Goal: Task Accomplishment & Management: Manage account settings

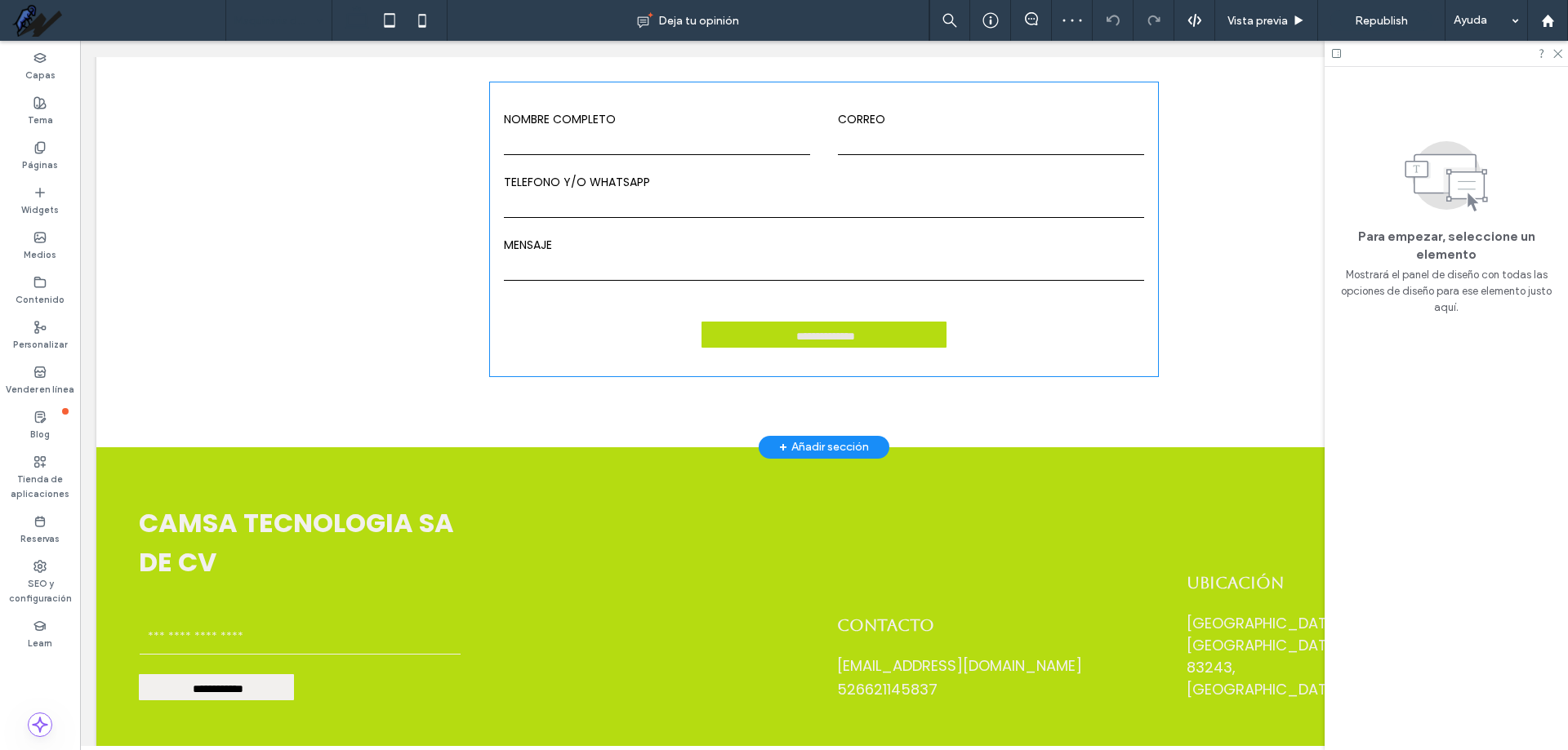
scroll to position [4162, 0]
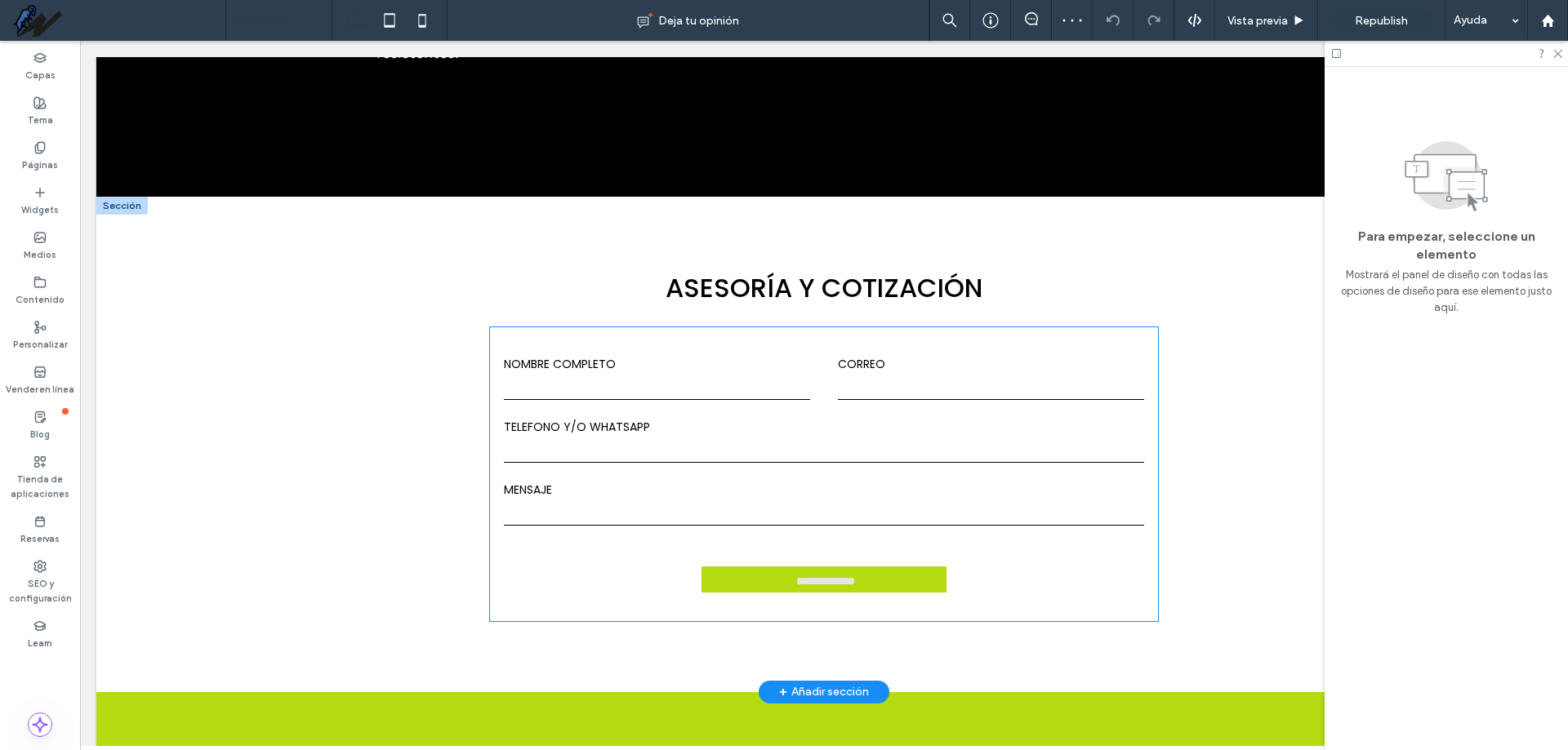
click at [938, 375] on input "email" at bounding box center [990, 387] width 306 height 25
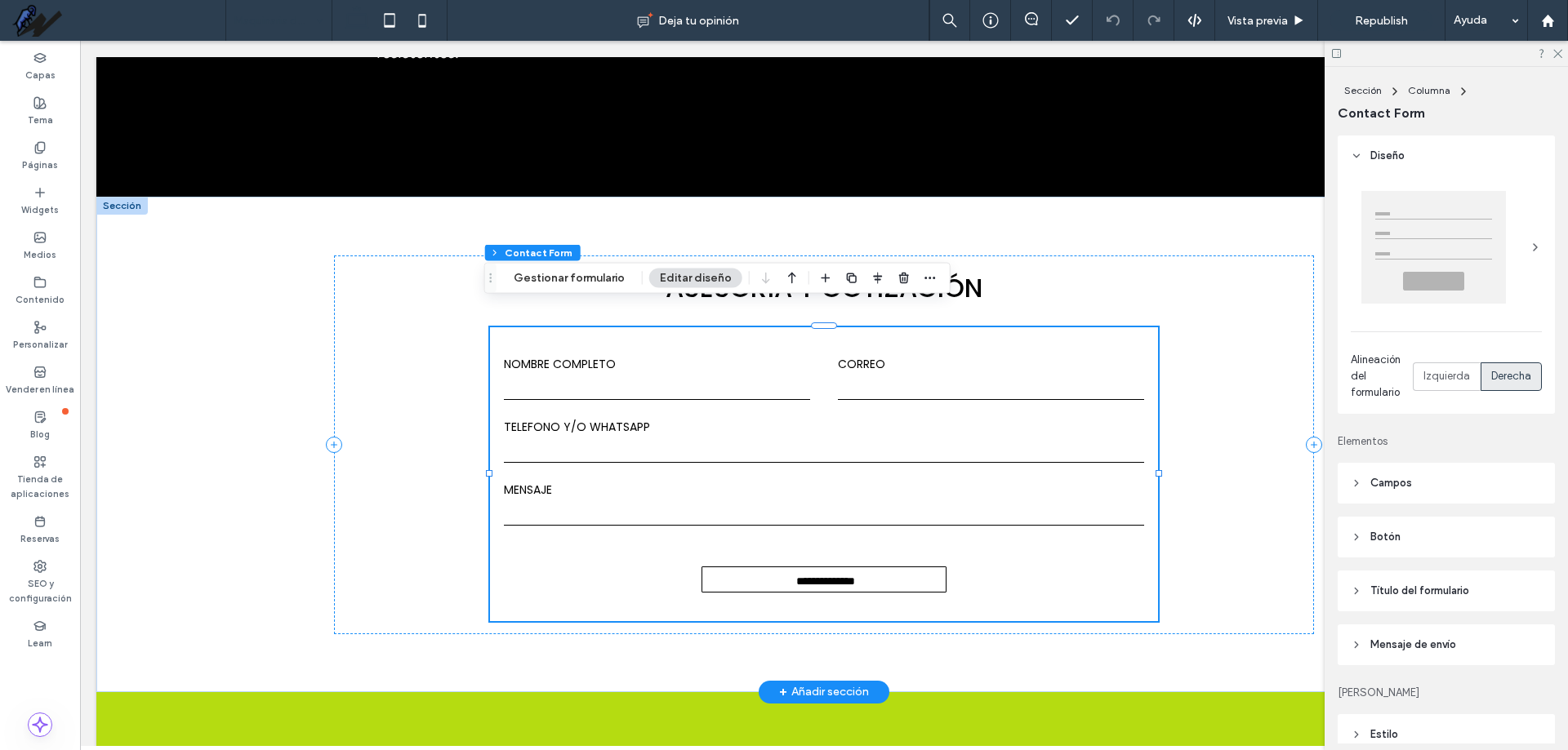
type input "*"
type input "***"
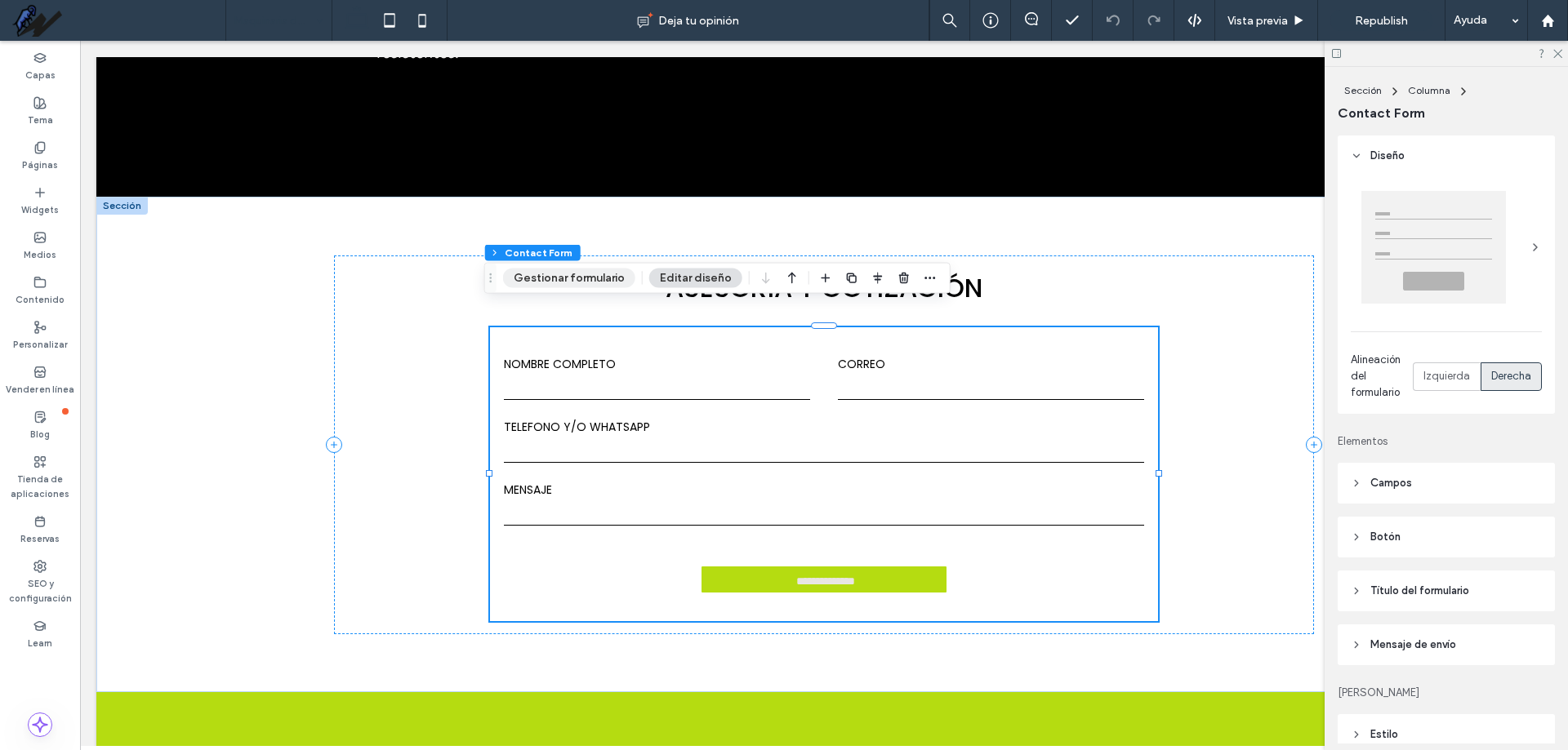
click at [591, 280] on button "Gestionar formulario" at bounding box center [570, 277] width 132 height 19
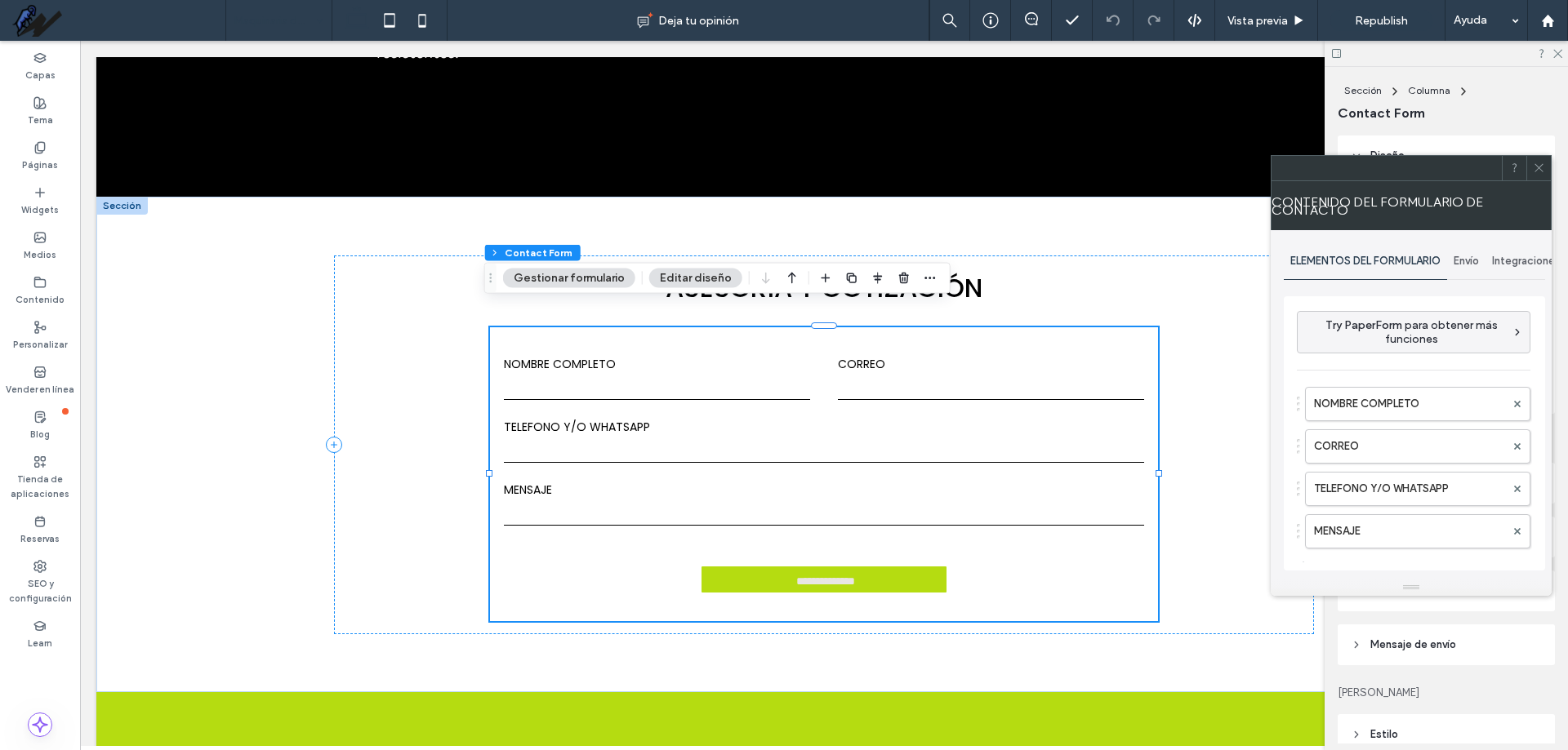
click at [1472, 267] on span "Envío" at bounding box center [1466, 261] width 26 height 13
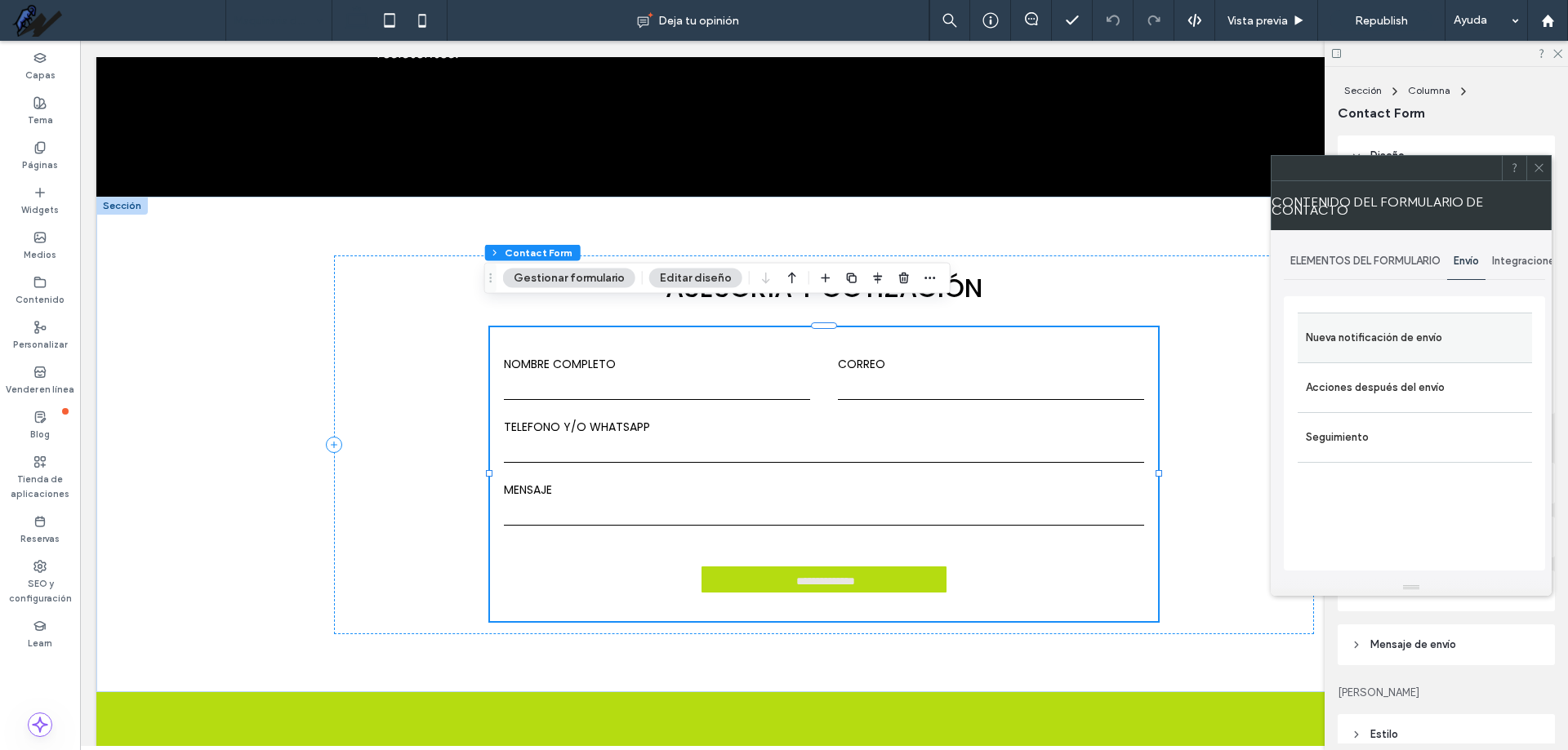
click at [1422, 333] on label "Nueva notificación de envío" at bounding box center [1414, 338] width 218 height 33
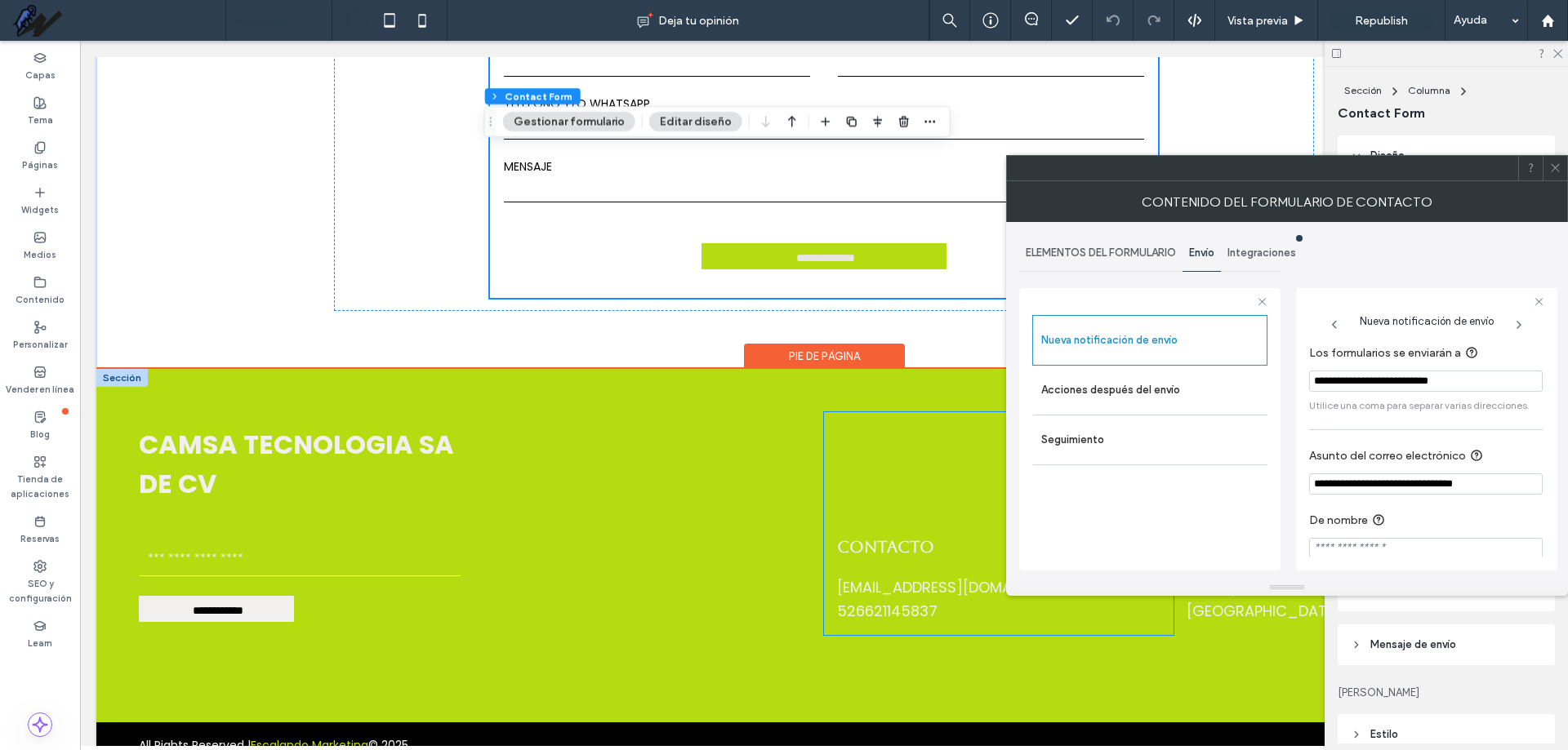
scroll to position [4515, 0]
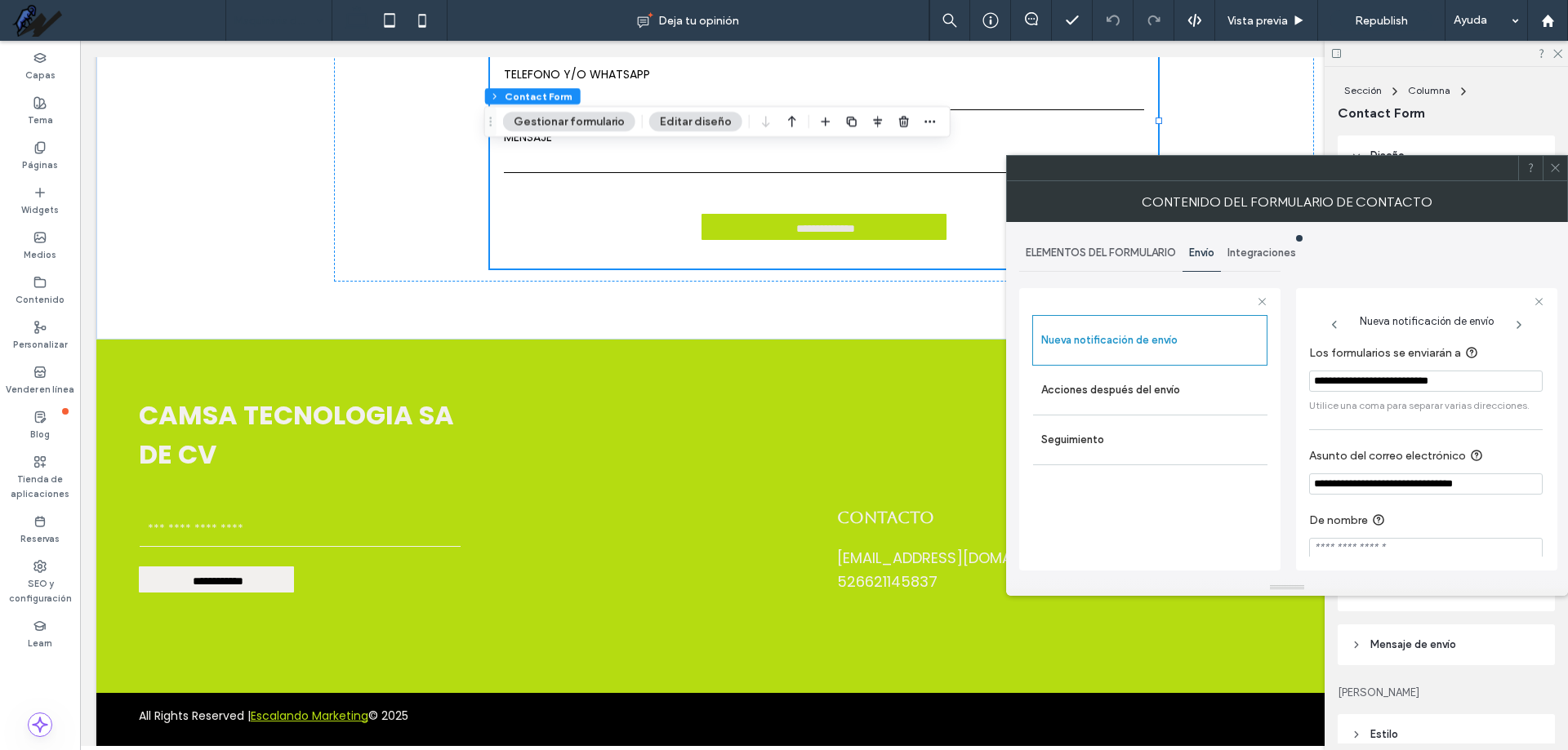
click at [1560, 167] on icon at bounding box center [1554, 167] width 12 height 12
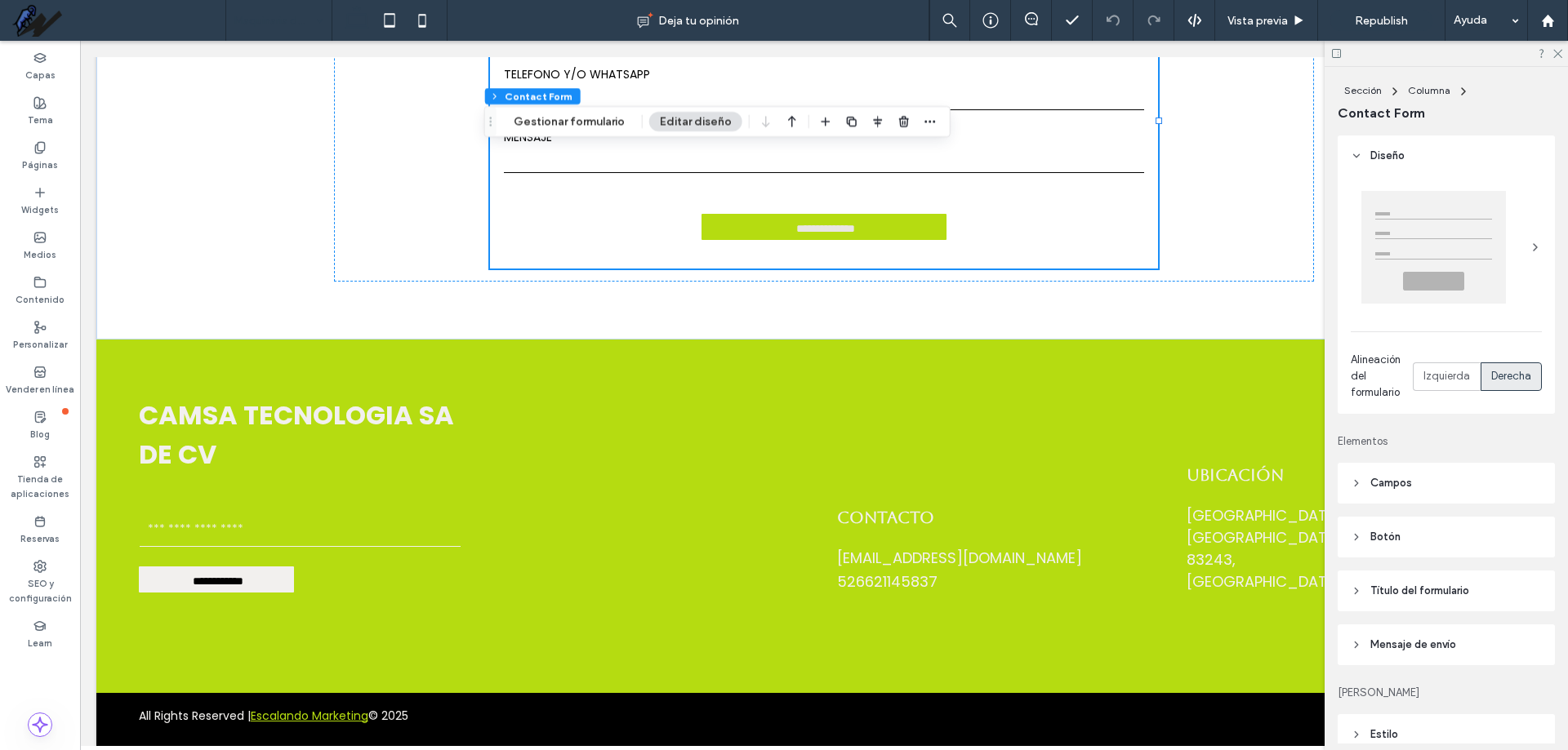
click at [1558, 60] on div at bounding box center [1446, 53] width 243 height 26
click at [23, 586] on label "SEO y configuración" at bounding box center [39, 589] width 80 height 33
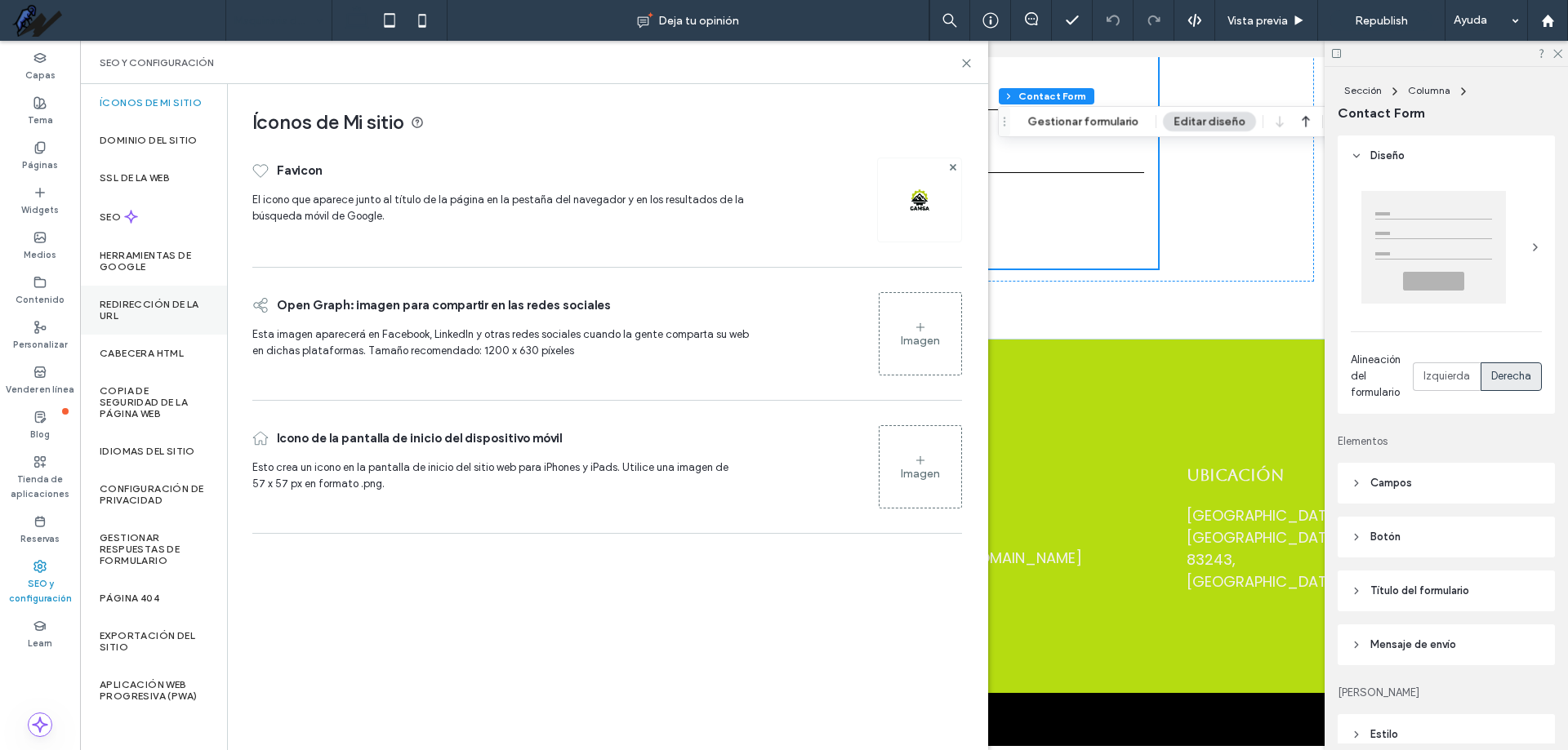
click at [150, 285] on div "Redirección de la URL" at bounding box center [153, 309] width 147 height 49
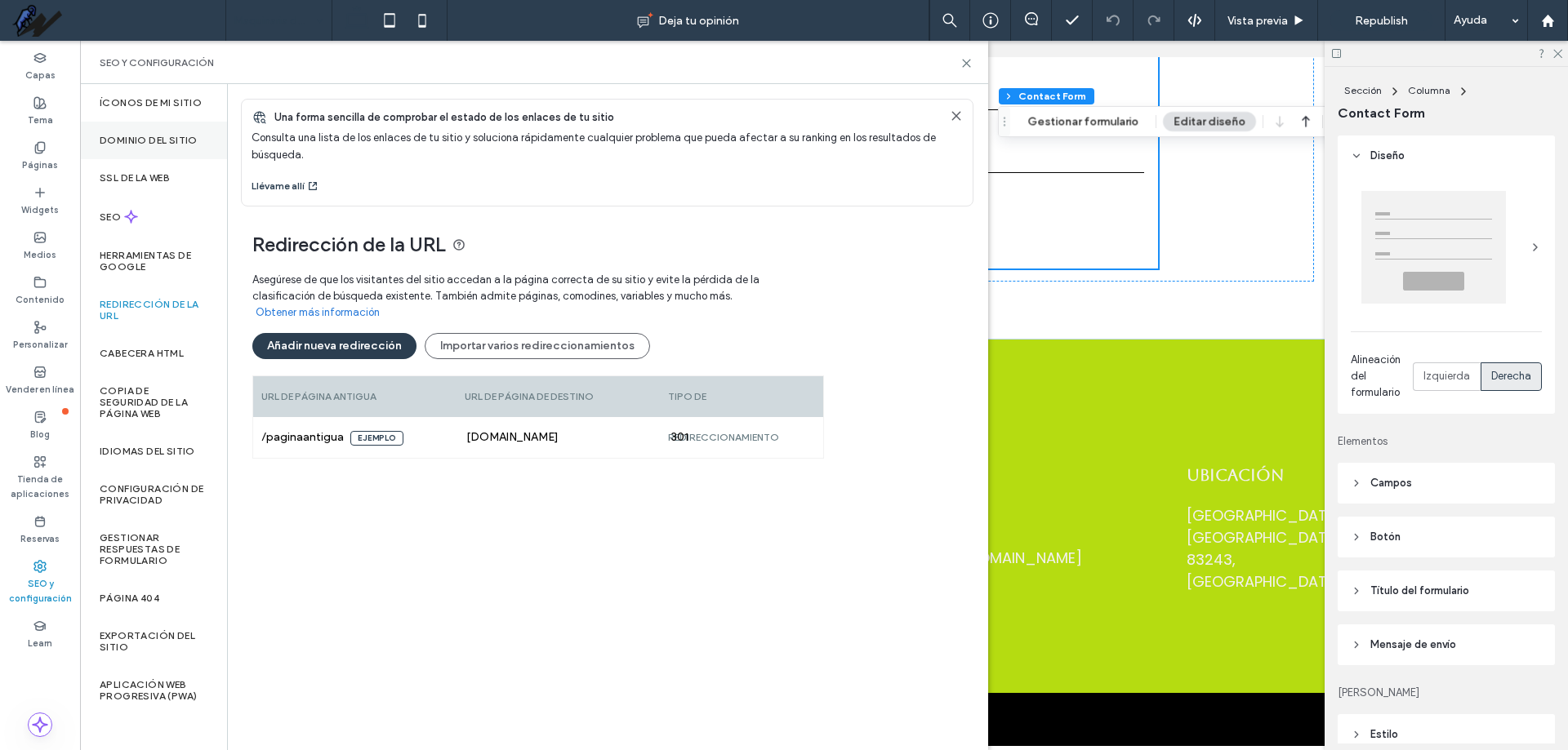
click at [169, 151] on div "Dominio del sitio" at bounding box center [153, 140] width 147 height 38
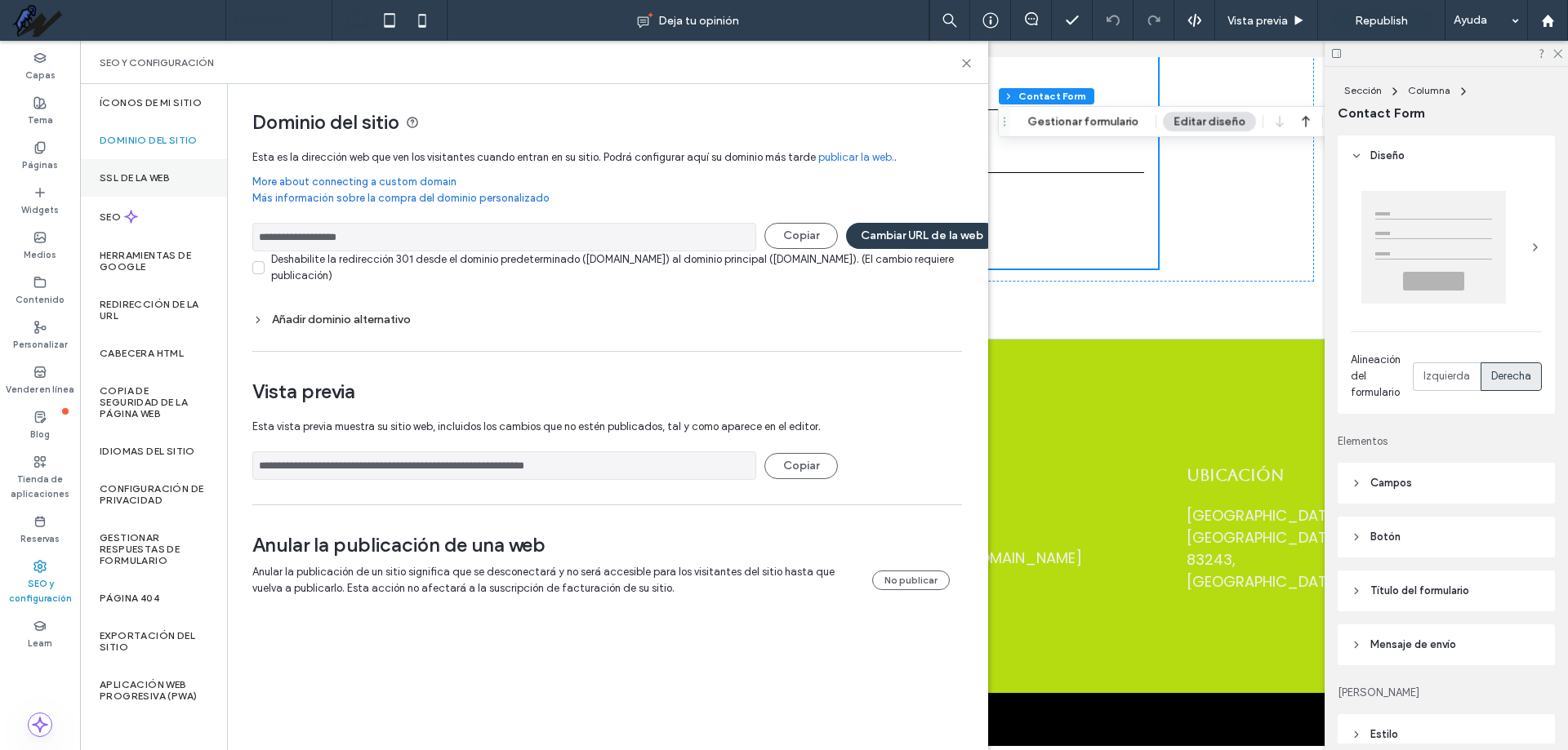
click at [166, 182] on label "SSL de la web" at bounding box center [134, 178] width 70 height 11
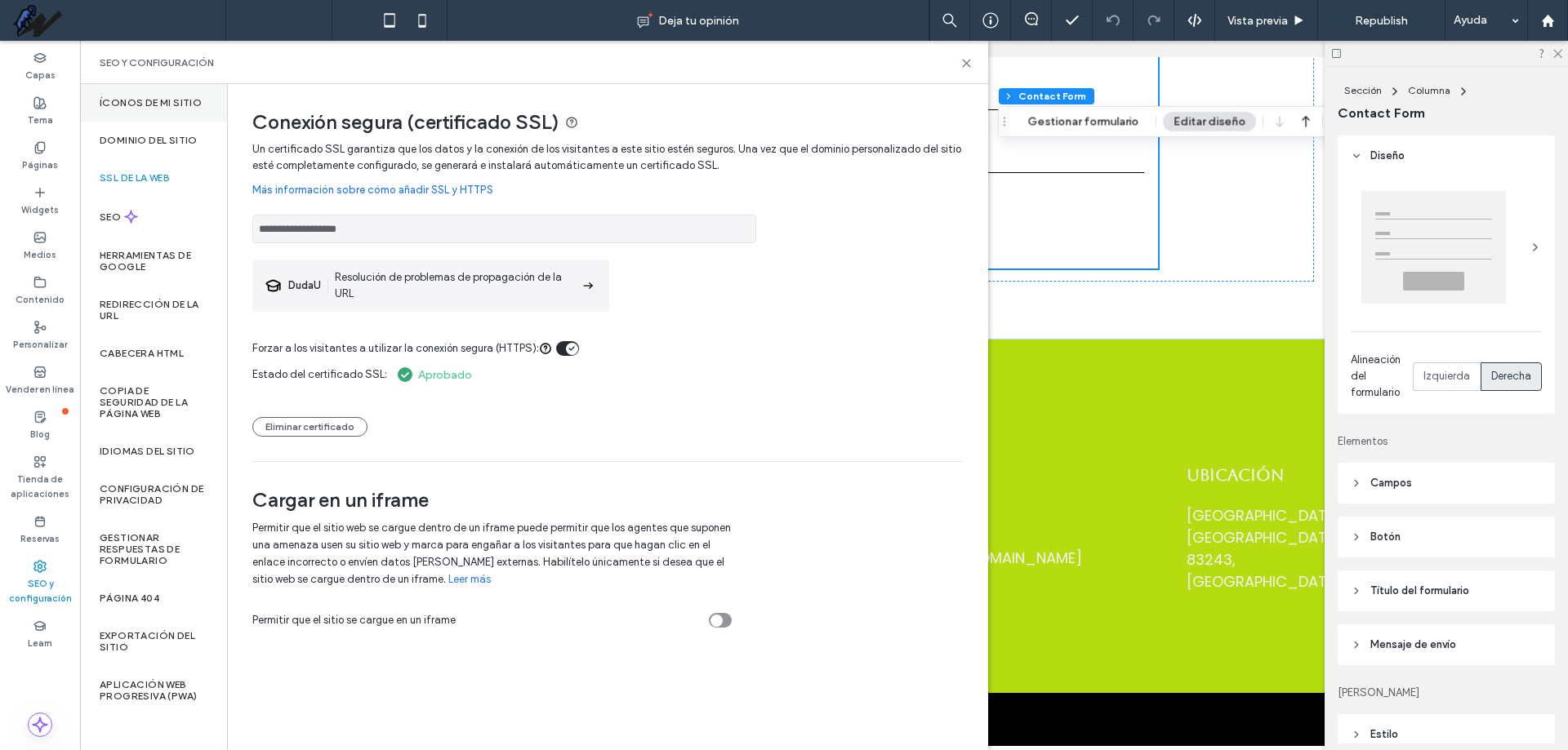
click at [165, 101] on label "Íconos de Mi sitio" at bounding box center [150, 103] width 102 height 11
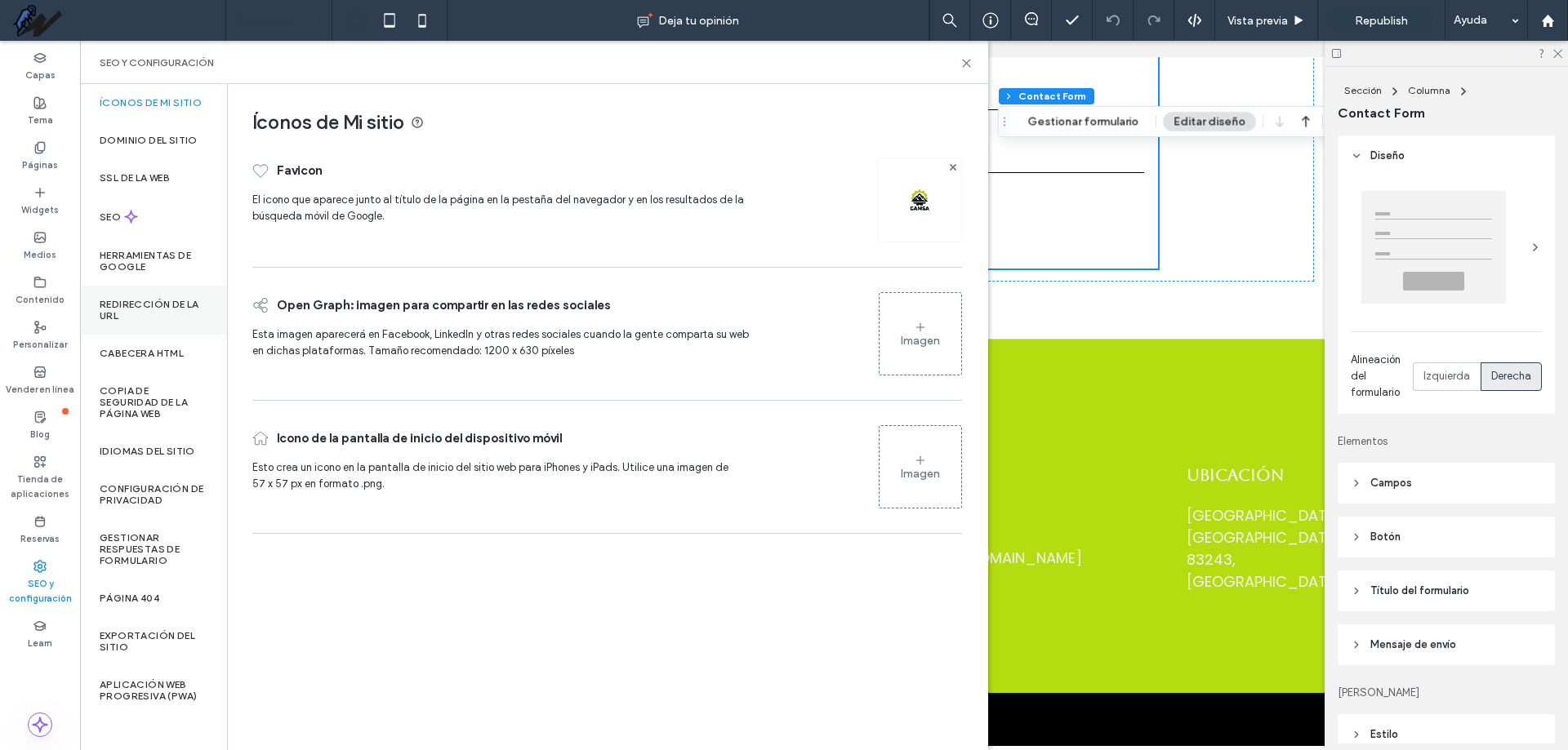
click at [161, 290] on div "Redirección de la URL" at bounding box center [153, 309] width 147 height 49
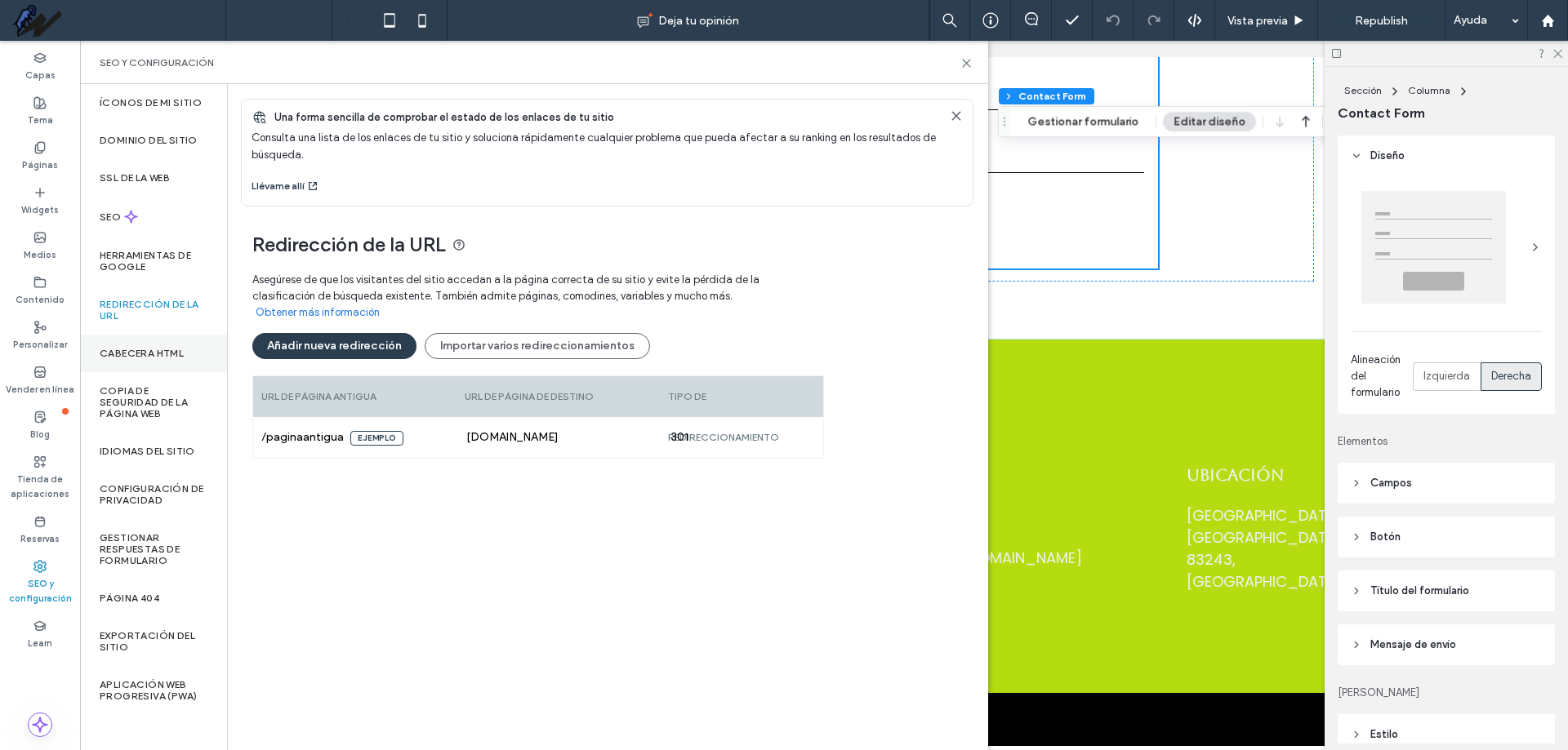
click at [155, 358] on label "CABECERA HTML" at bounding box center [141, 353] width 85 height 11
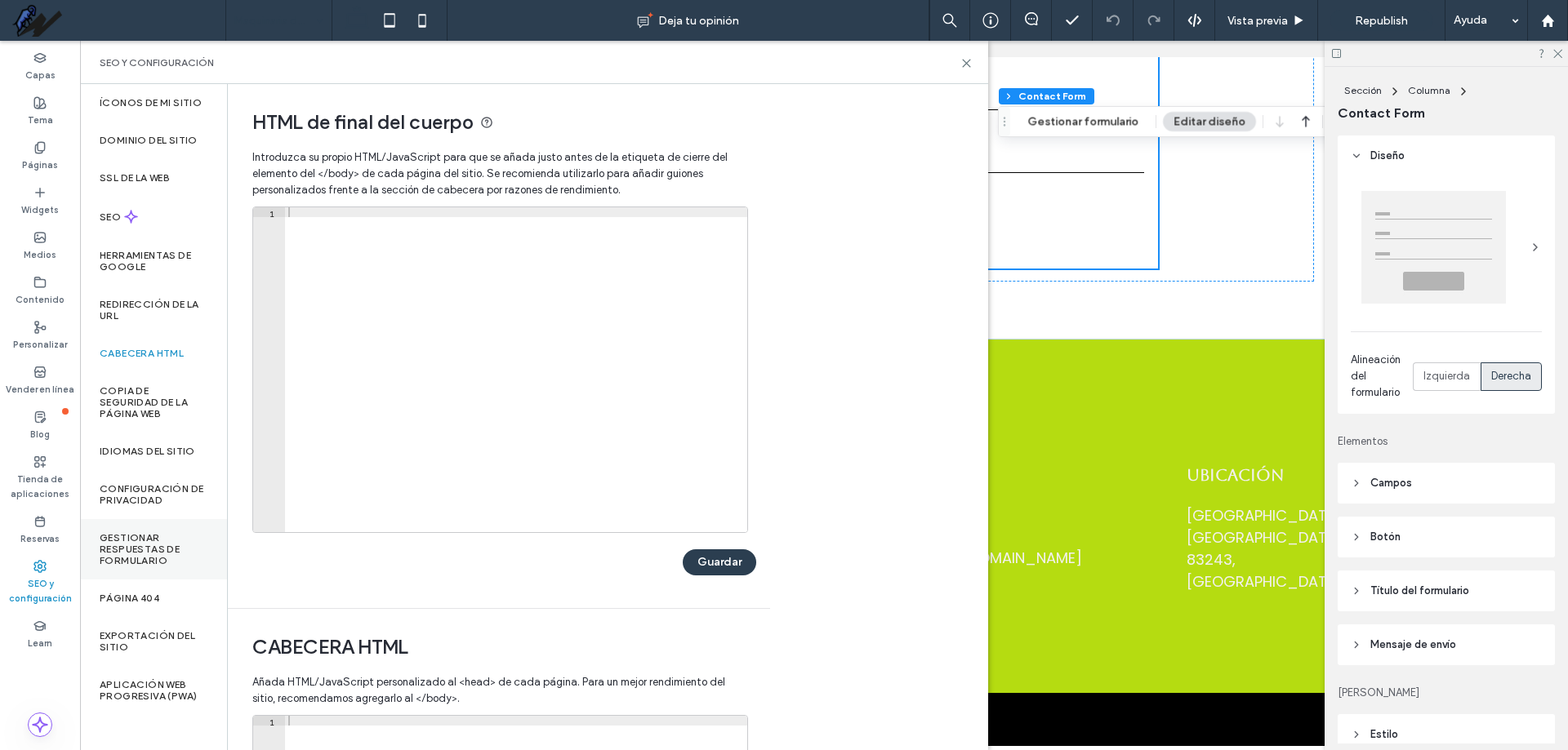
click at [154, 546] on label "Gestionar respuestas de formulario" at bounding box center [152, 549] width 107 height 34
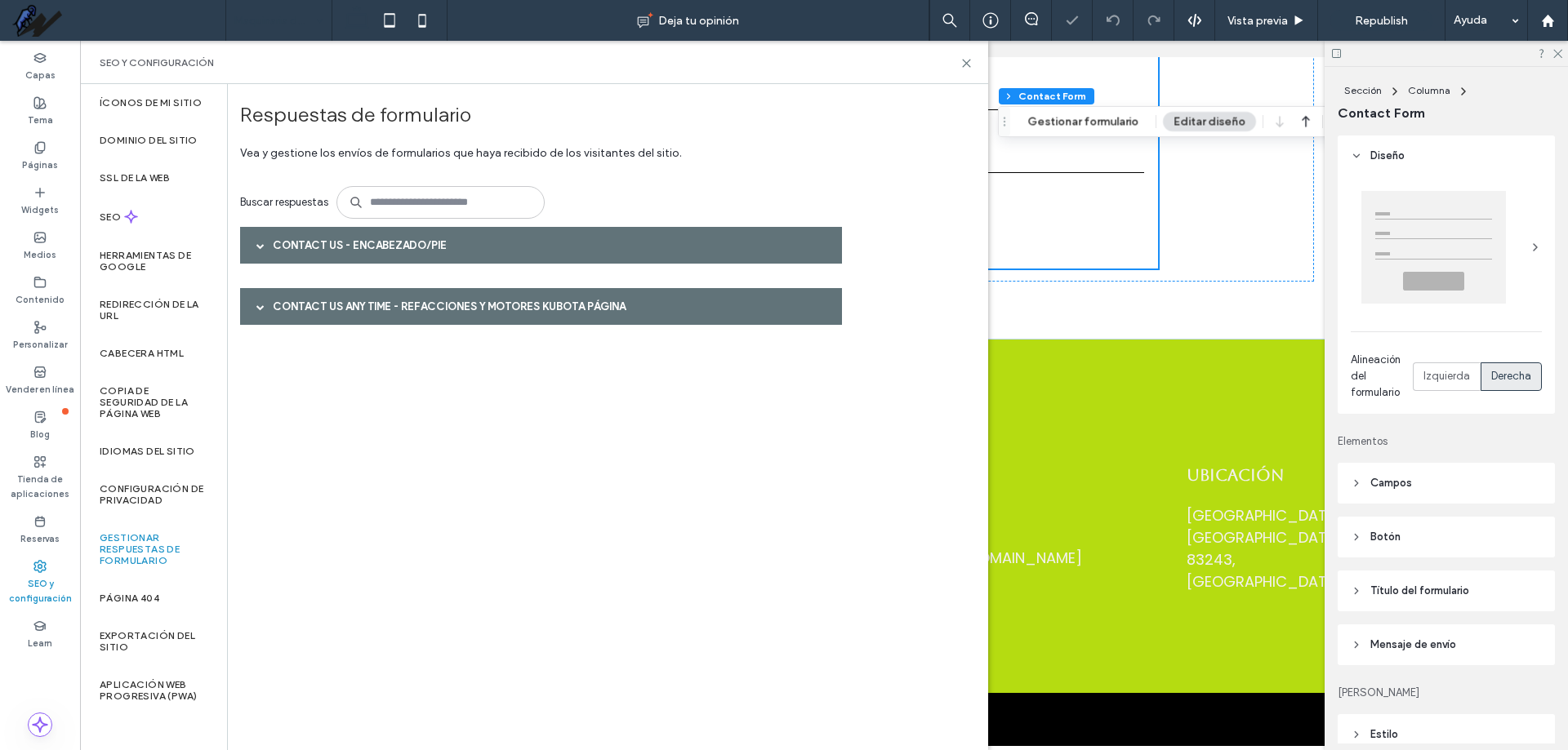
click at [257, 253] on span at bounding box center [260, 245] width 8 height 28
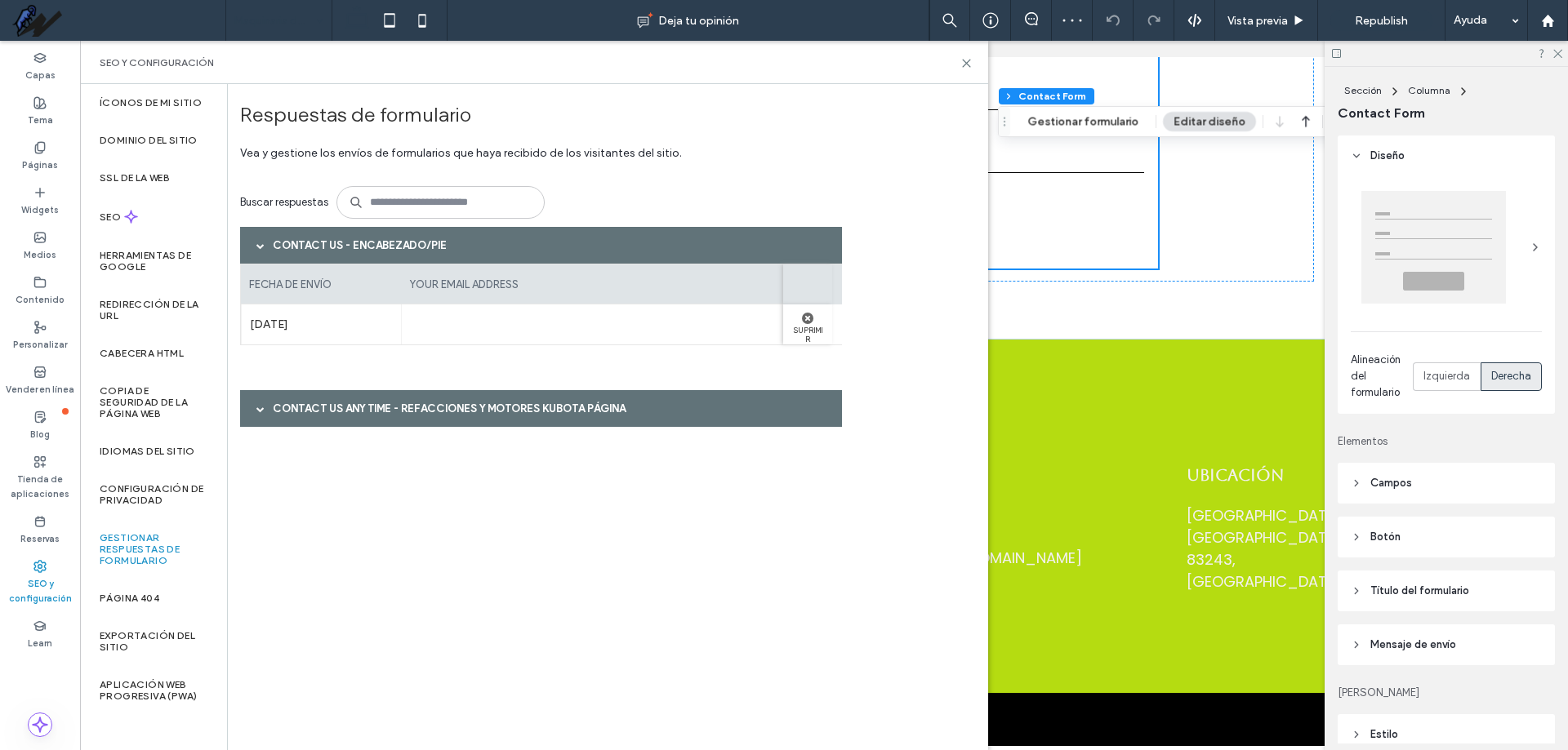
click at [252, 412] on div at bounding box center [260, 408] width 25 height 28
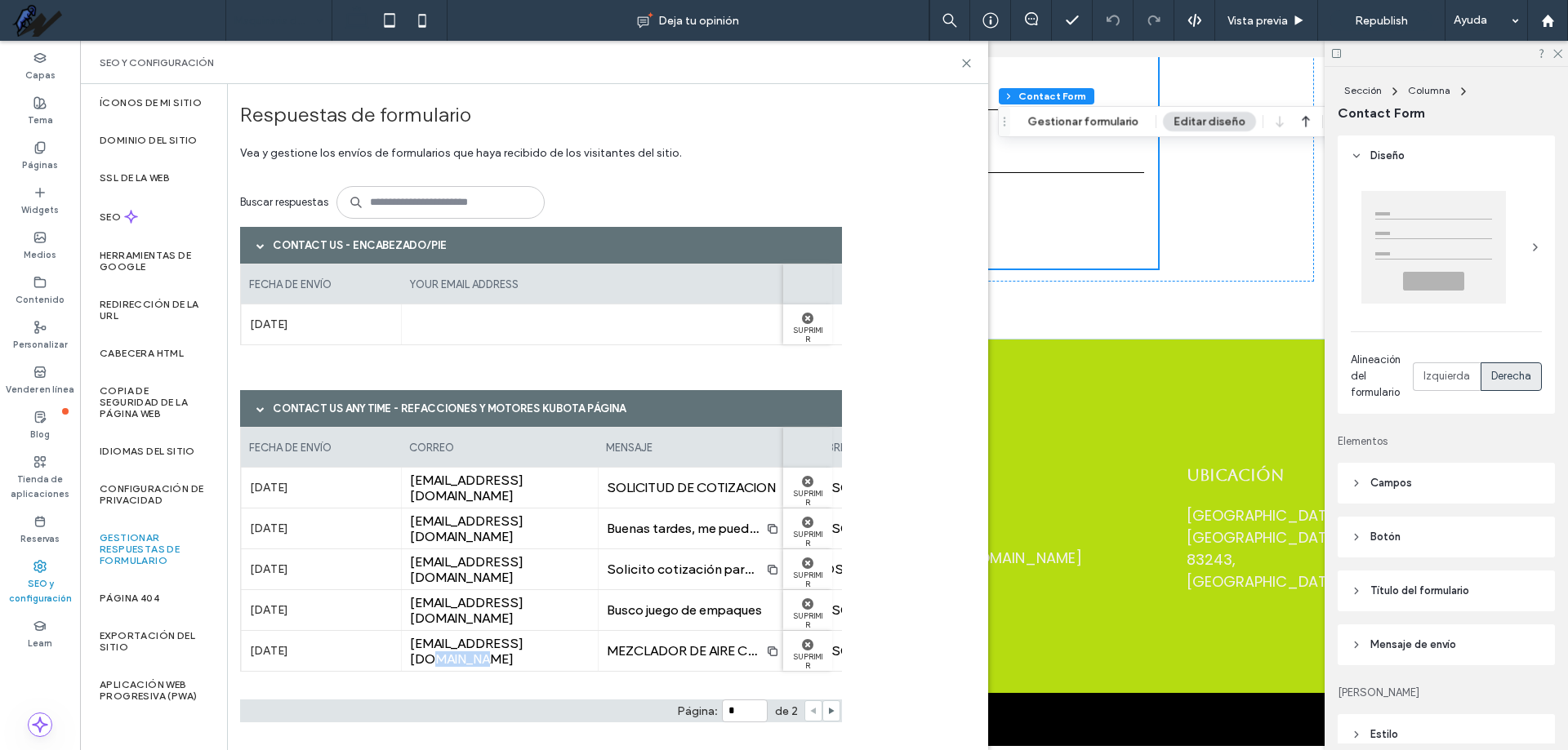
drag, startPoint x: 532, startPoint y: 680, endPoint x: 581, endPoint y: 677, distance: 49.1
click at [581, 677] on div "fecha de envío correo mensaje nombre completo telefono o whatsapp [DATE] [EMAIL…" at bounding box center [540, 557] width 602 height 261
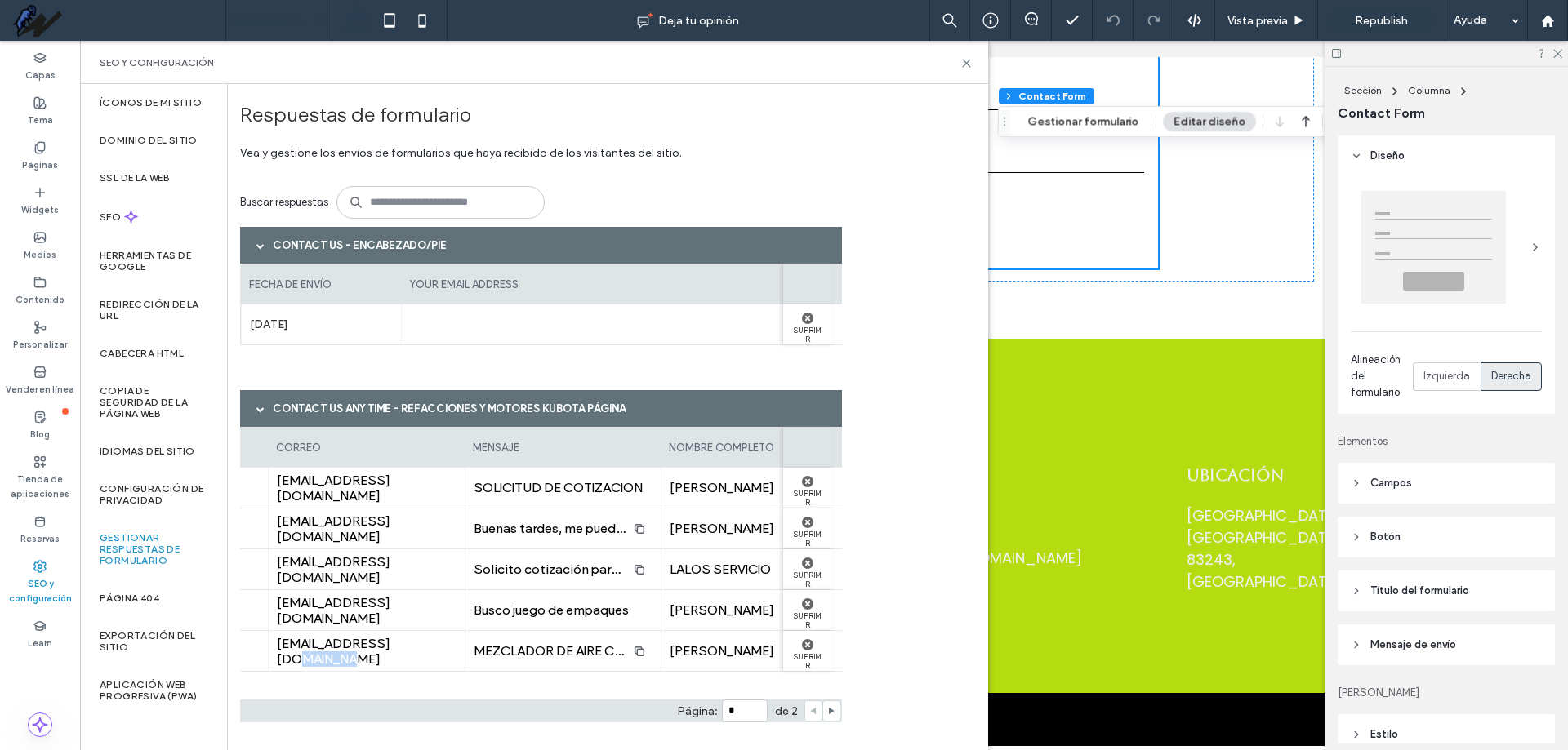
scroll to position [3, 0]
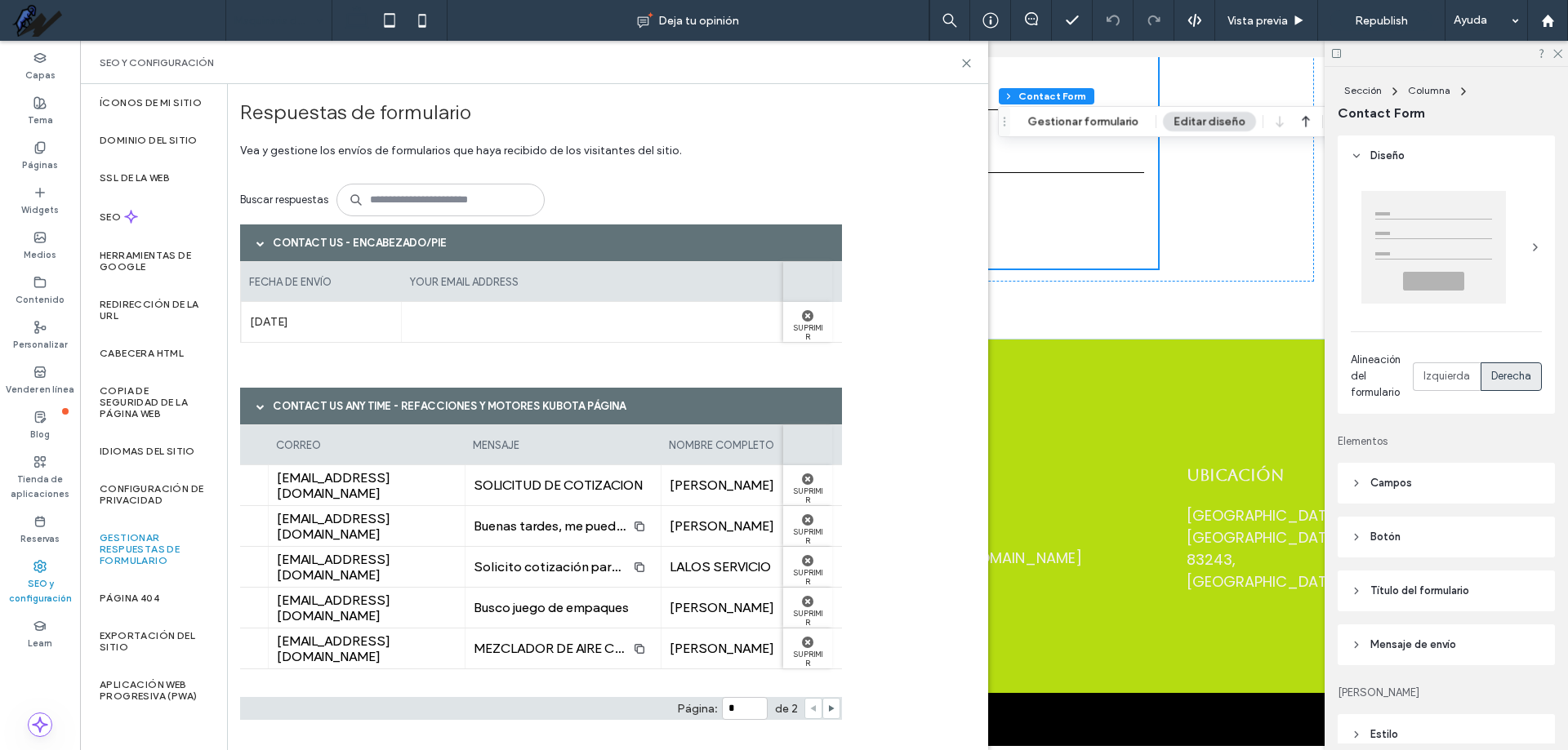
click at [357, 481] on span "[EMAIL_ADDRESS][DOMAIN_NAME]" at bounding box center [367, 486] width 180 height 31
drag, startPoint x: 480, startPoint y: 677, endPoint x: 338, endPoint y: 680, distance: 142.0
click at [341, 678] on div "fecha de envío correo mensaje nombre completo telefono o whatsapp [DATE] [EMAIL…" at bounding box center [540, 554] width 602 height 261
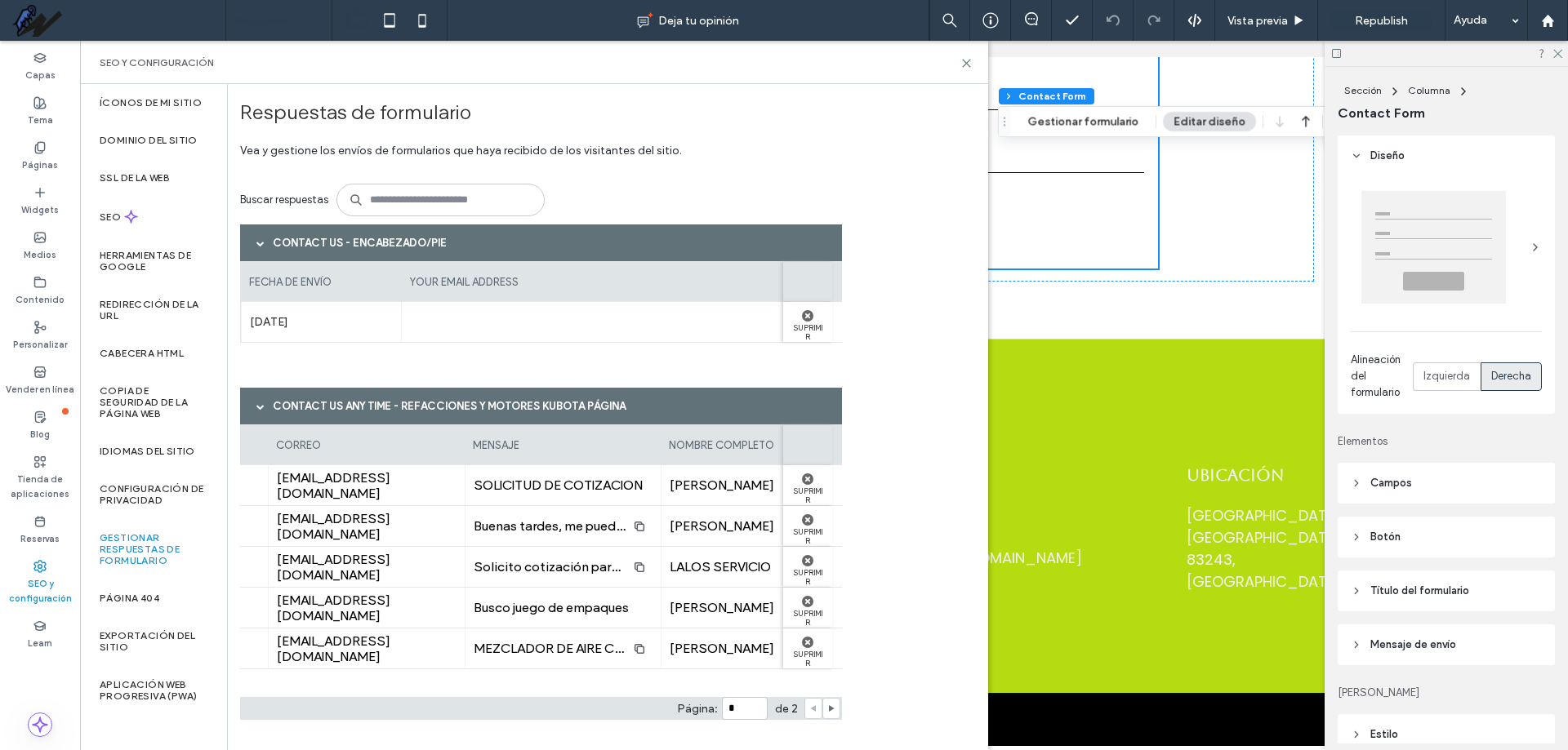
drag, startPoint x: 337, startPoint y: 687, endPoint x: 327, endPoint y: 687, distance: 10.0
click at [327, 687] on div "fecha de envío correo mensaje nombre completo telefono o whatsapp [DATE] [EMAIL…" at bounding box center [540, 572] width 602 height 296
drag, startPoint x: 321, startPoint y: 678, endPoint x: 284, endPoint y: 680, distance: 37.1
click at [284, 680] on div "fecha de envío correo mensaje nombre completo telefono o whatsapp [DATE] [EMAIL…" at bounding box center [540, 554] width 602 height 261
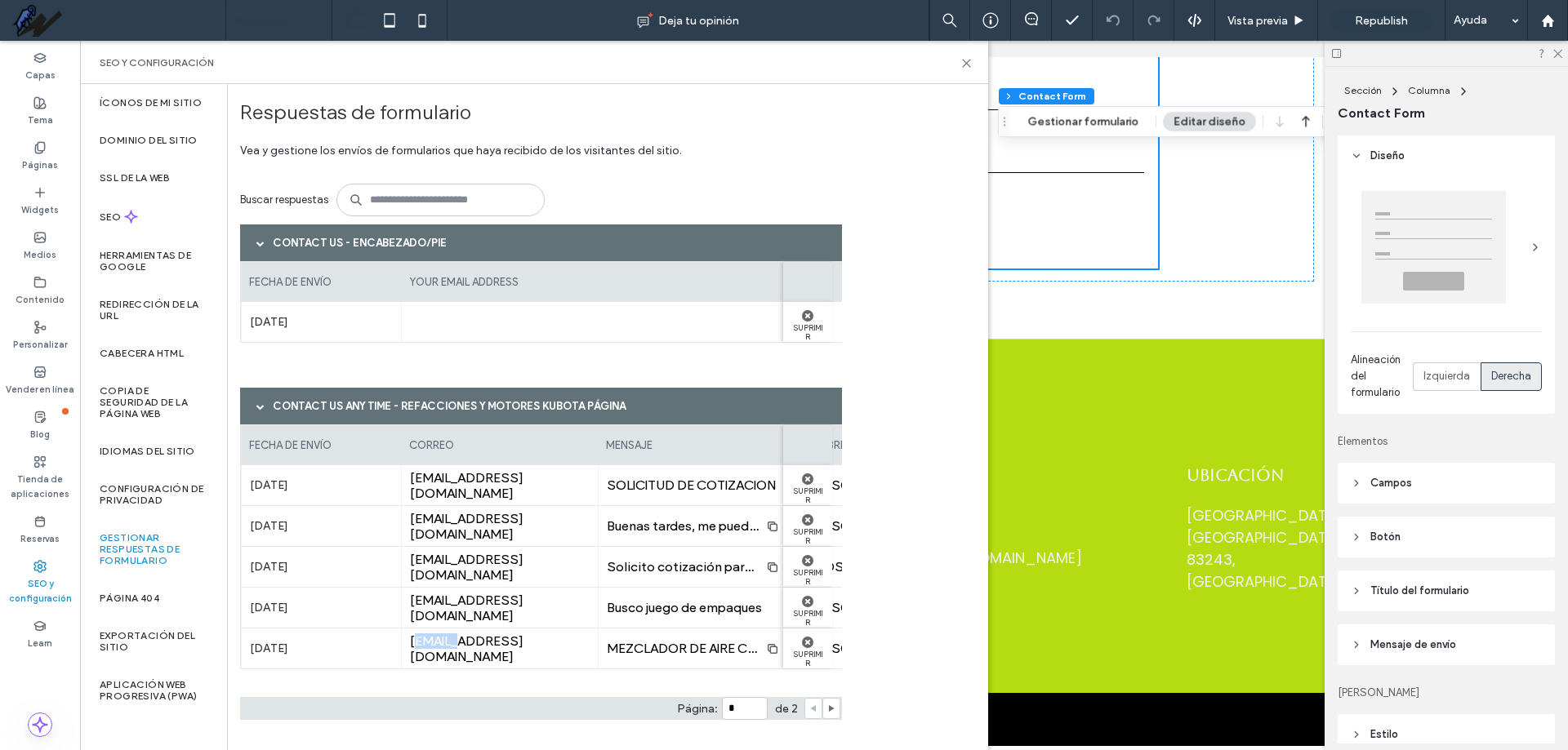
scroll to position [0, 402]
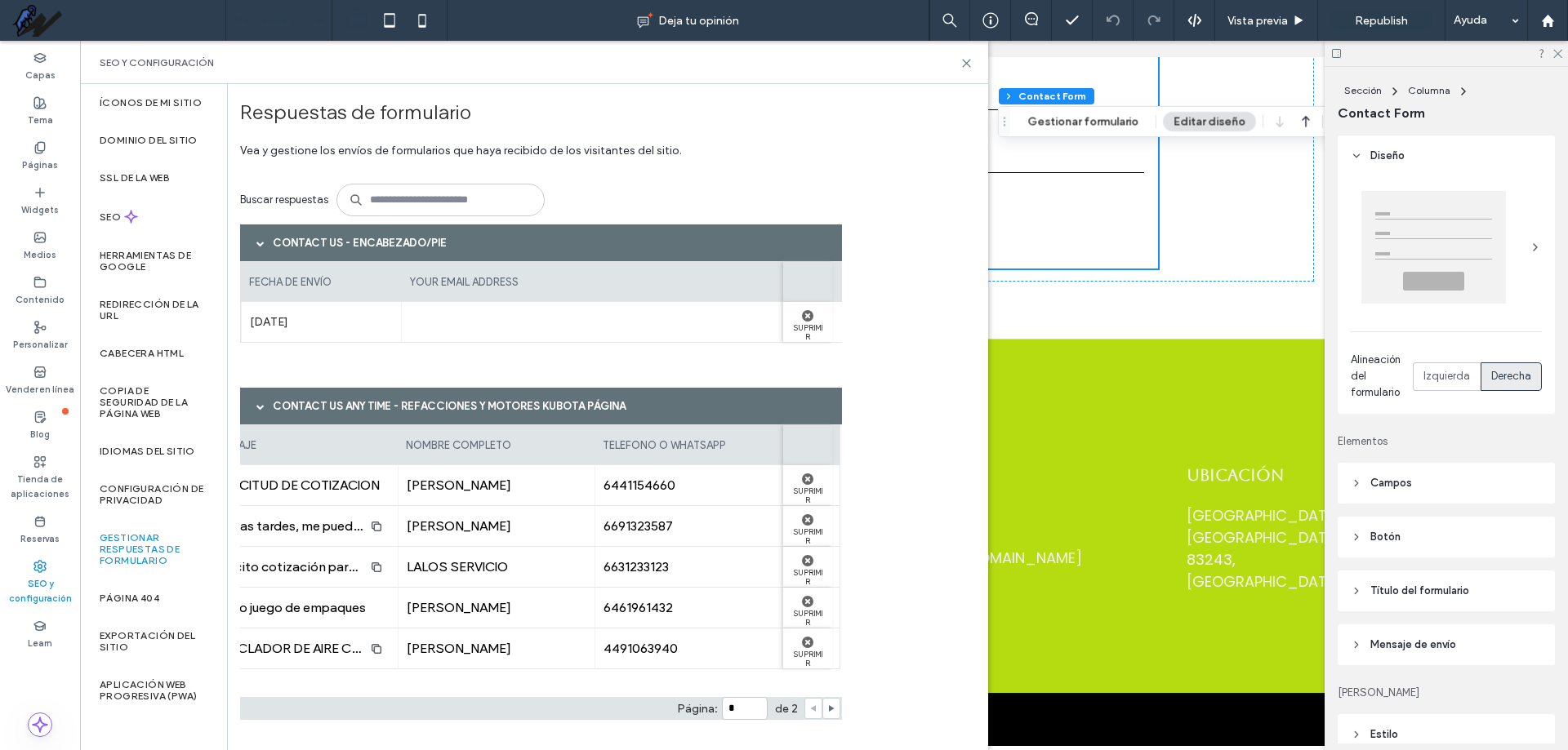
click at [655, 487] on span "6441154660" at bounding box center [694, 485] width 180 height 16
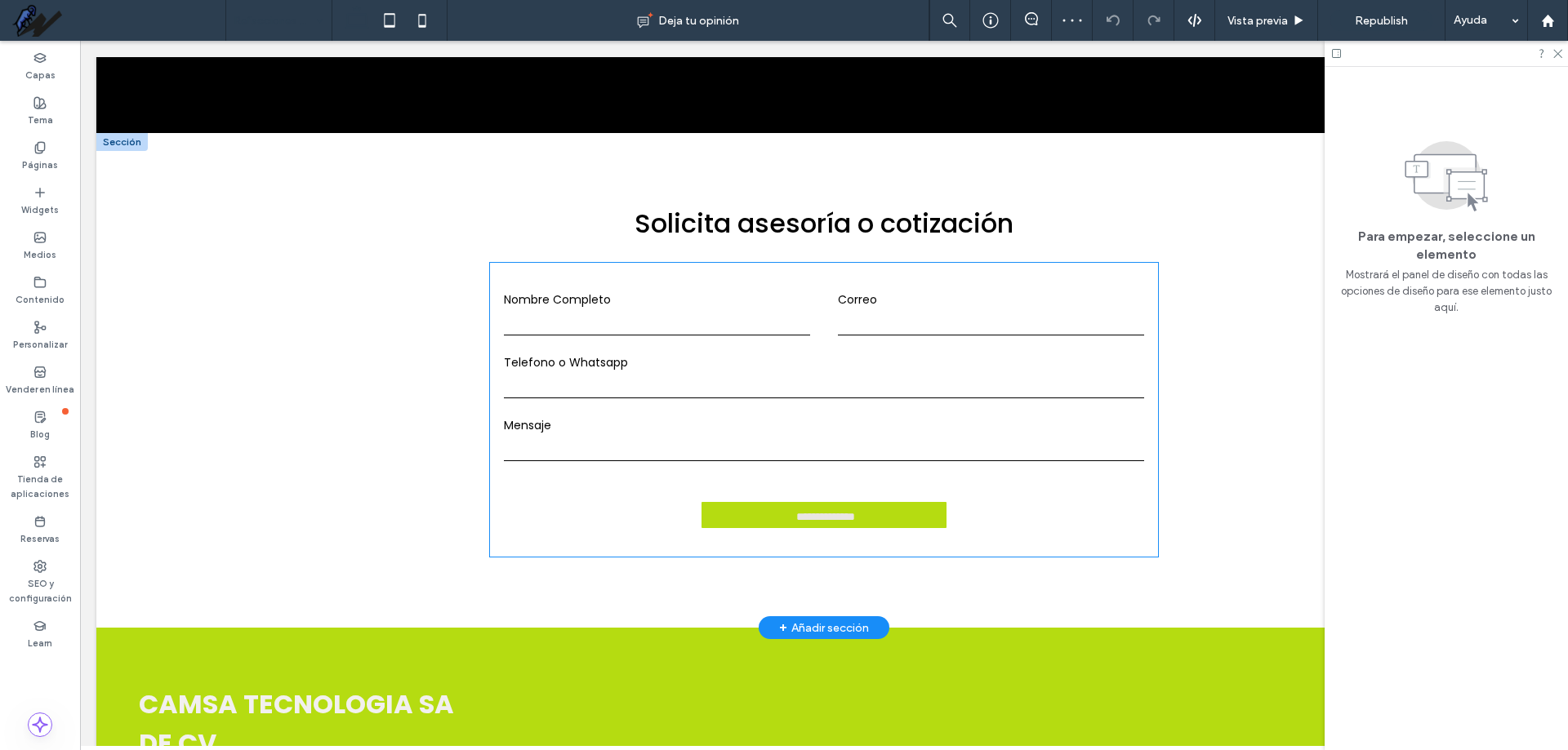
scroll to position [2040, 0]
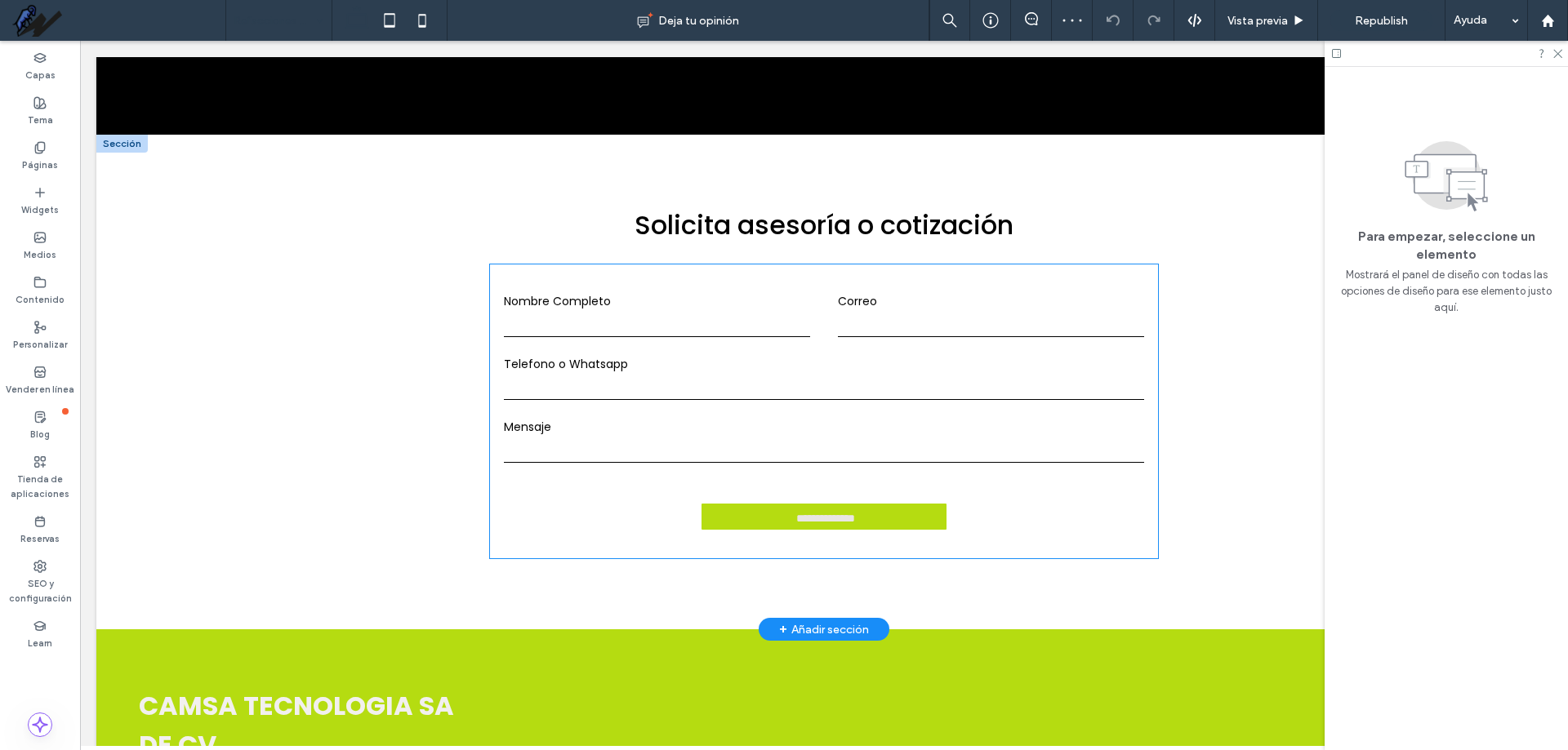
click at [1081, 312] on input "email" at bounding box center [990, 324] width 306 height 25
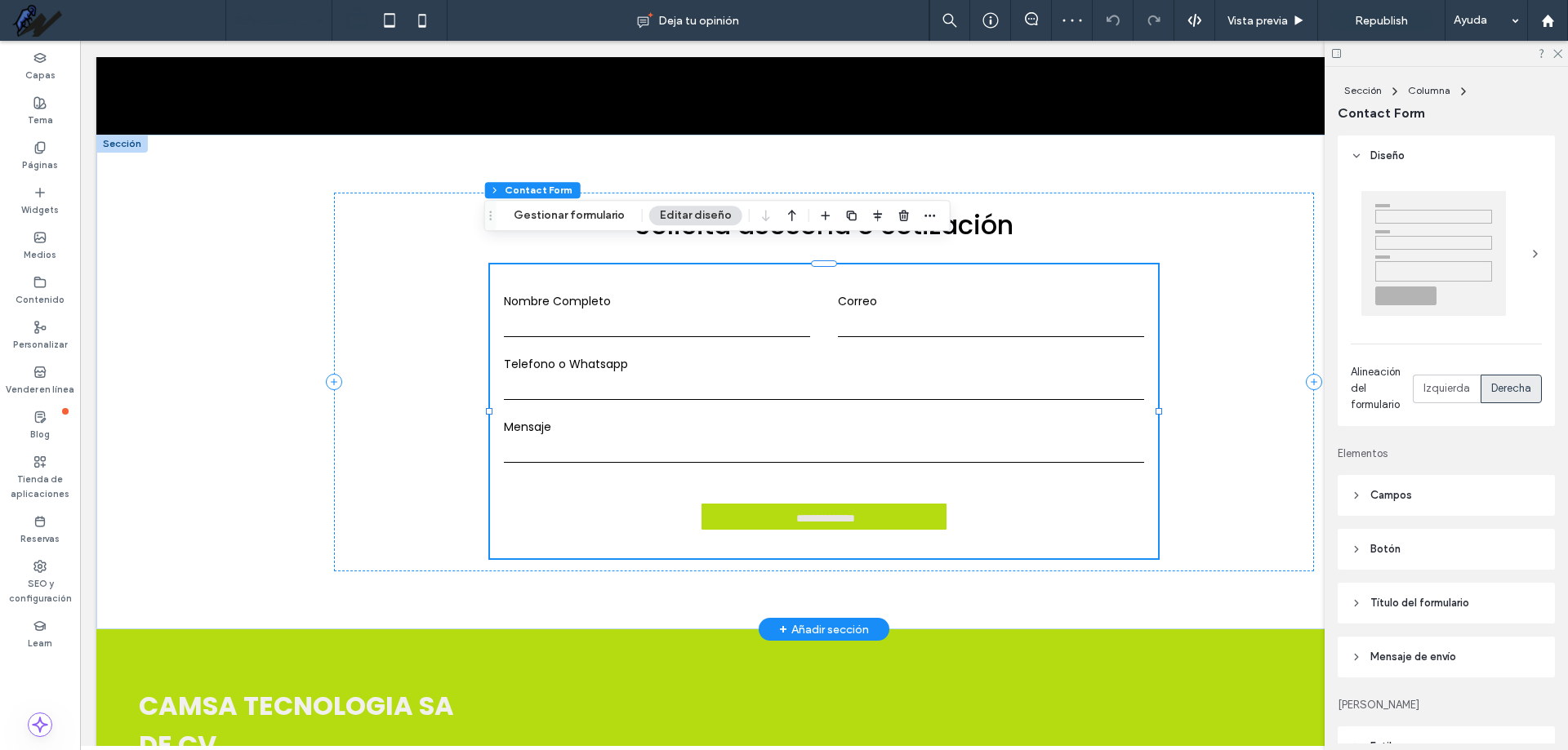
type input "*"
type input "***"
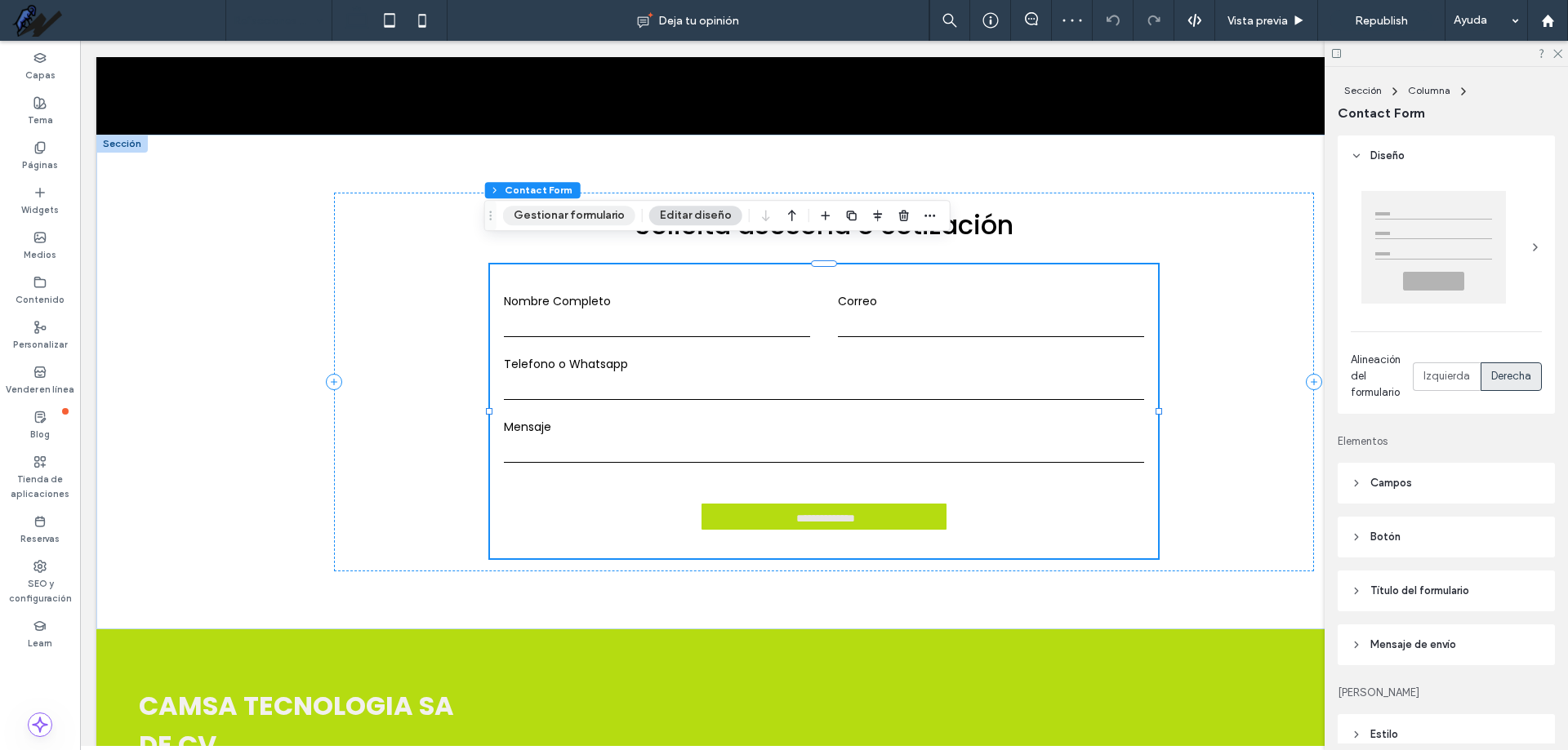
click at [551, 220] on button "Gestionar formulario" at bounding box center [570, 215] width 132 height 19
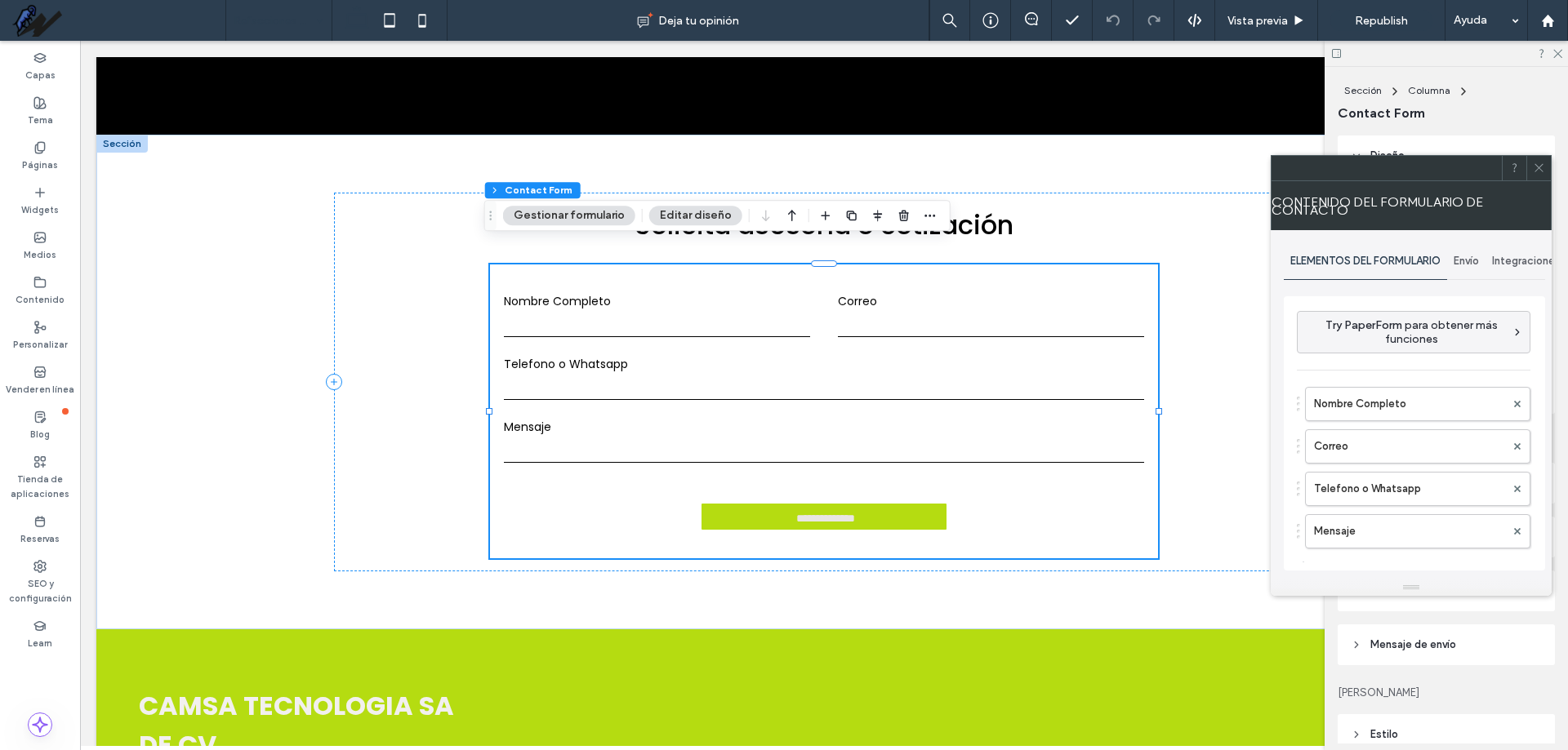
click at [1475, 264] on span "Envío" at bounding box center [1466, 261] width 26 height 13
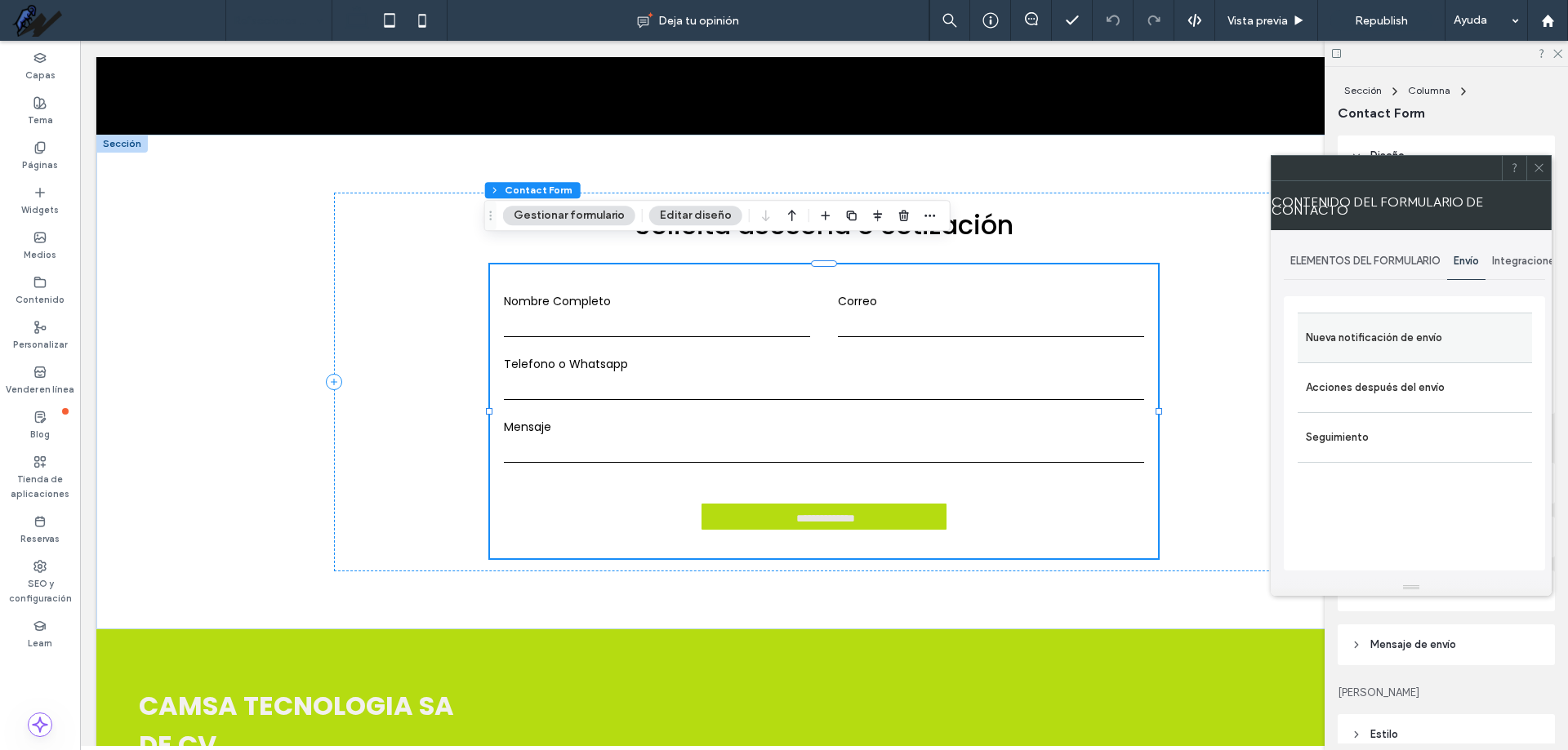
click at [1414, 332] on label "Nueva notificación de envío" at bounding box center [1414, 338] width 218 height 33
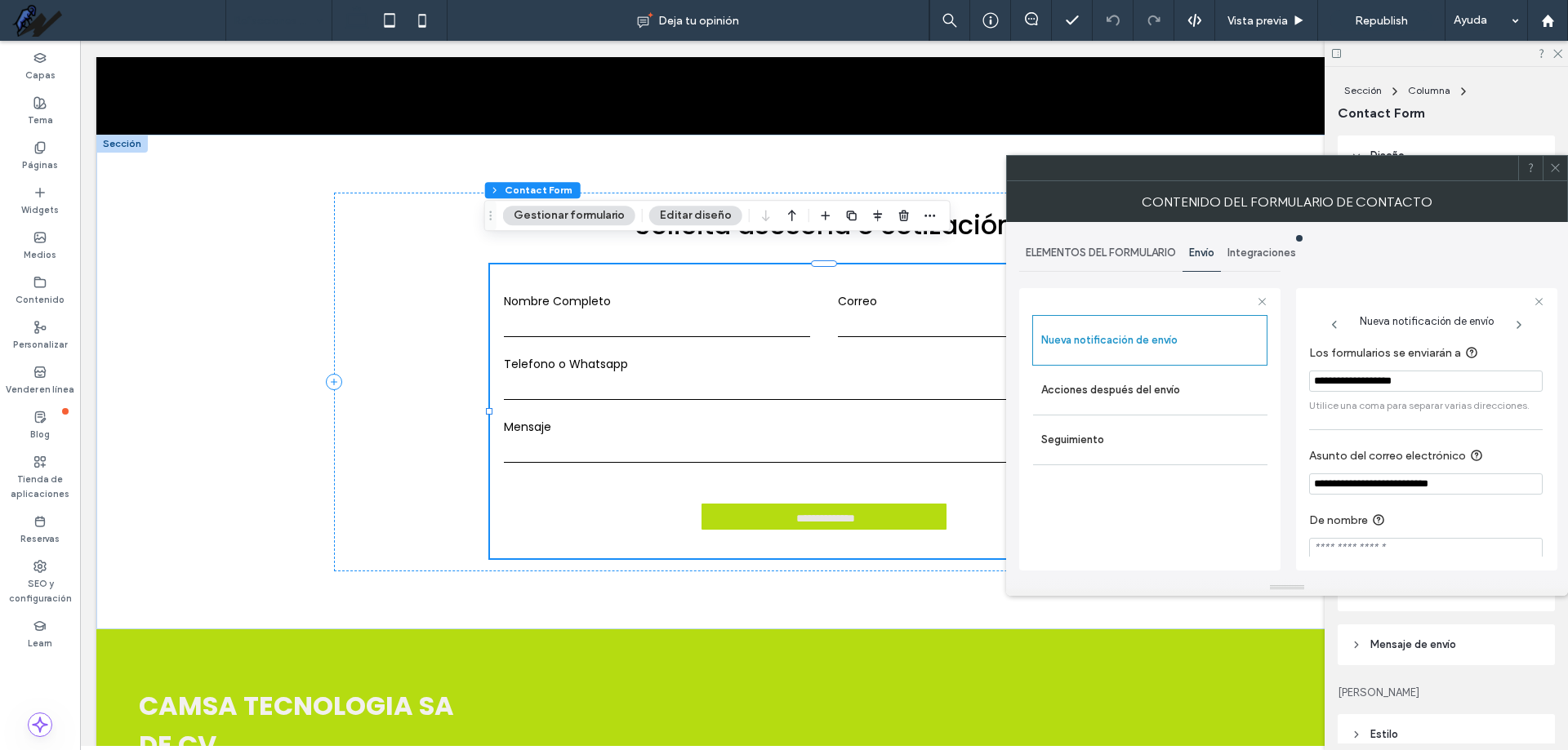
click at [1354, 386] on input "**********" at bounding box center [1426, 381] width 233 height 21
click at [1372, 384] on input "**********" at bounding box center [1426, 381] width 233 height 21
drag, startPoint x: 1504, startPoint y: 381, endPoint x: 1480, endPoint y: 382, distance: 24.0
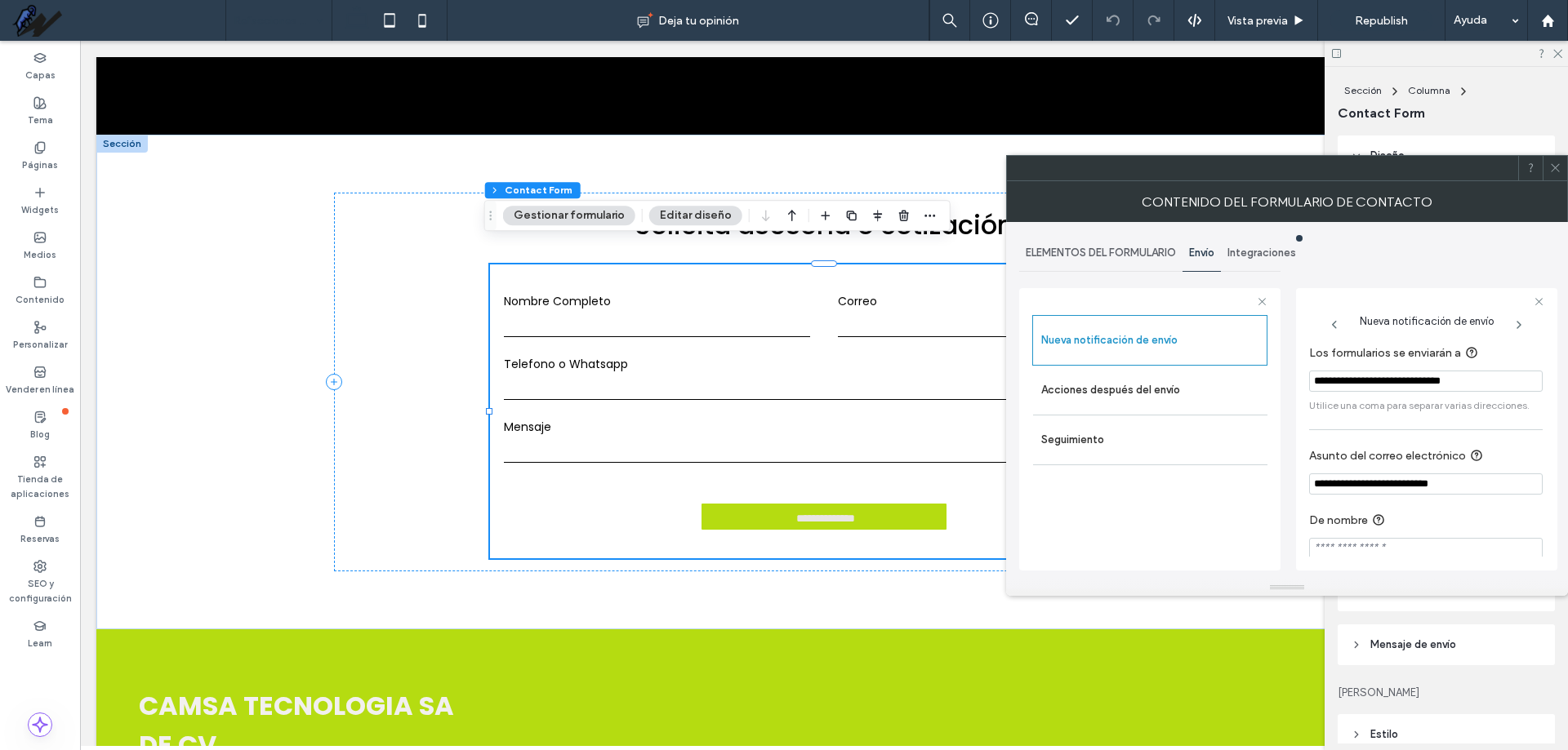
click at [1480, 382] on input "**********" at bounding box center [1426, 381] width 233 height 21
type input "**********"
click at [1254, 523] on div "Nueva notificación de envío Acciones después del envío Seguimiento" at bounding box center [1150, 438] width 235 height 247
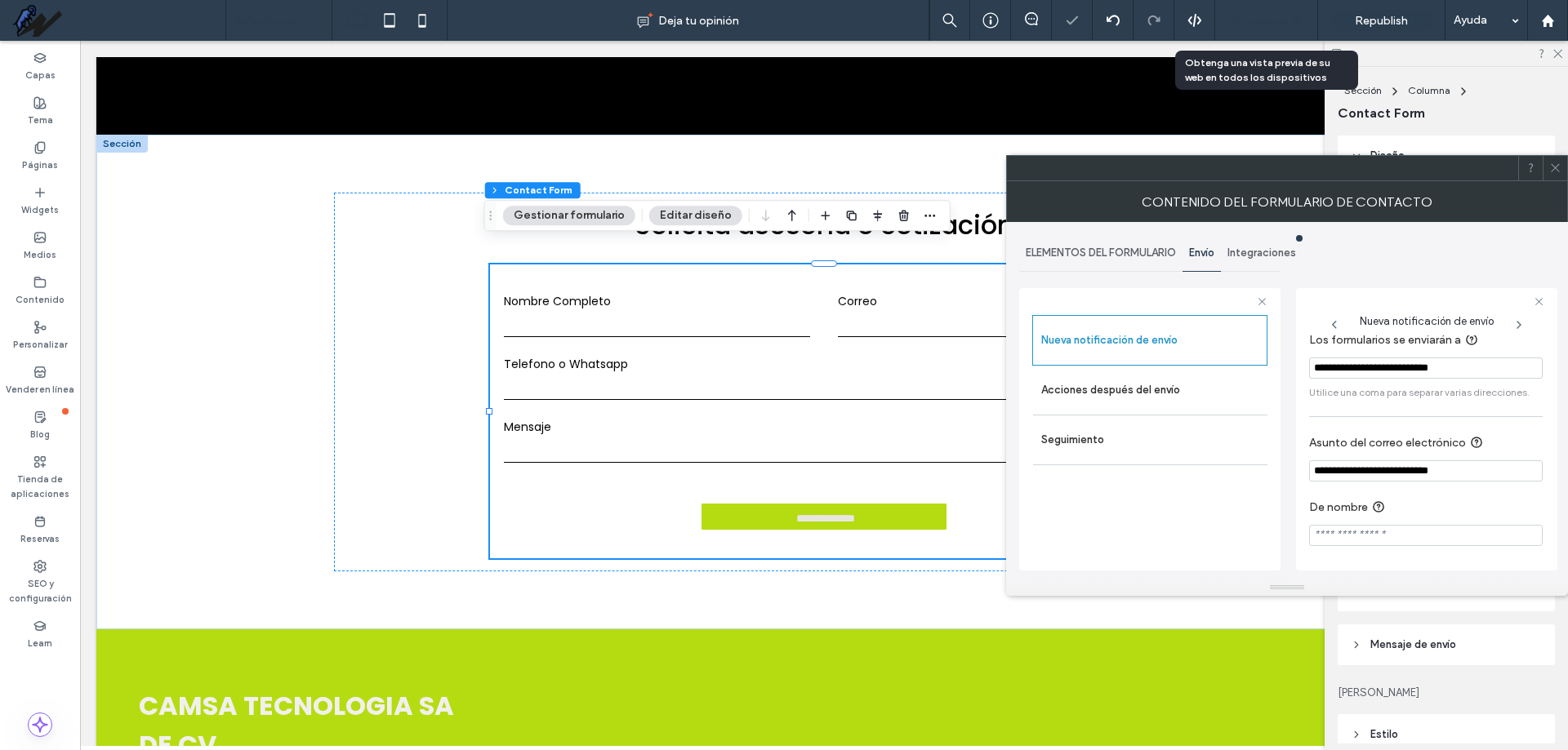
click at [1284, 25] on span "Vista previa" at bounding box center [1258, 20] width 61 height 14
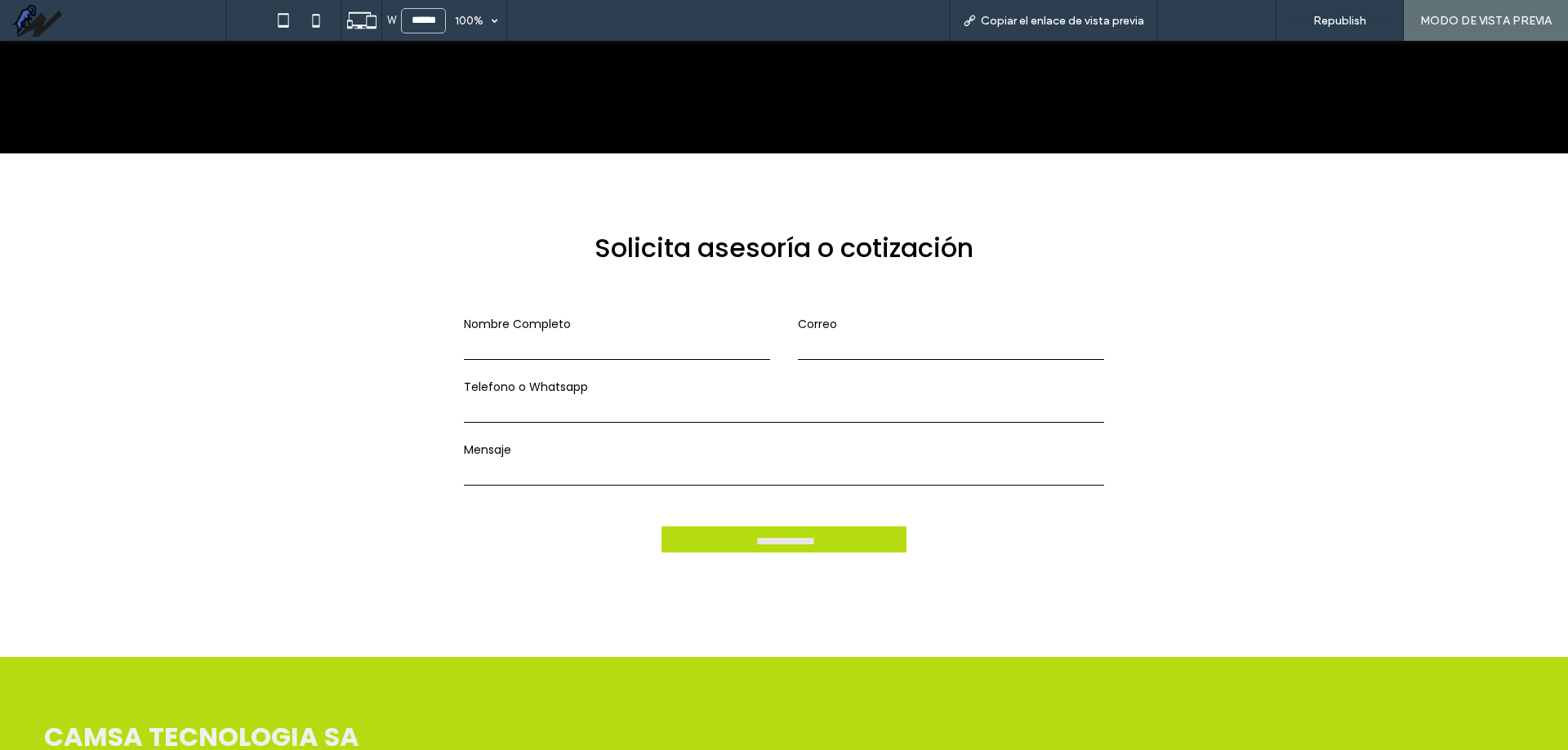
click at [1246, 19] on span "Volver al editor" at bounding box center [1224, 20] width 77 height 14
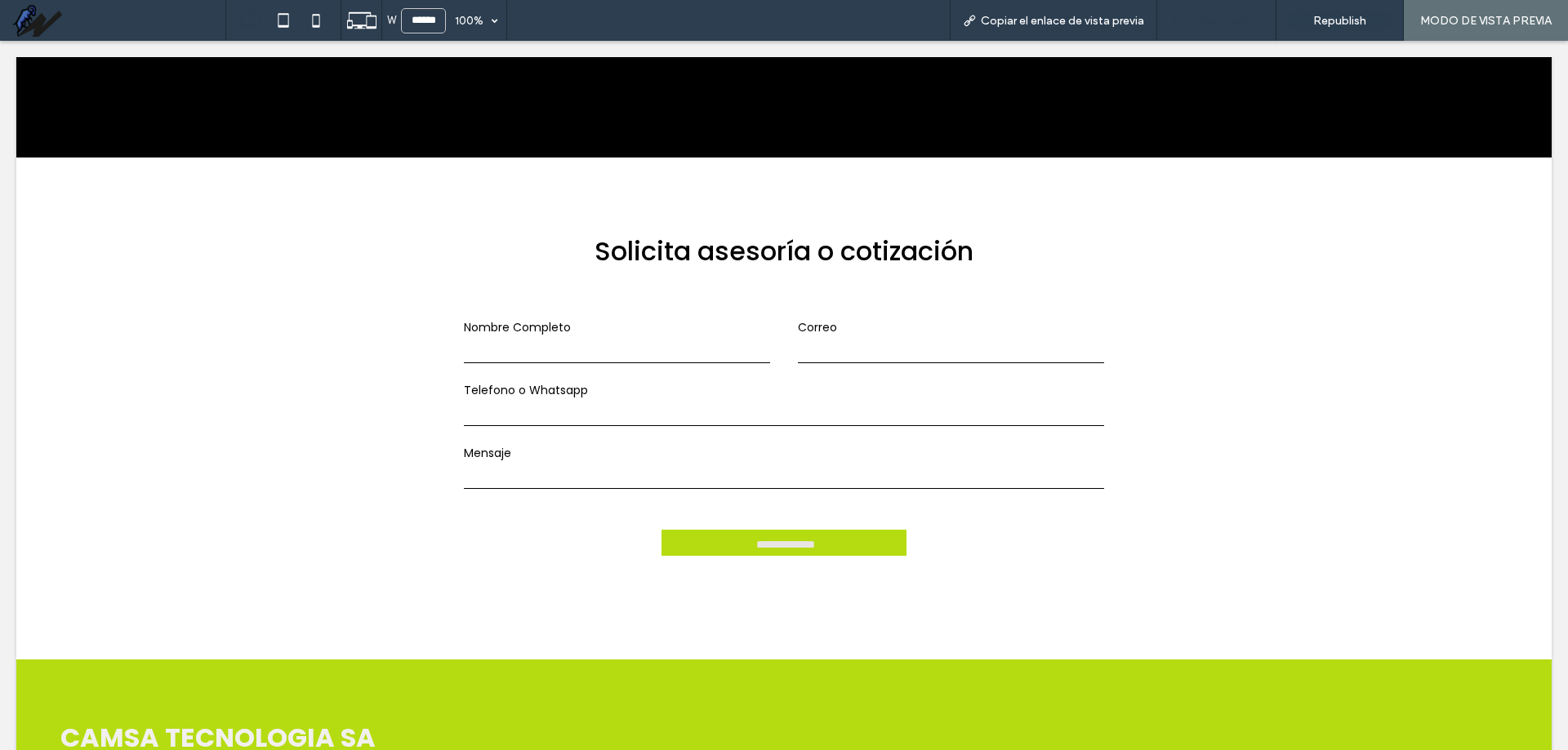
scroll to position [2040, 0]
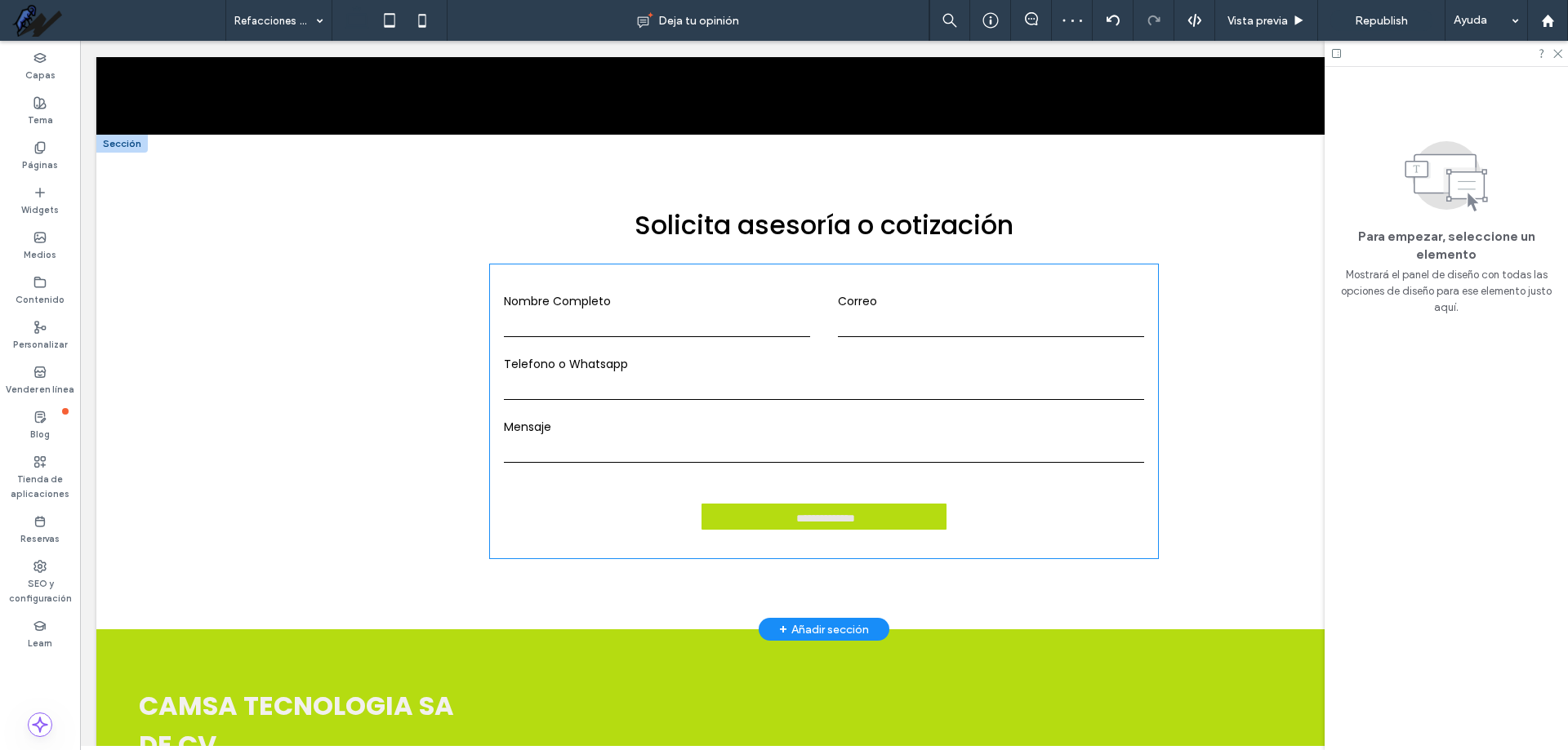
click at [885, 375] on input "tel" at bounding box center [823, 387] width 640 height 25
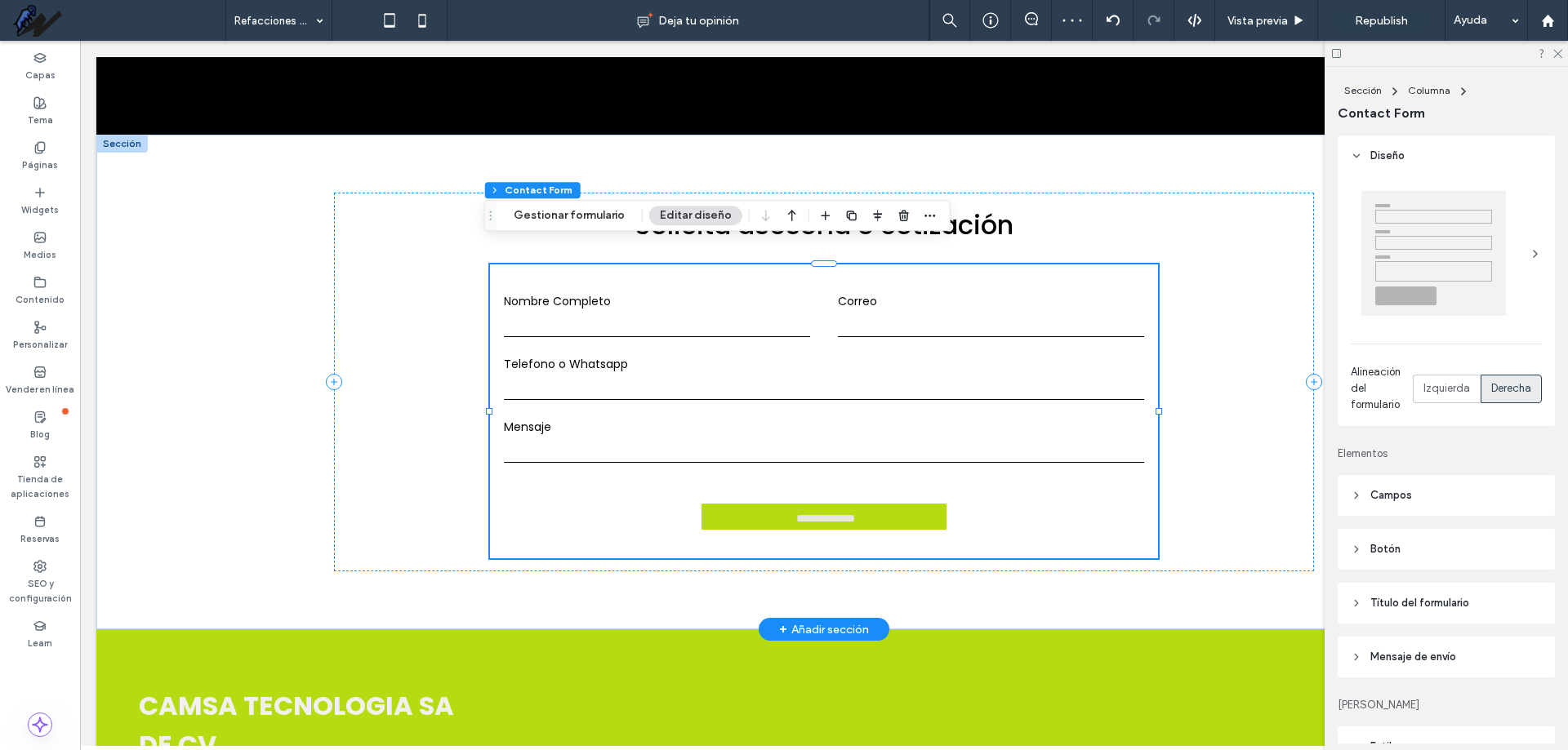
type input "*"
type input "***"
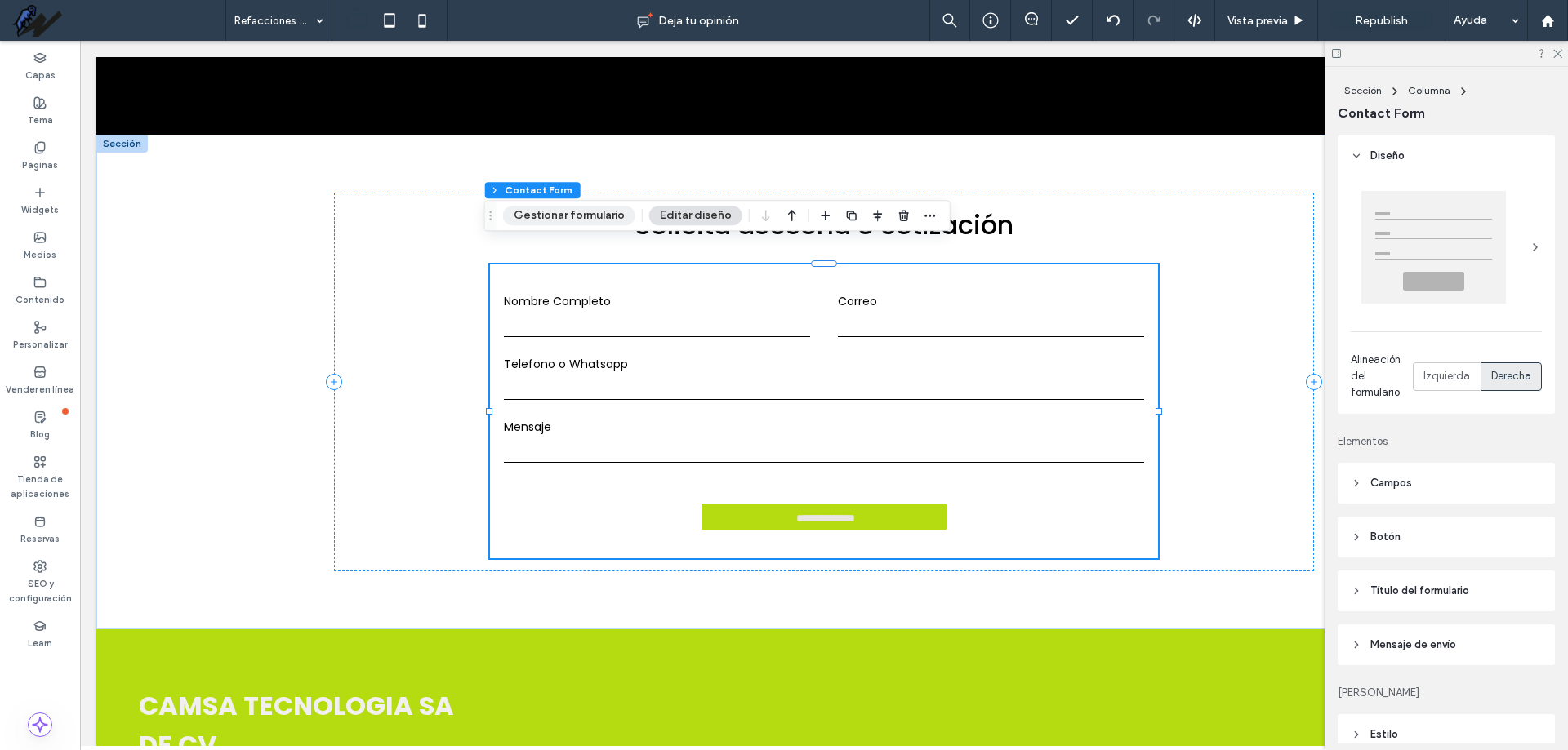
click at [563, 216] on button "Gestionar formulario" at bounding box center [570, 215] width 132 height 19
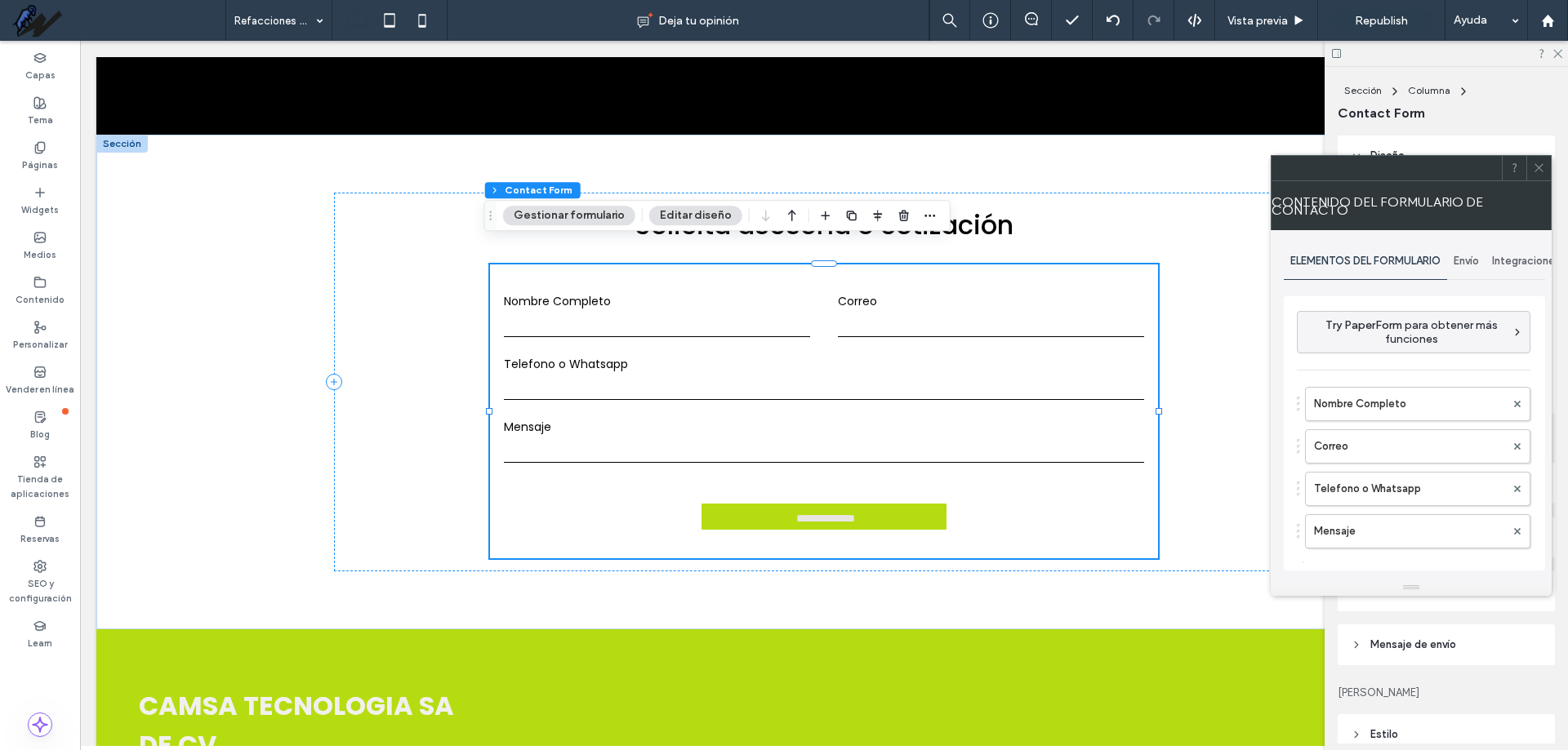
click at [1476, 255] on span "Envío" at bounding box center [1466, 261] width 26 height 13
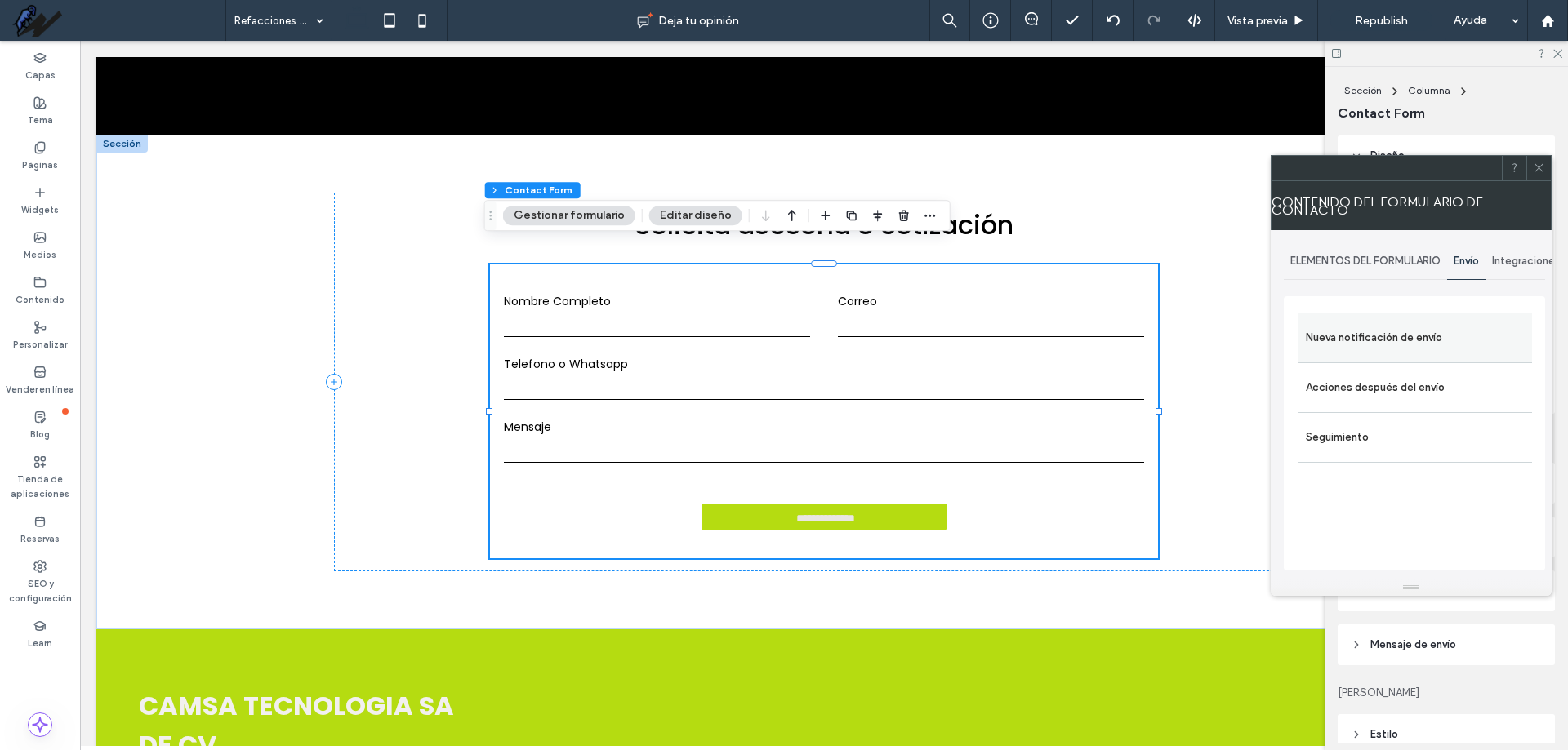
click at [1429, 341] on label "Nueva notificación de envío" at bounding box center [1414, 338] width 218 height 33
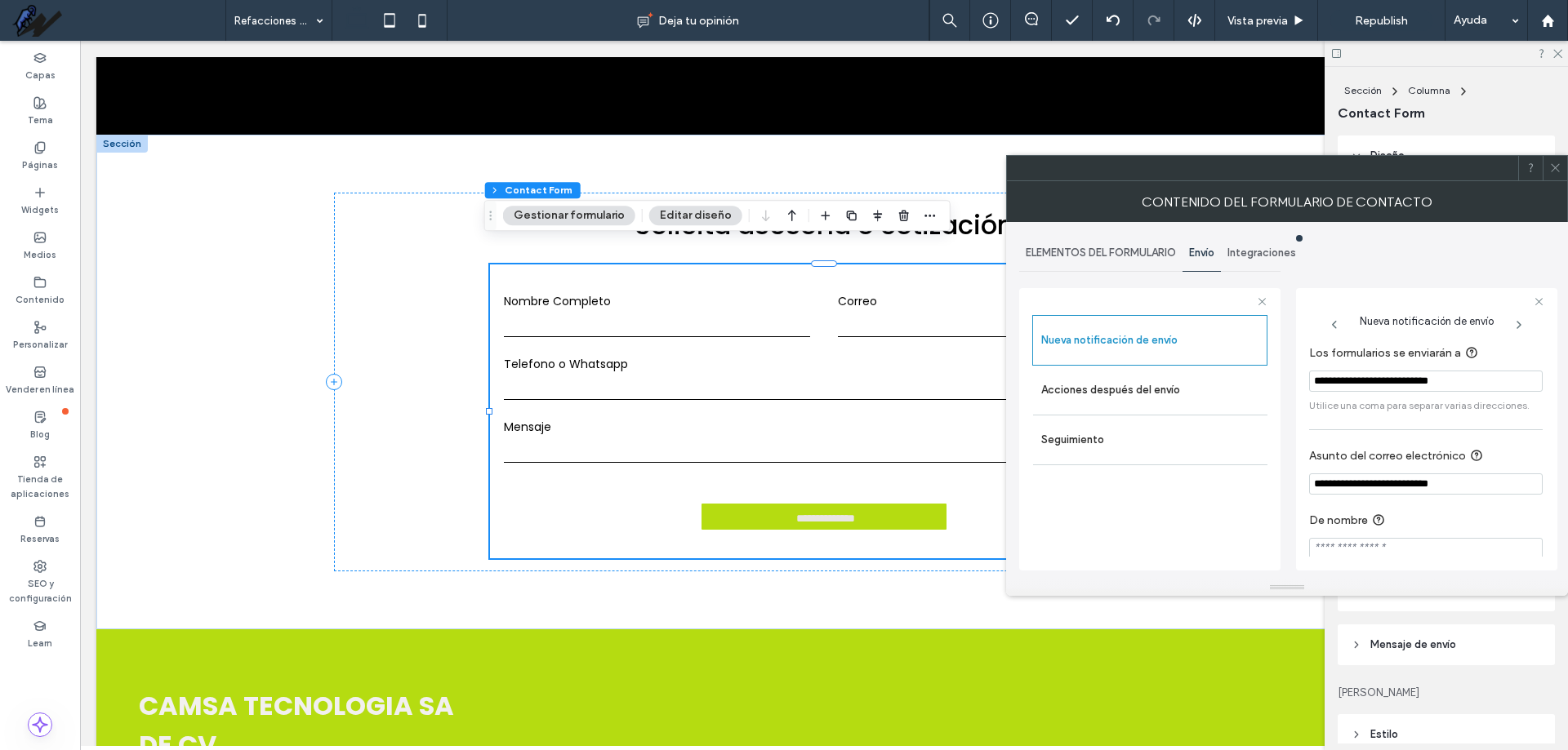
click at [1559, 176] on span at bounding box center [1554, 168] width 12 height 25
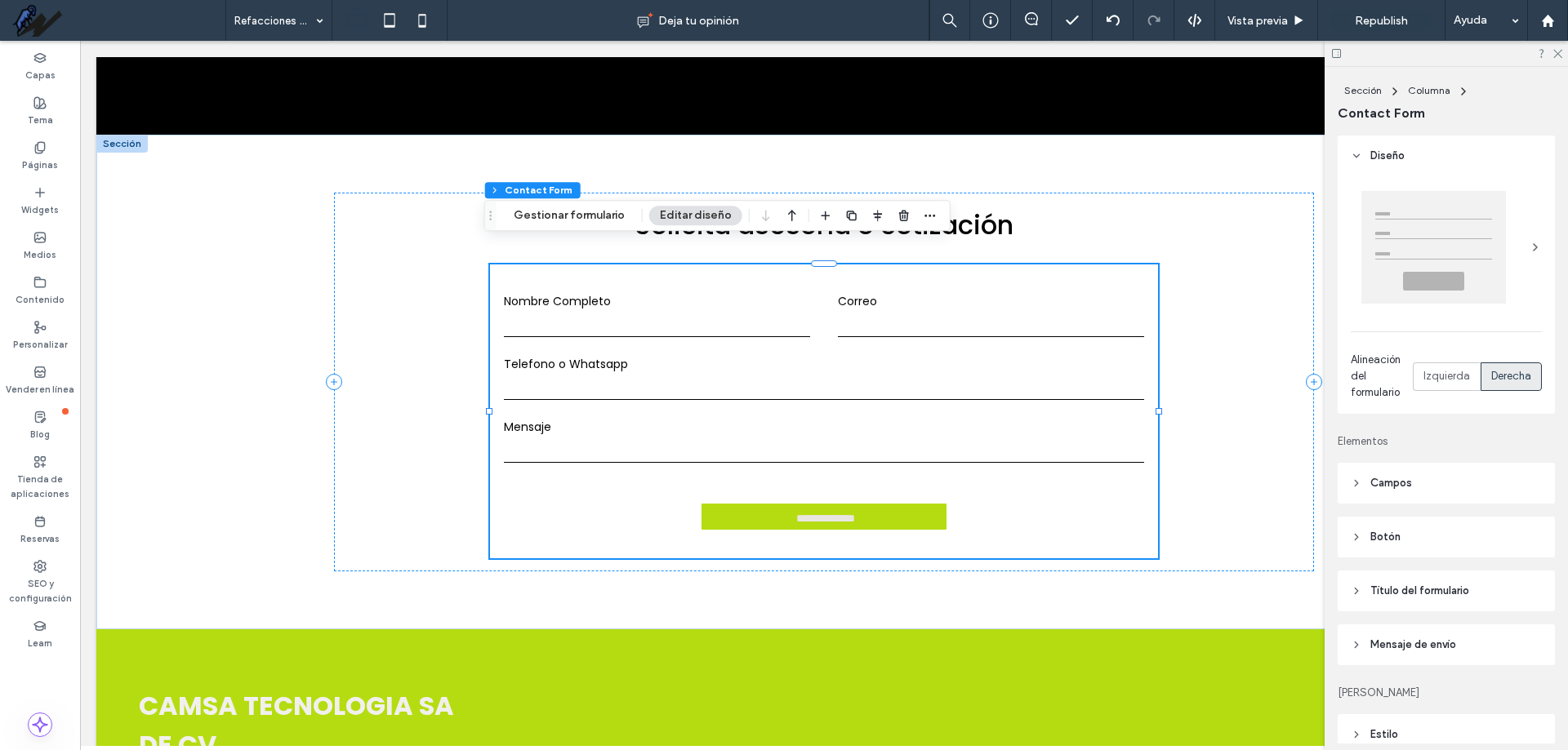
click at [1375, 17] on span "Republish" at bounding box center [1382, 20] width 53 height 14
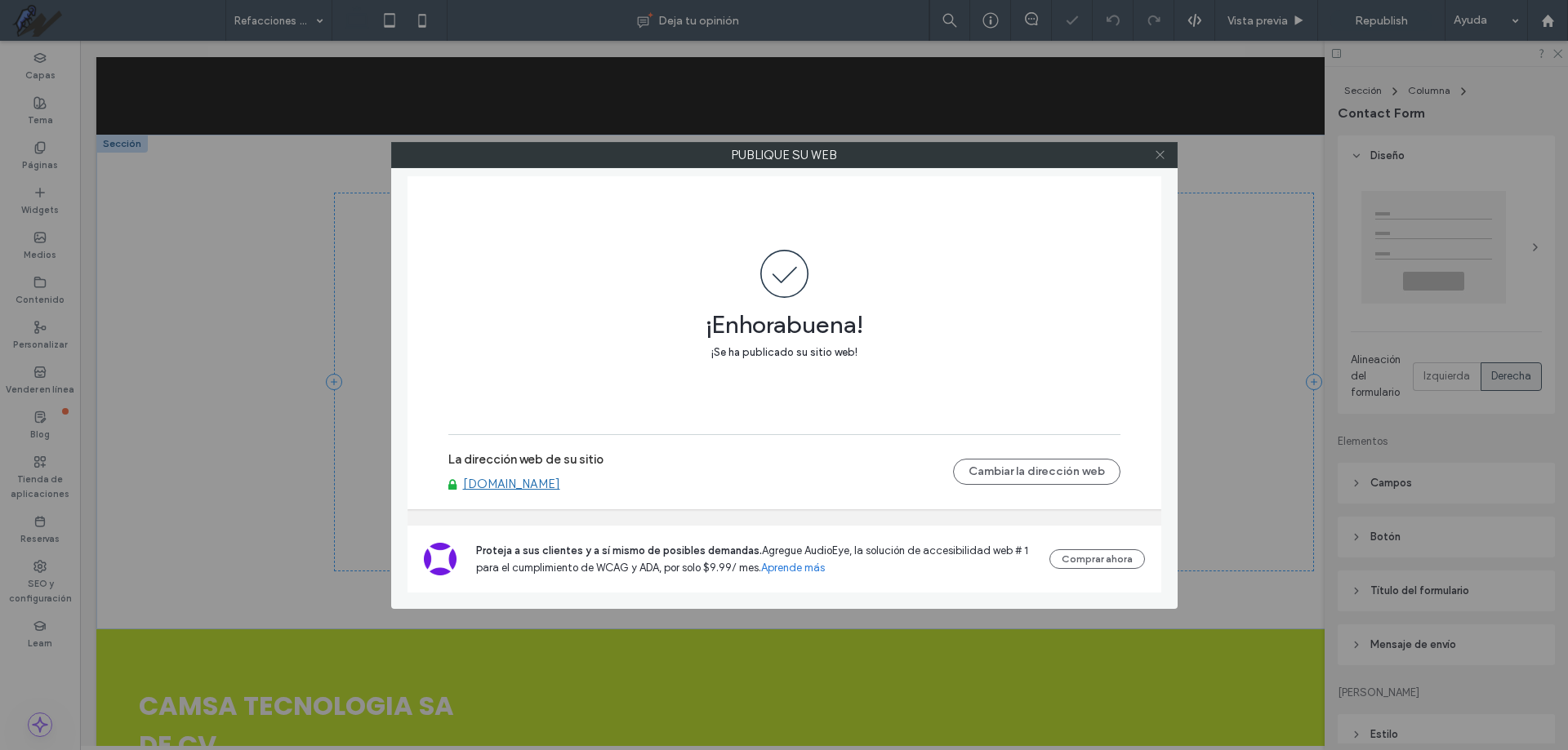
click at [1162, 158] on icon at bounding box center [1159, 154] width 12 height 12
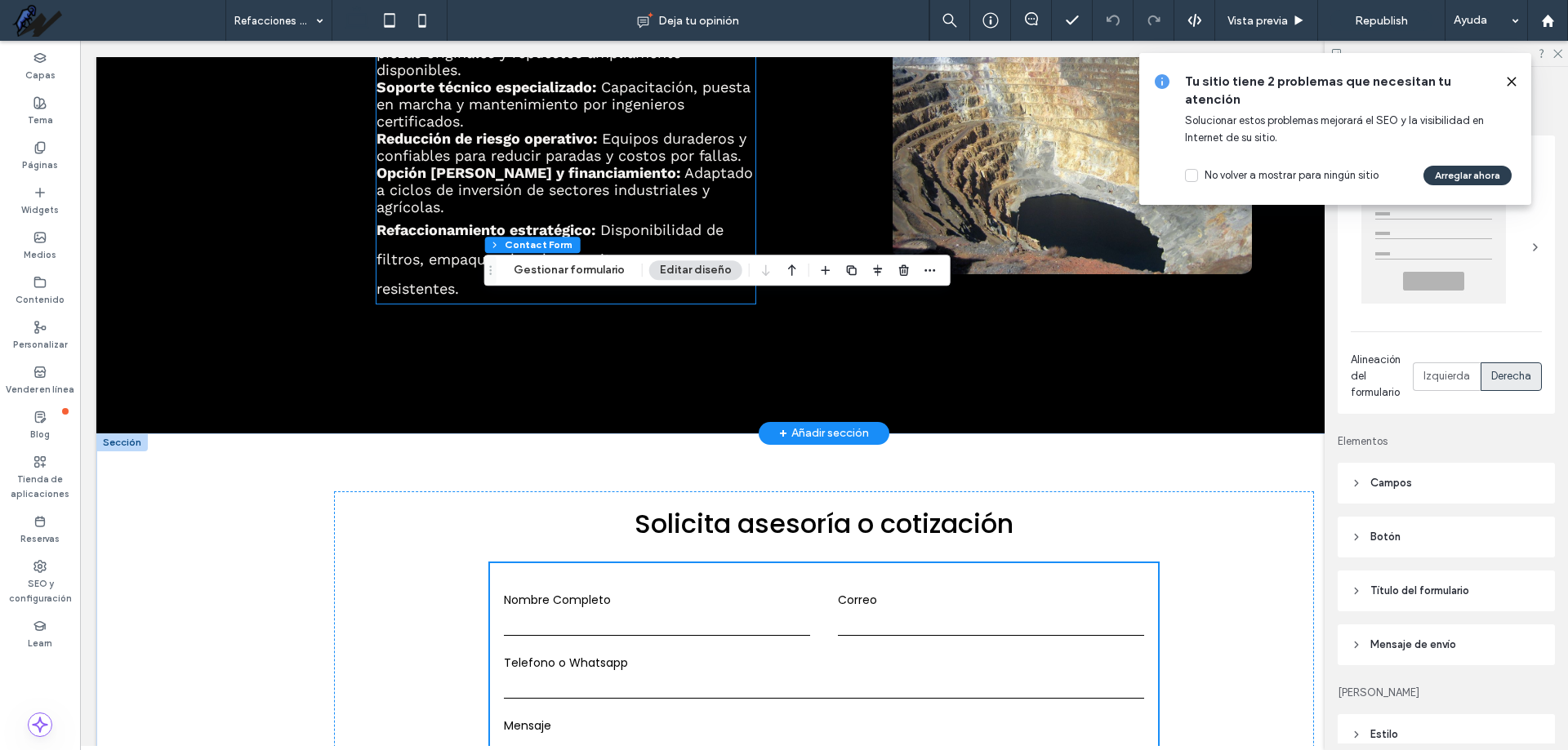
scroll to position [1596, 0]
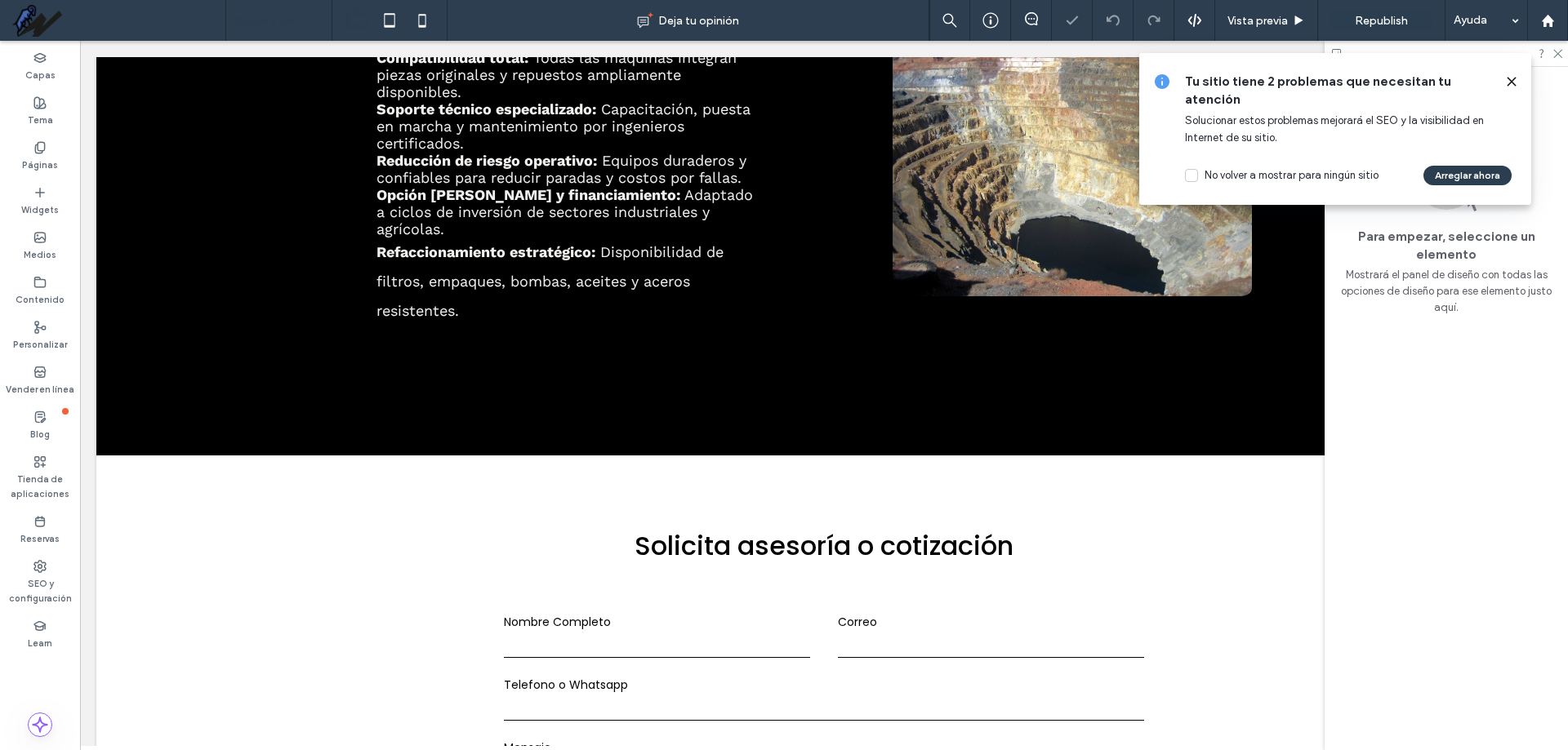
scroll to position [2530, 0]
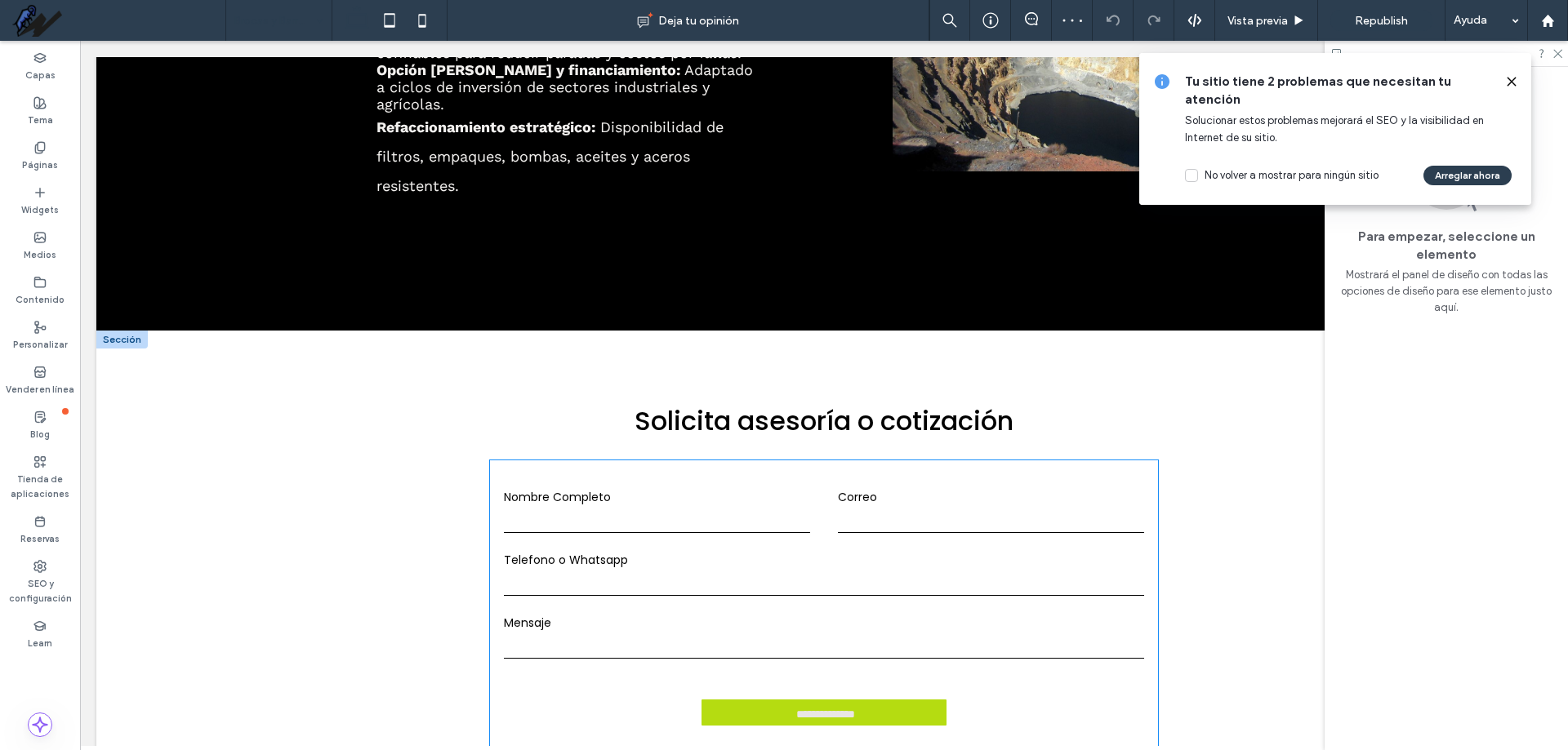
click at [762, 488] on label "Nombre Completo" at bounding box center [656, 497] width 306 height 17
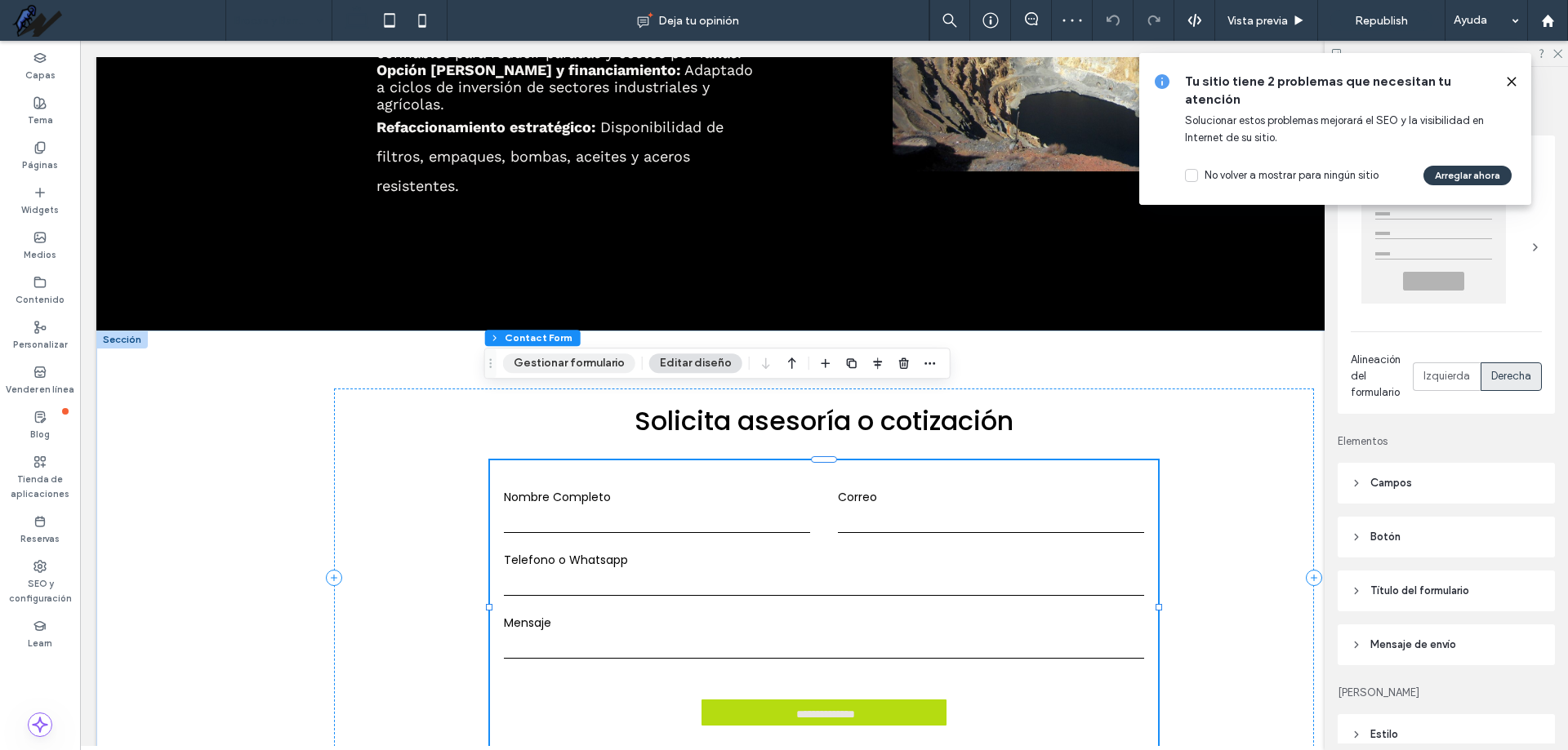
click at [575, 361] on button "Gestionar formulario" at bounding box center [570, 363] width 132 height 19
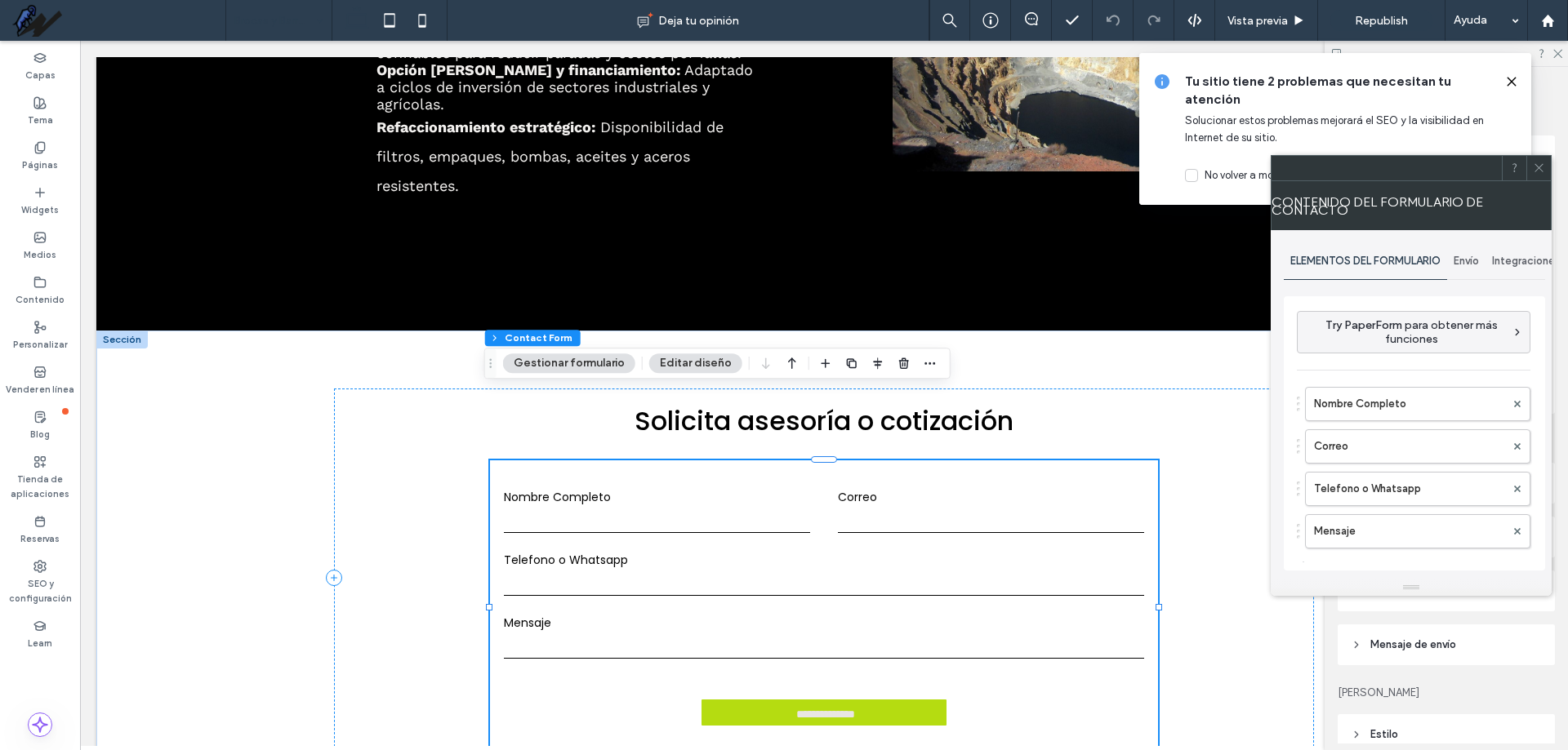
click at [1479, 262] on span "Envío" at bounding box center [1466, 261] width 26 height 13
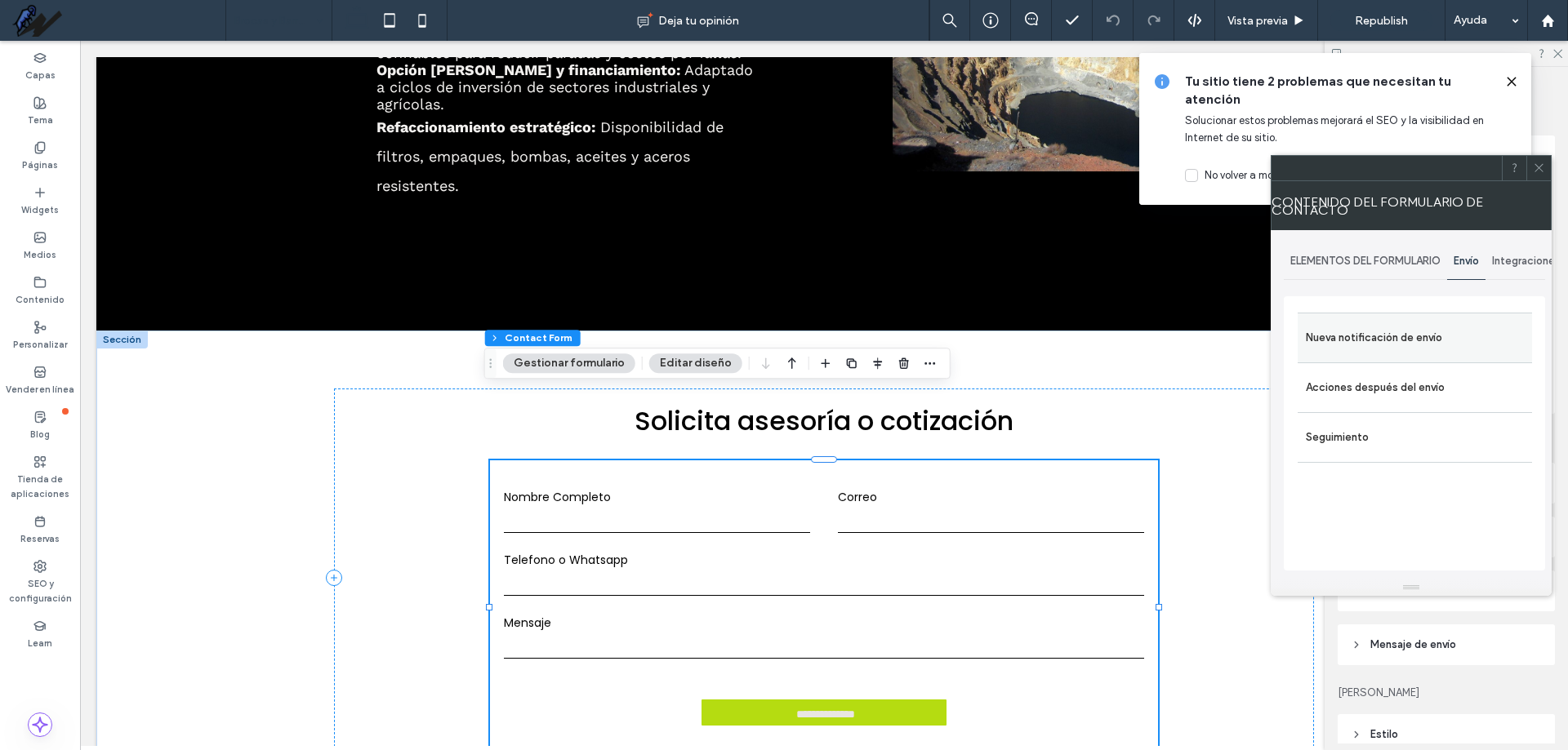
click at [1378, 330] on label "Nueva notificación de envío" at bounding box center [1414, 338] width 218 height 33
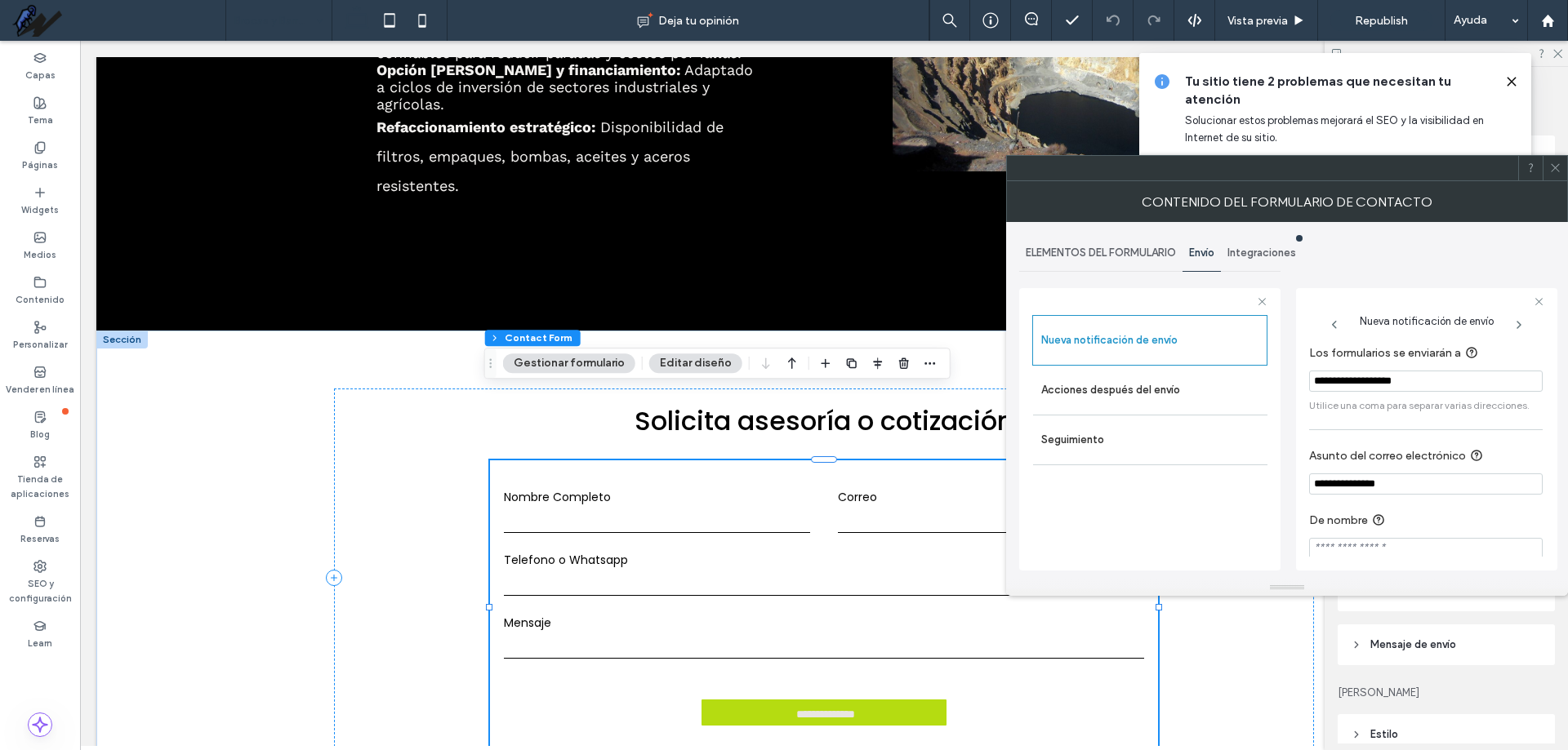
click at [1345, 383] on input "**********" at bounding box center [1426, 381] width 233 height 21
click at [1383, 384] on input "**********" at bounding box center [1426, 381] width 233 height 21
drag, startPoint x: 1504, startPoint y: 383, endPoint x: 1480, endPoint y: 384, distance: 24.0
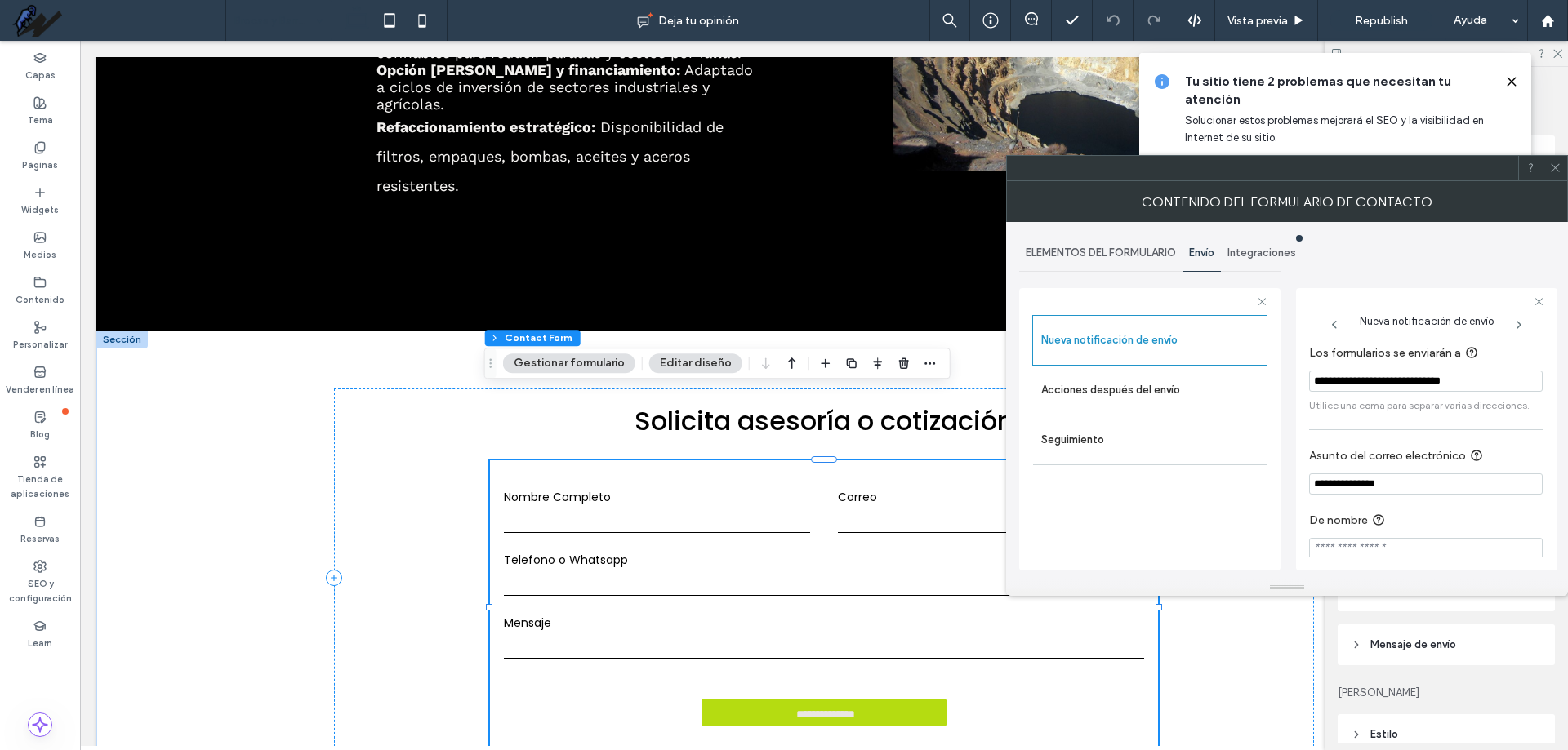
click at [1480, 384] on input "**********" at bounding box center [1426, 381] width 233 height 21
type input "**********"
click at [1387, 258] on div "**********" at bounding box center [1286, 400] width 536 height 357
click at [1562, 178] on div at bounding box center [1554, 168] width 25 height 25
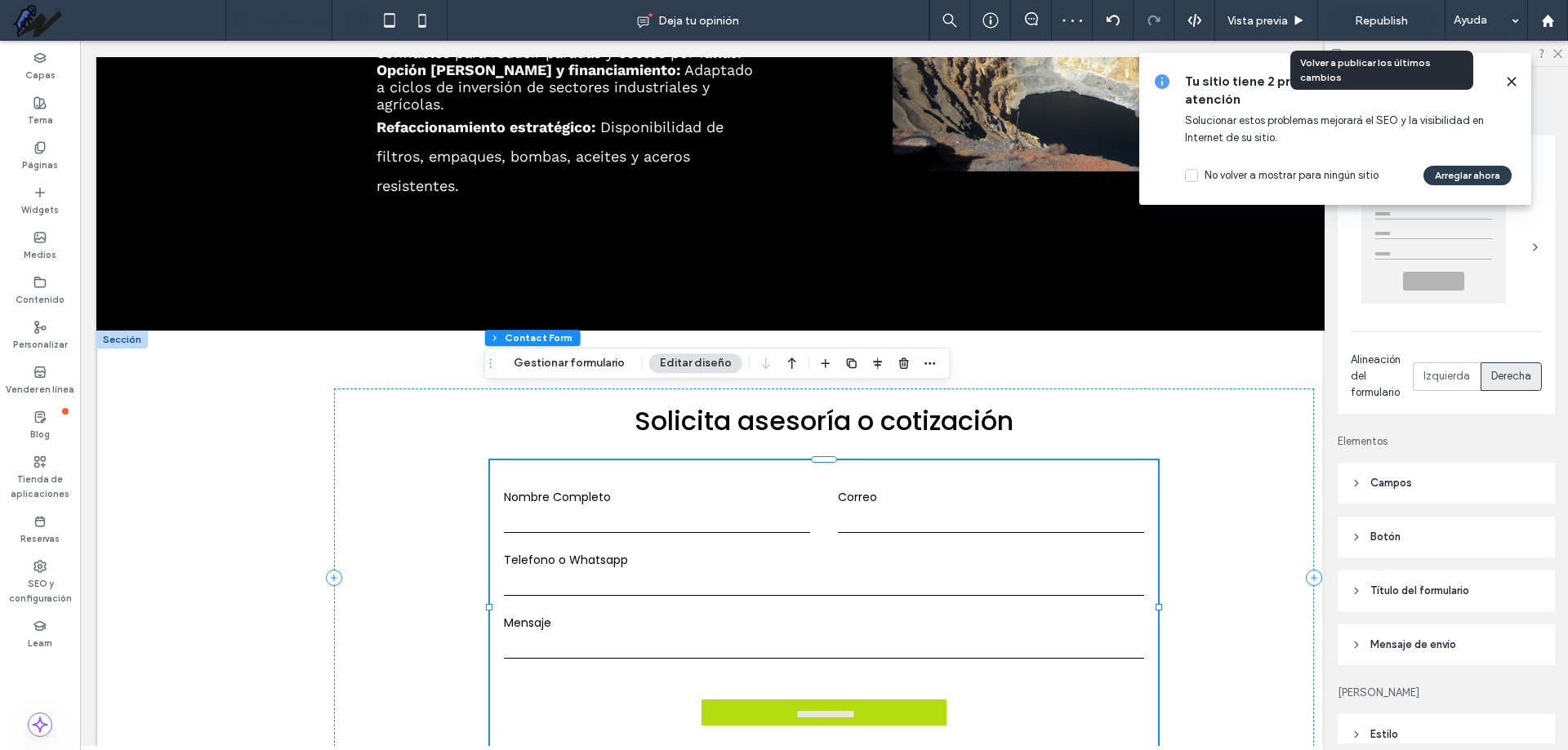
click at [1389, 14] on span "Republish" at bounding box center [1382, 20] width 53 height 14
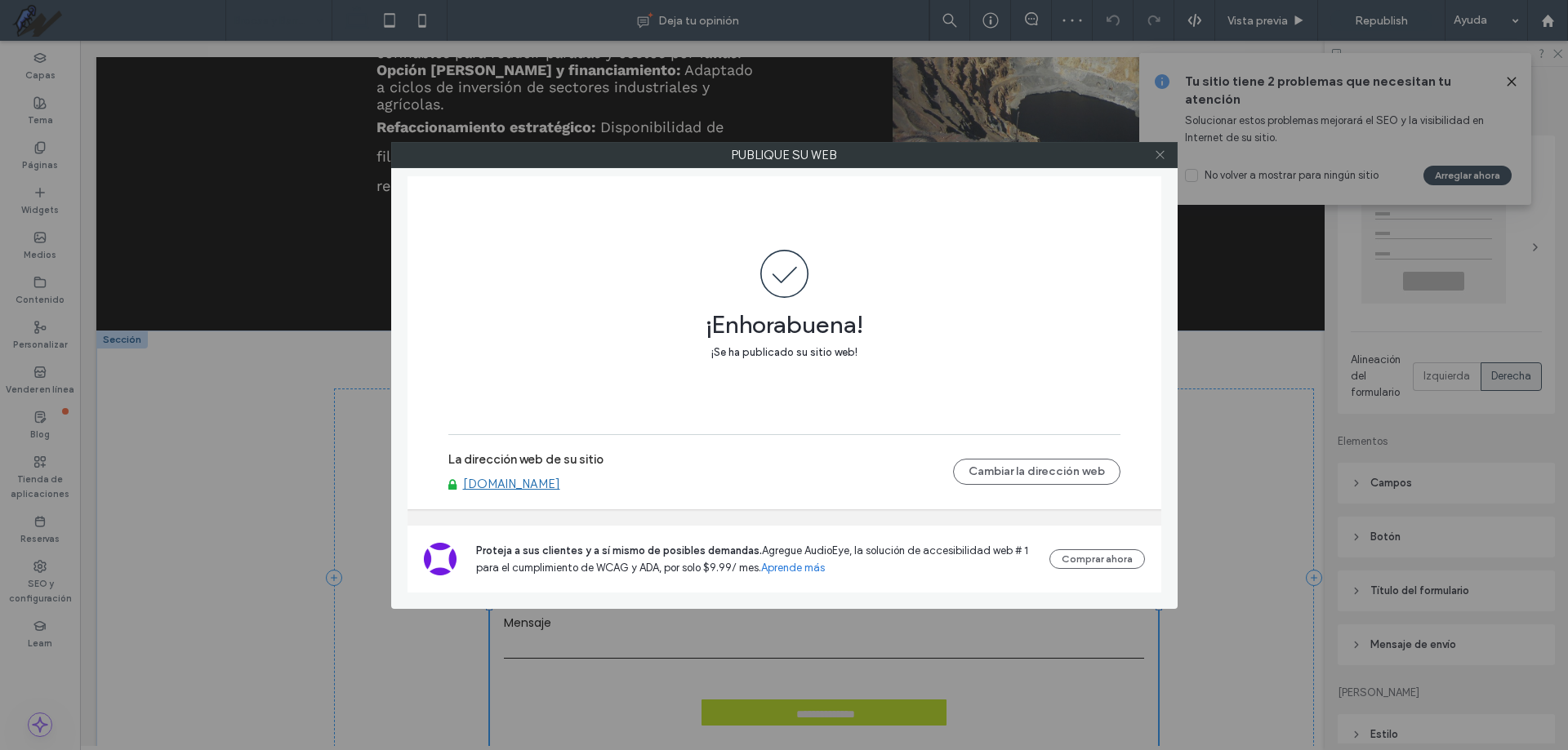
click at [1162, 156] on icon at bounding box center [1159, 154] width 12 height 12
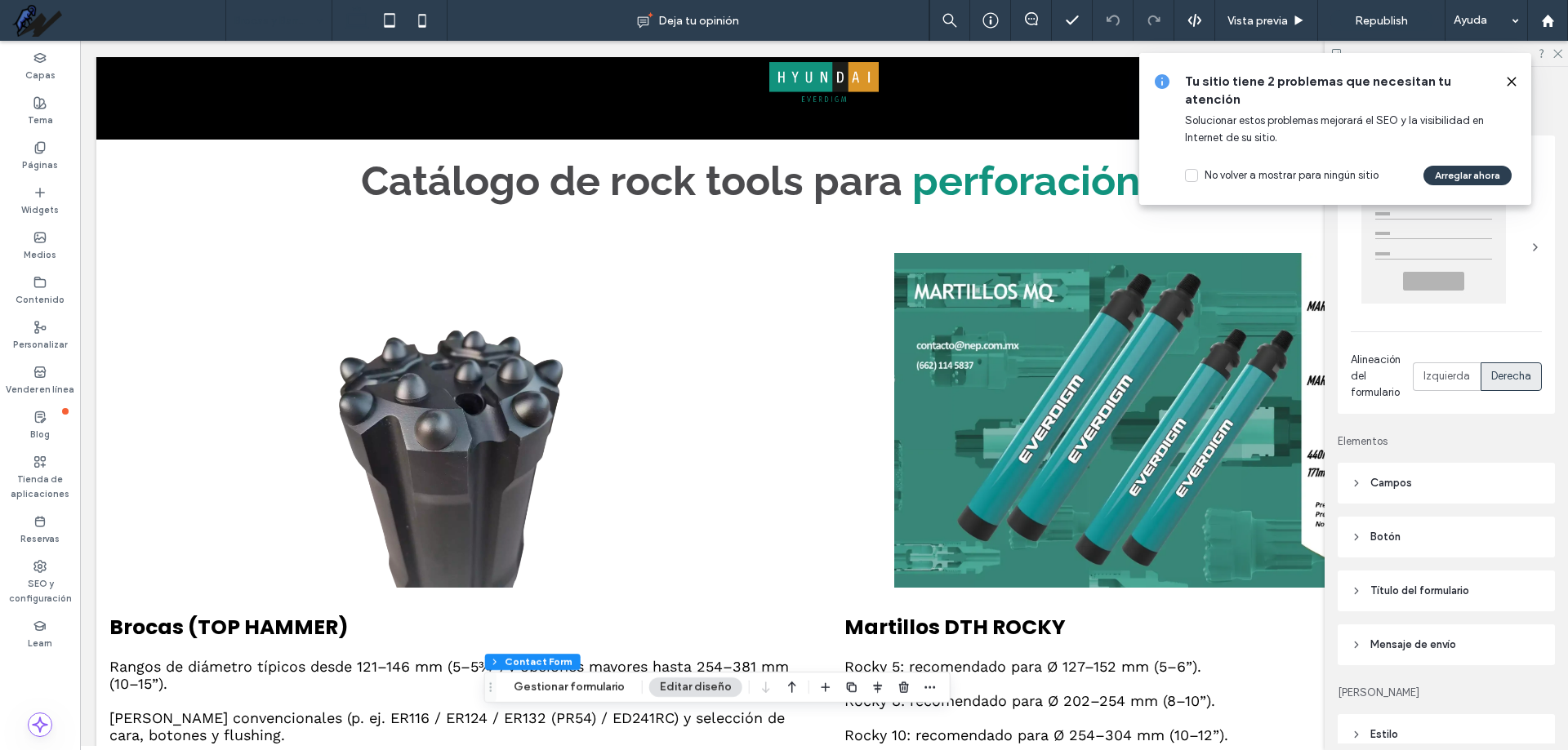
scroll to position [520, 0]
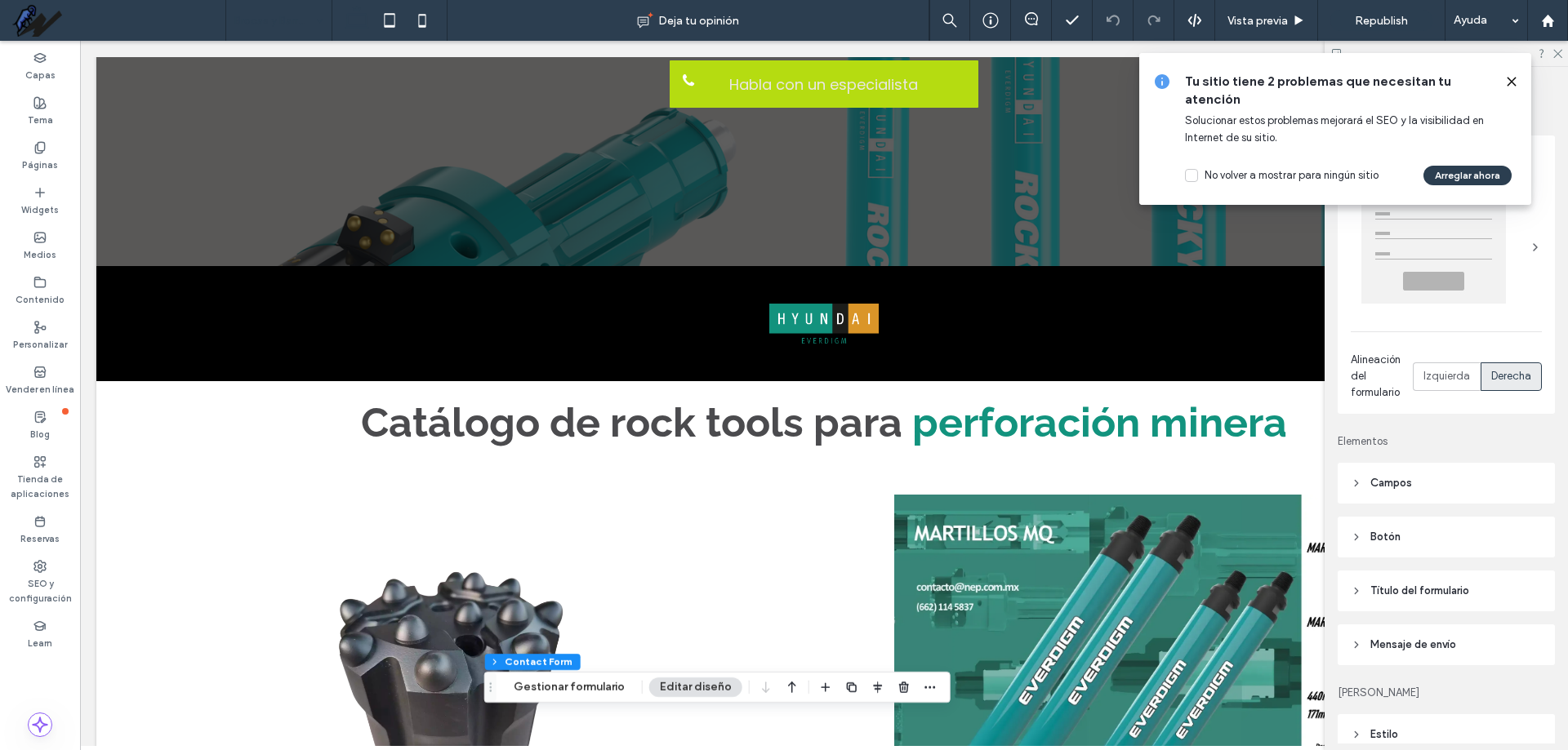
click at [1511, 77] on icon at bounding box center [1511, 82] width 13 height 13
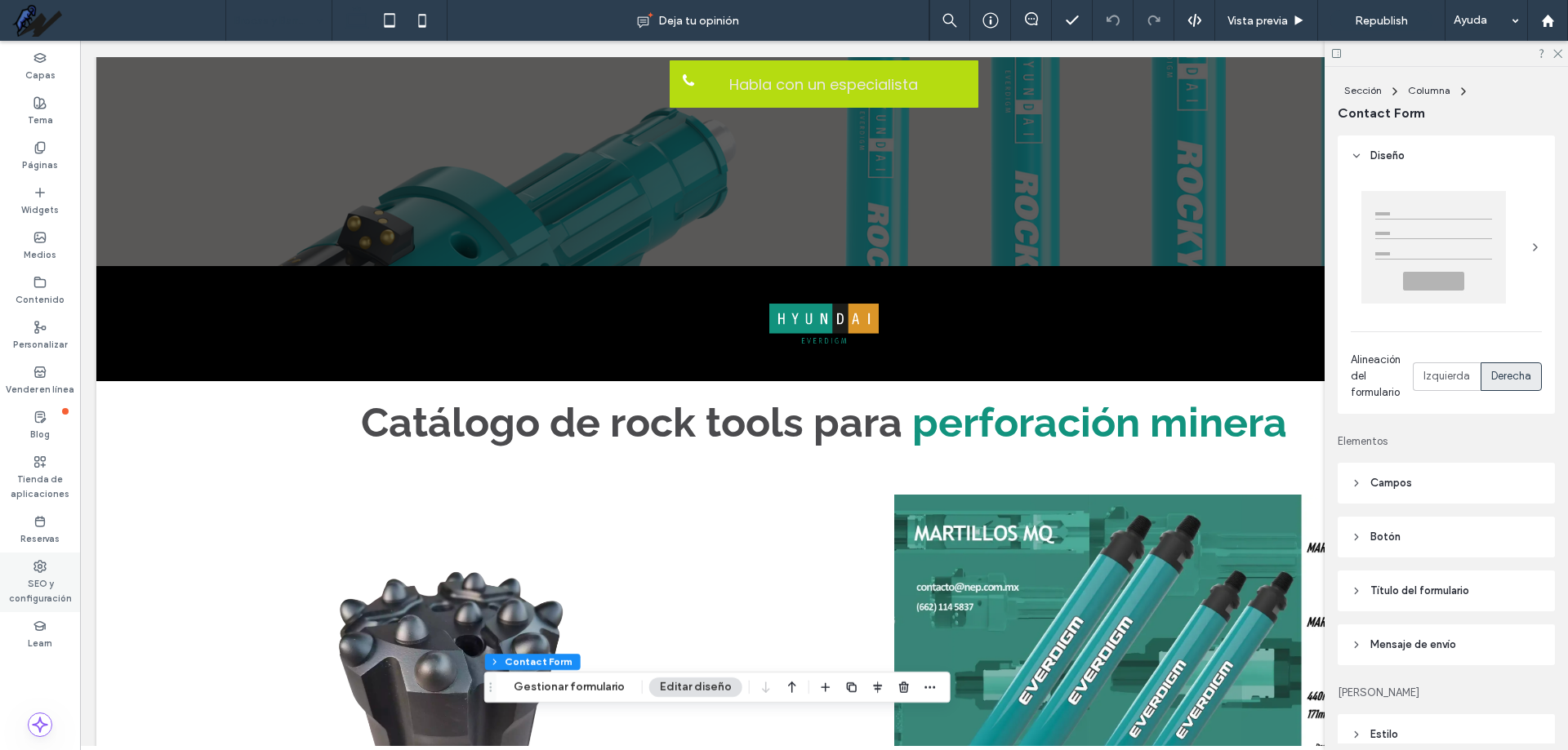
click at [48, 570] on div "SEO y configuración" at bounding box center [39, 582] width 80 height 60
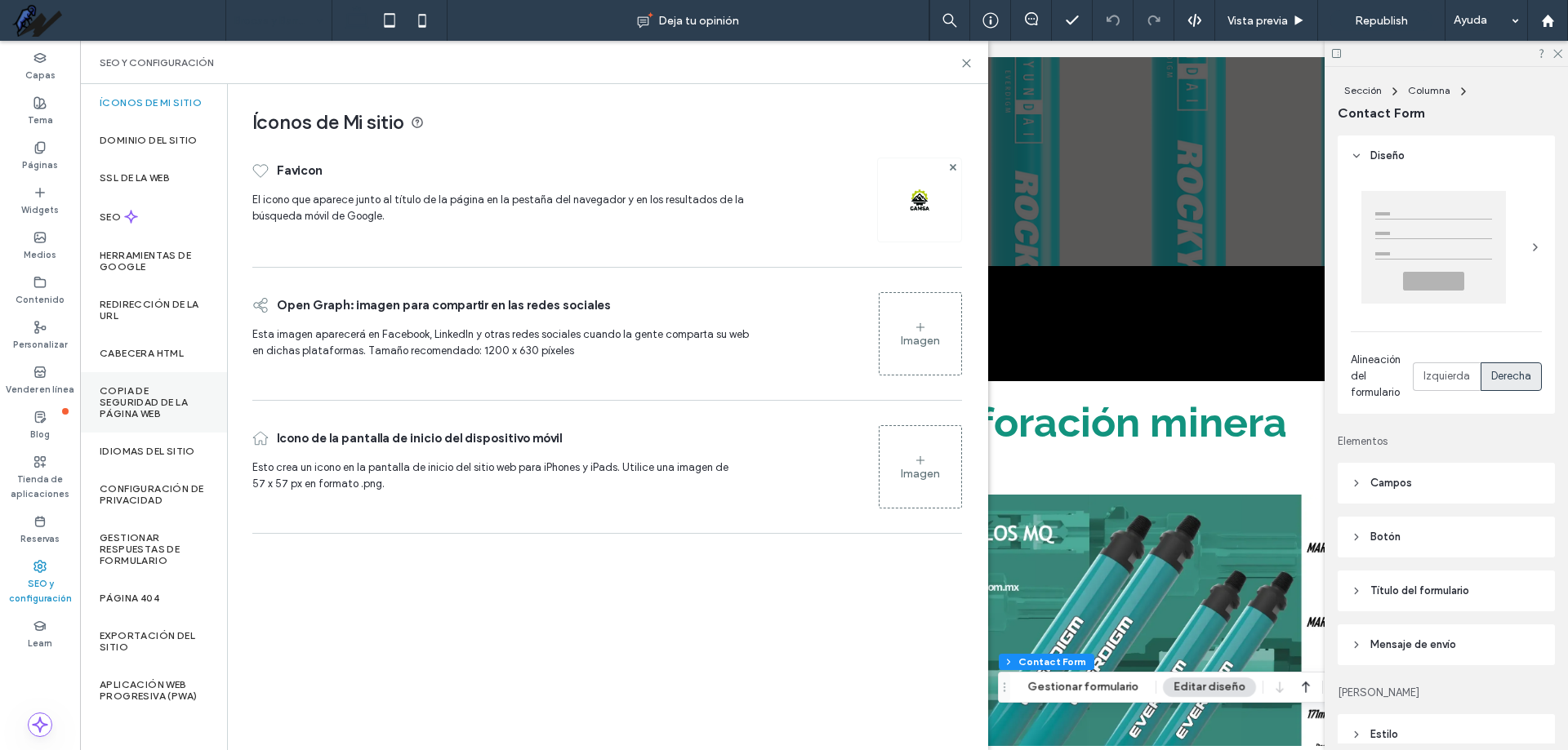
click at [165, 413] on label "Copia de seguridad de la página web" at bounding box center [152, 402] width 107 height 34
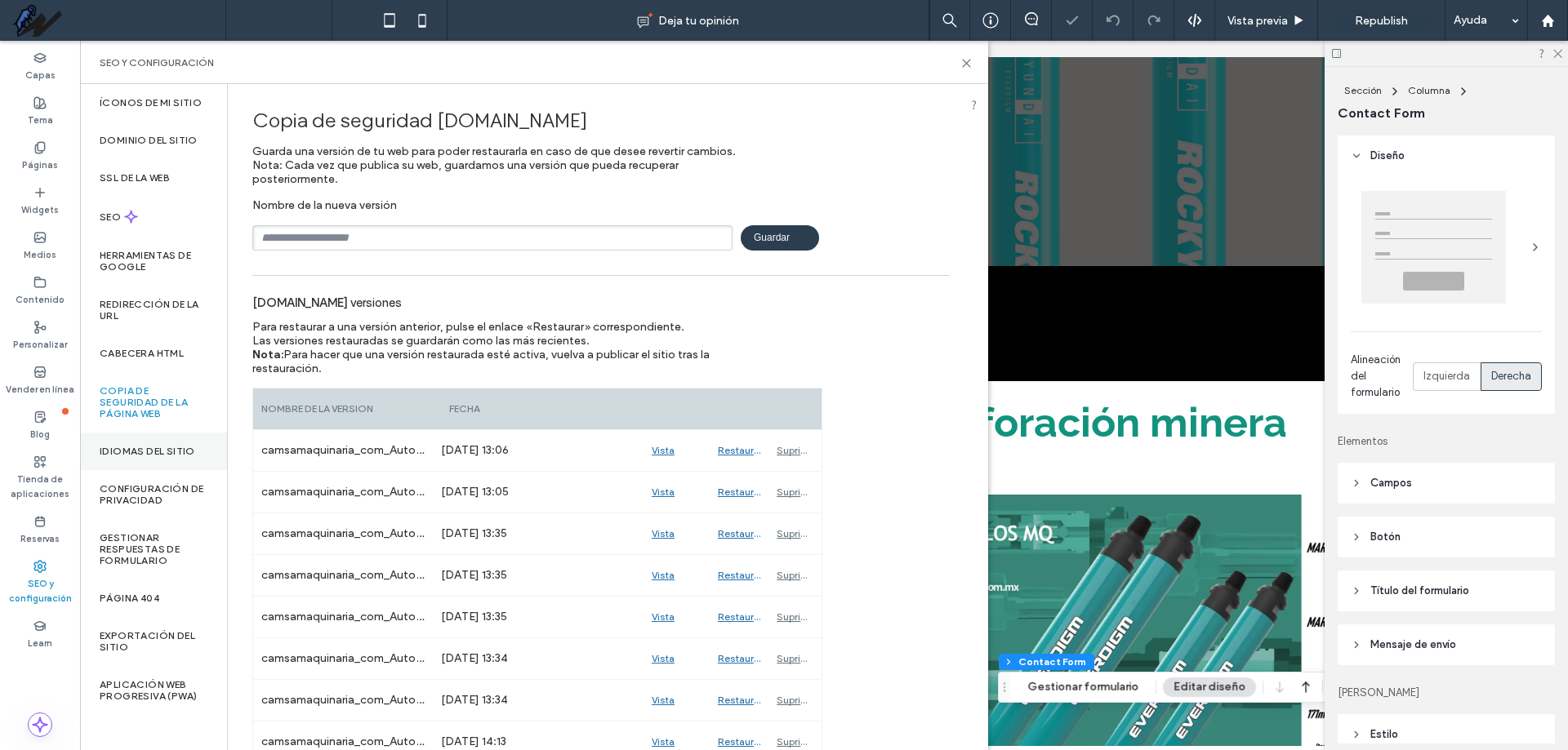
click at [169, 446] on label "Idiomas del sitio" at bounding box center [147, 451] width 96 height 11
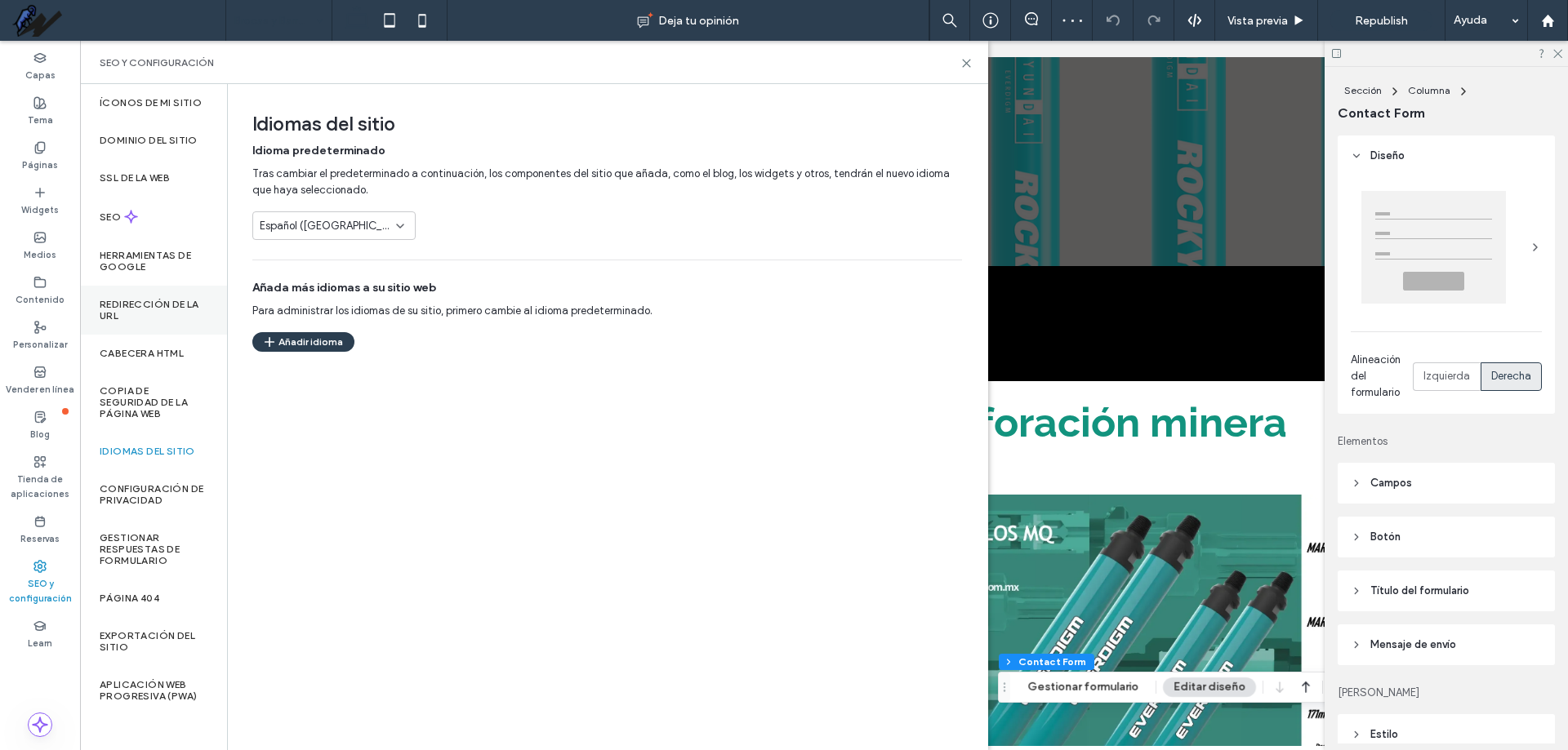
click at [151, 319] on label "Redirección de la URL" at bounding box center [152, 309] width 107 height 23
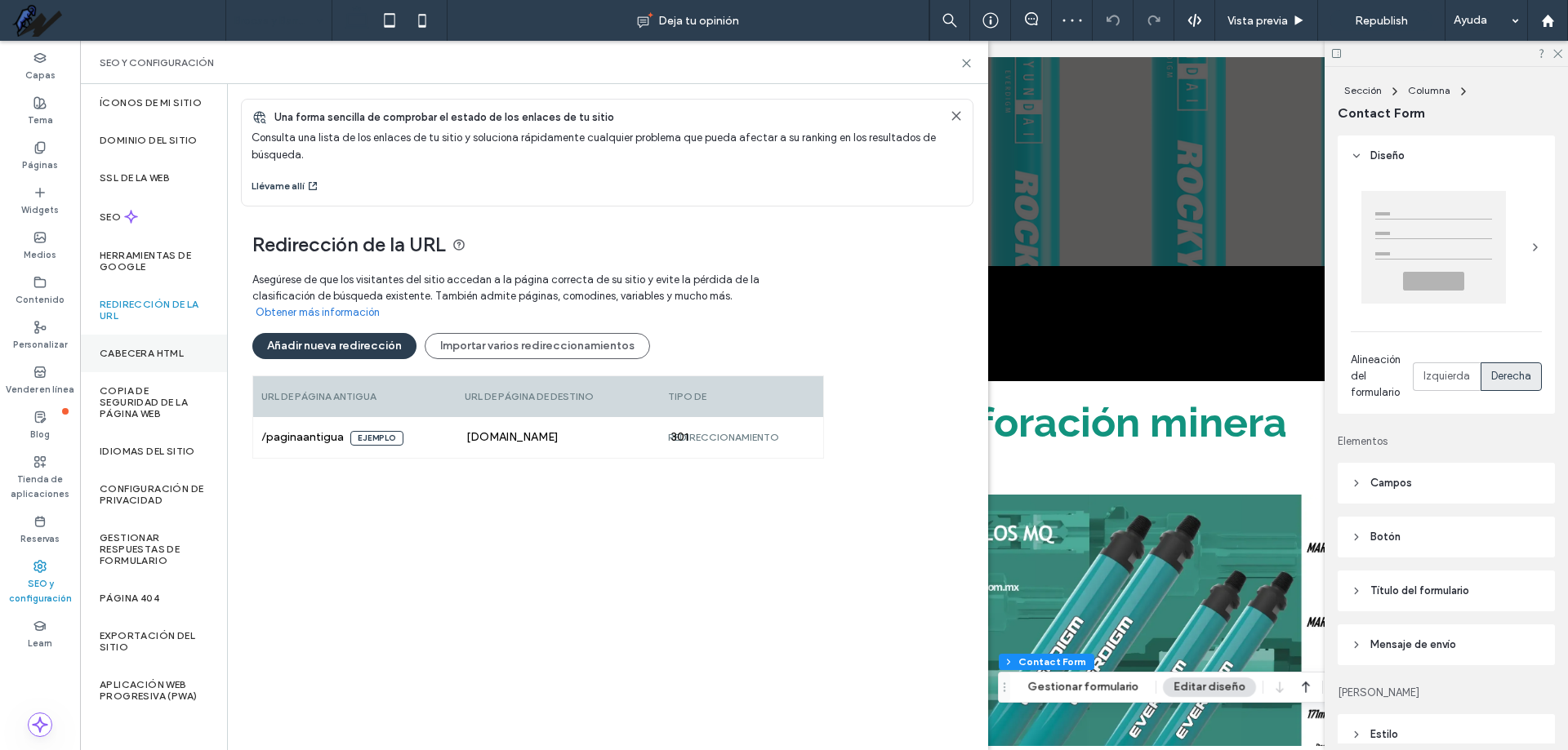
click at [150, 352] on label "CABECERA HTML" at bounding box center [141, 353] width 85 height 11
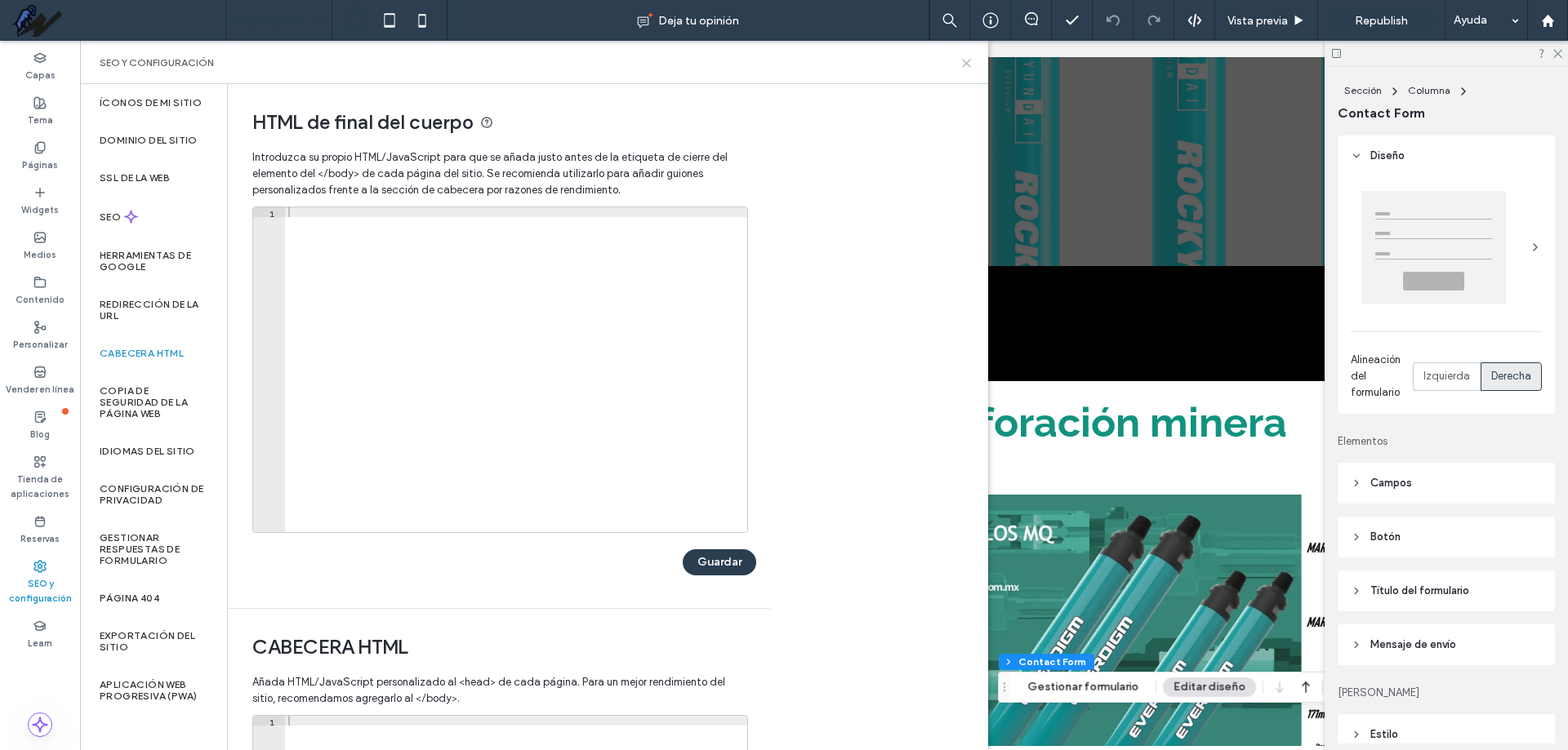
click at [971, 64] on icon at bounding box center [965, 62] width 12 height 12
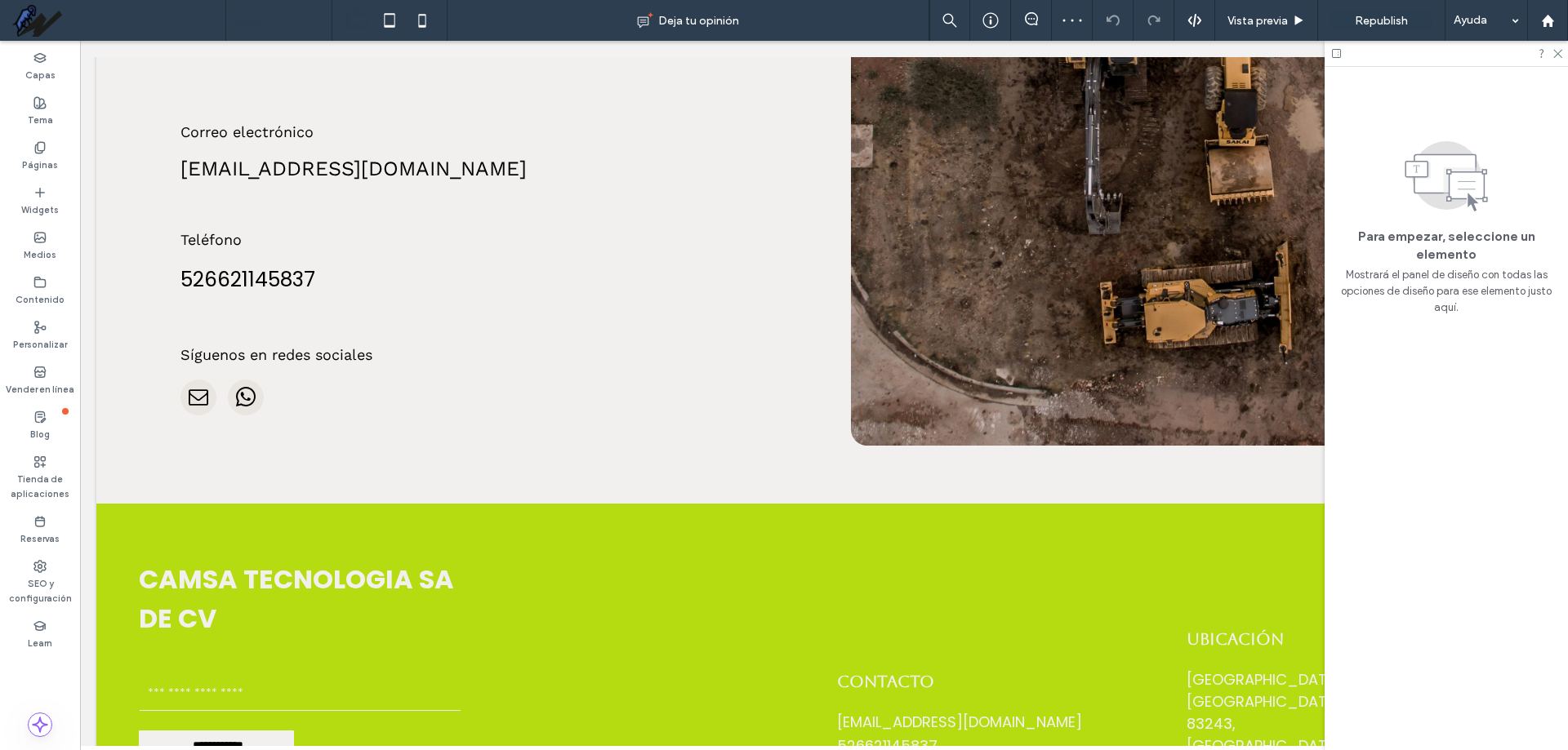
scroll to position [4775, 0]
